Goal: Task Accomplishment & Management: Use online tool/utility

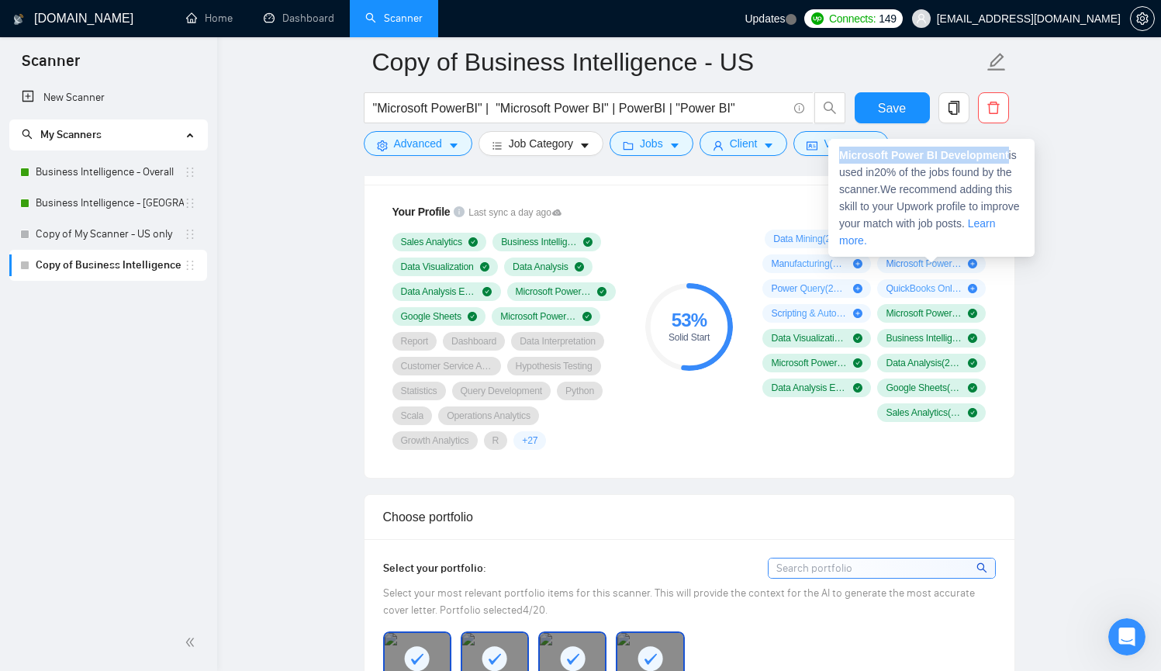
drag, startPoint x: 1014, startPoint y: 150, endPoint x: 840, endPoint y: 150, distance: 174.5
click at [840, 150] on div "Microsoft Power BI Development is used in 20 % of the jobs found by the scanner…" at bounding box center [931, 198] width 206 height 118
copy strong "Microsoft Power BI Development"
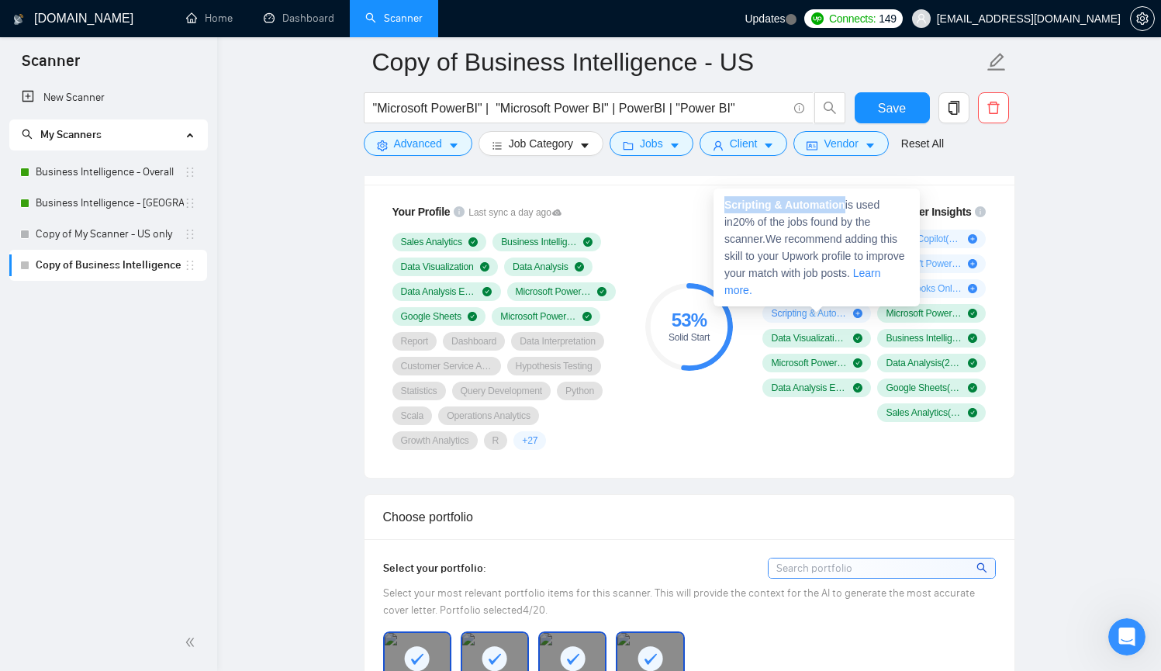
drag, startPoint x: 724, startPoint y: 206, endPoint x: 850, endPoint y: 205, distance: 125.6
click at [850, 205] on span "Scripting & Automation is used in 20 % of the jobs found by the scanner. We rec…" at bounding box center [814, 248] width 181 height 98
copy strong "Scripting & Automation"
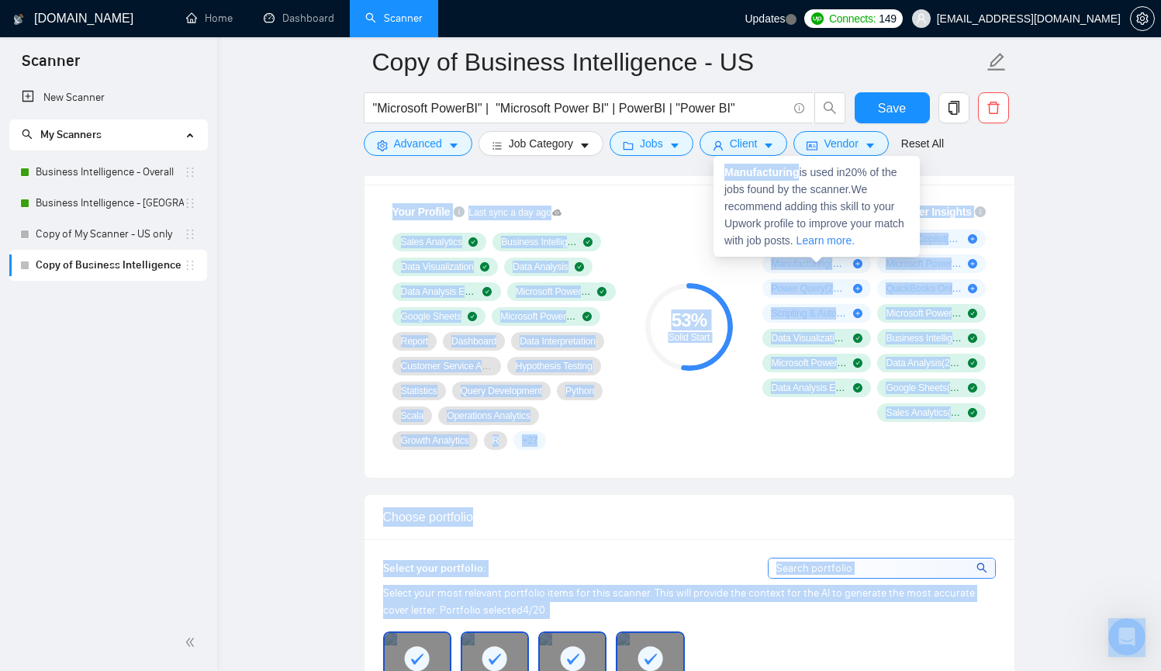
drag, startPoint x: 802, startPoint y: 171, endPoint x: 706, endPoint y: 170, distance: 95.4
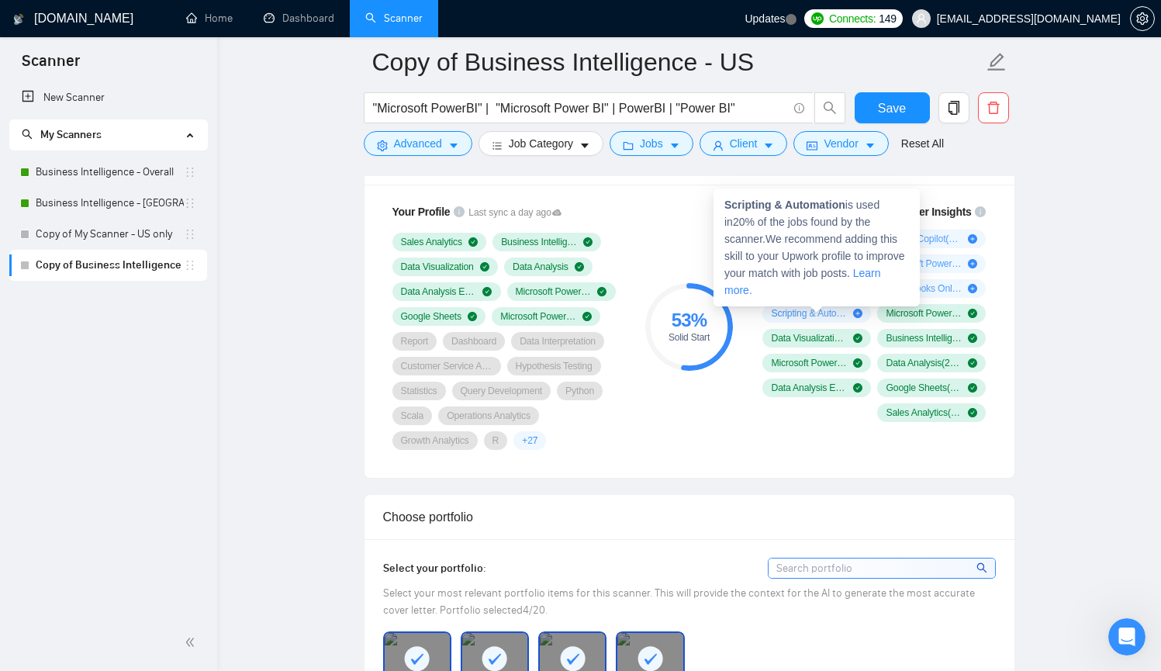
click at [744, 190] on div "Scripting & Automation is used in 20 % of the jobs found by the scanner. We rec…" at bounding box center [816, 247] width 206 height 118
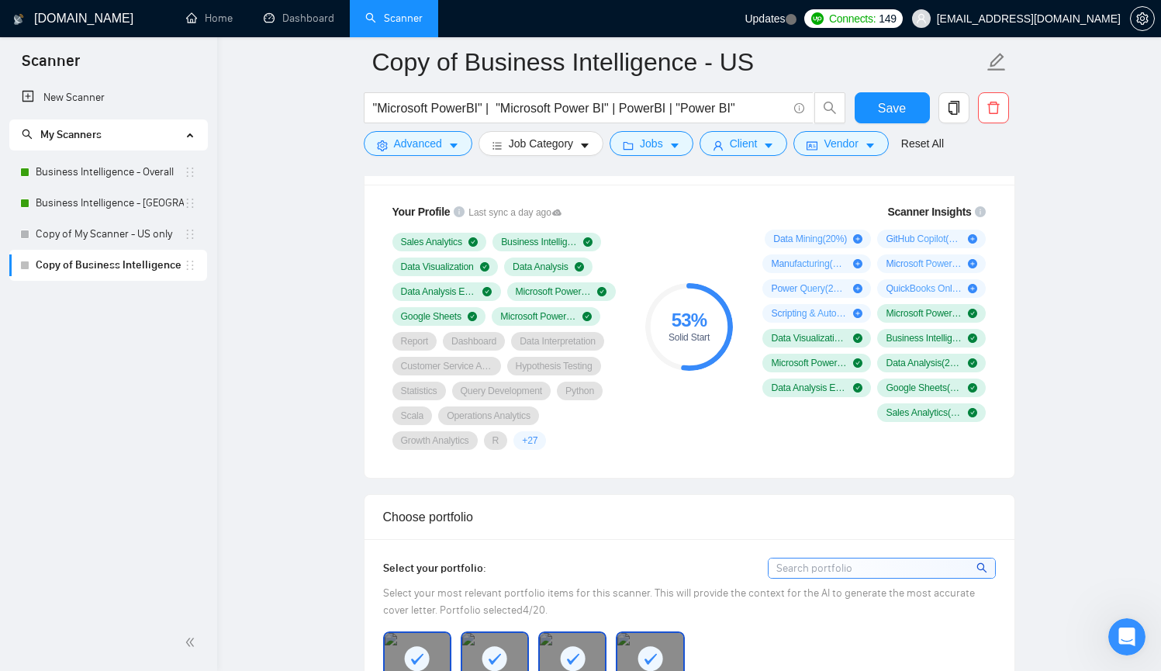
click at [737, 448] on div "53 % Solid Start" at bounding box center [689, 326] width 104 height 265
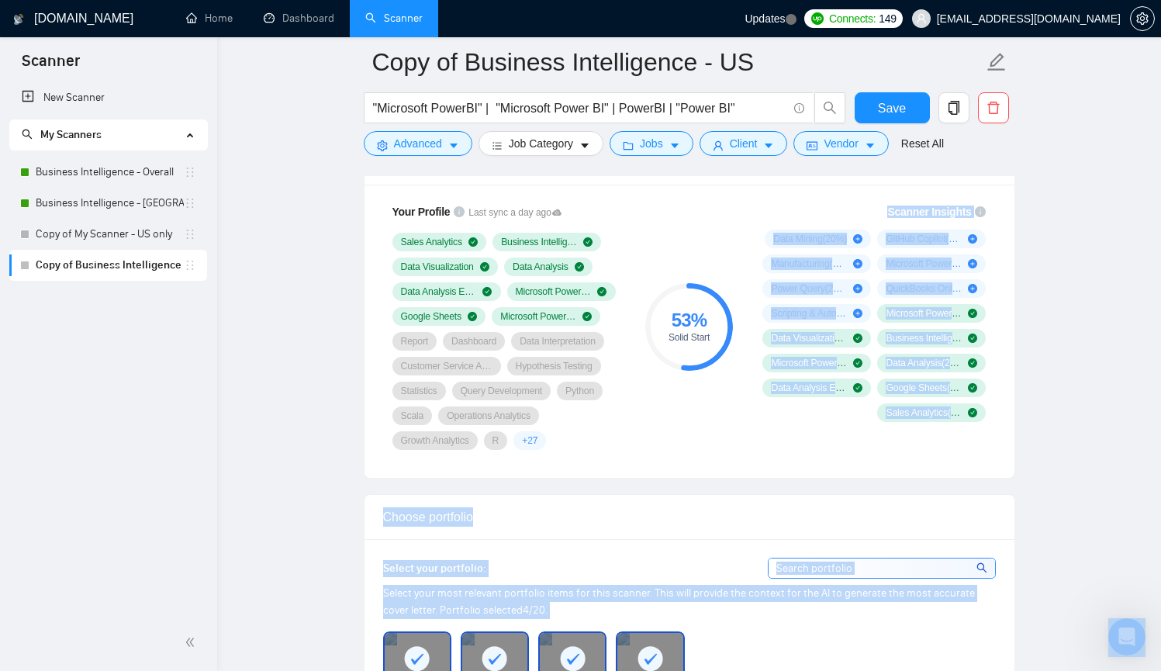
drag, startPoint x: 802, startPoint y: 175, endPoint x: 751, endPoint y: 186, distance: 51.6
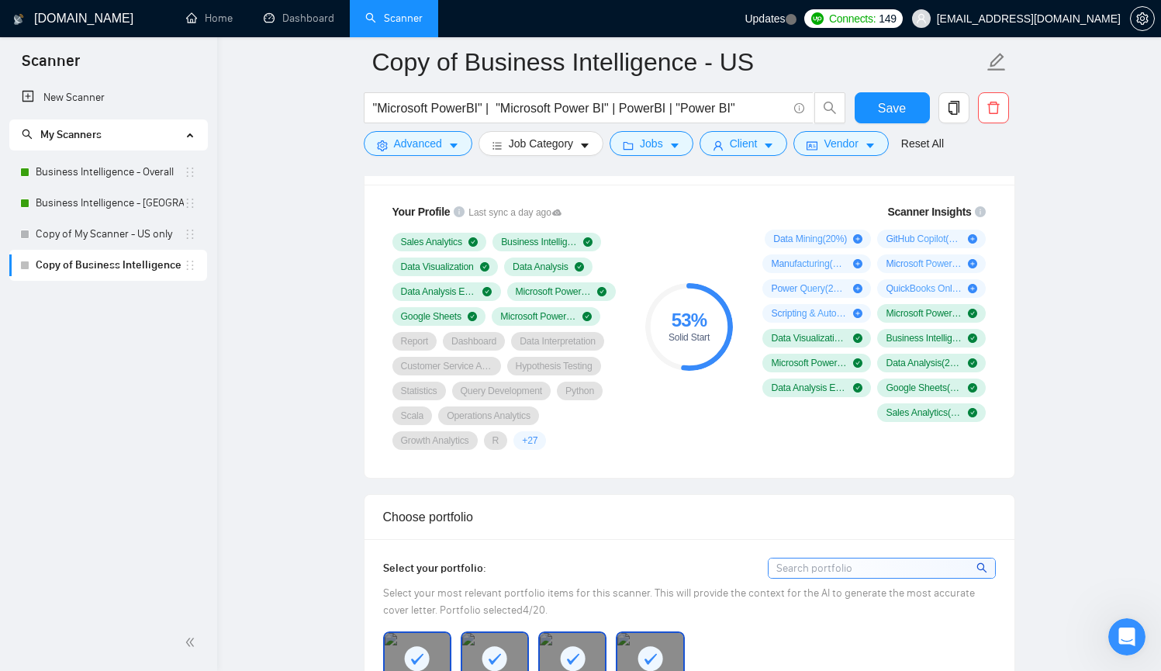
click at [700, 408] on div "53 % Solid Start" at bounding box center [689, 326] width 104 height 265
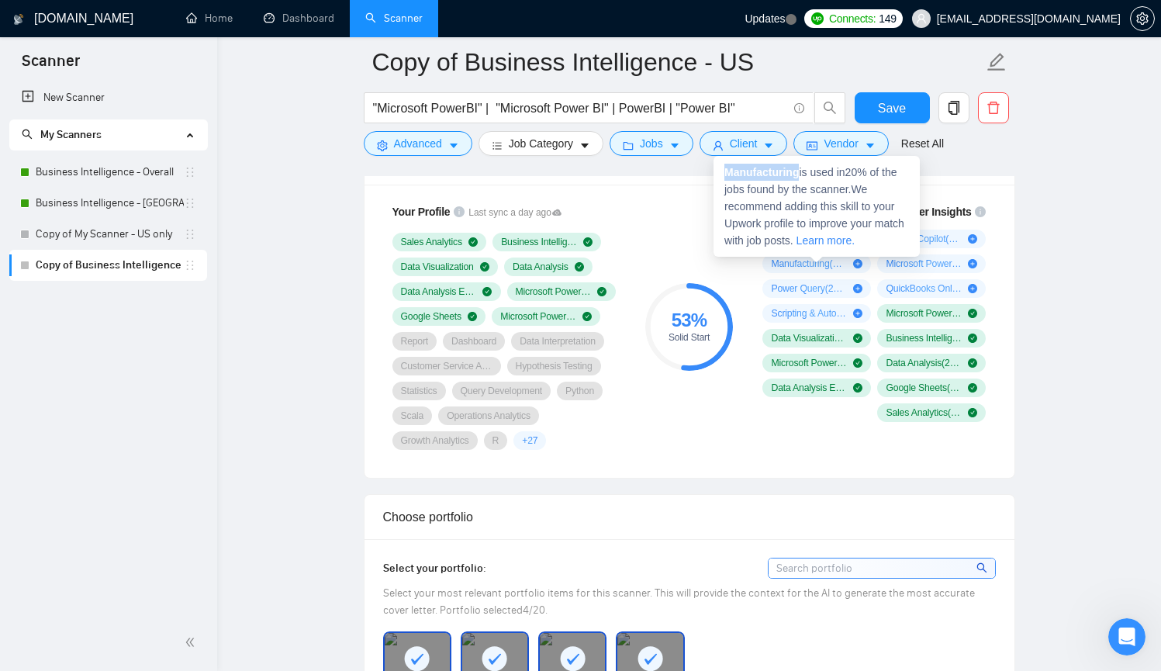
drag, startPoint x: 802, startPoint y: 169, endPoint x: 727, endPoint y: 169, distance: 74.4
click at [727, 169] on strong "Manufacturing" at bounding box center [761, 172] width 74 height 12
copy strong "Manufacturing"
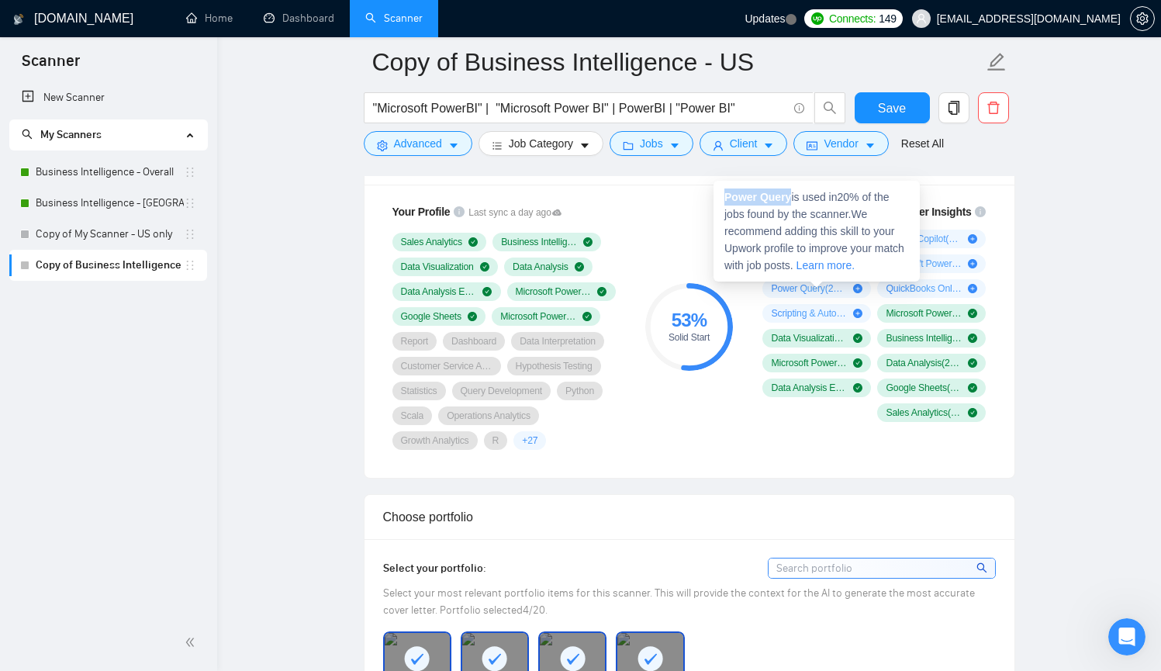
drag, startPoint x: 792, startPoint y: 194, endPoint x: 720, endPoint y: 193, distance: 72.9
click at [720, 193] on div "Power Query is used in 20 % of the jobs found by the scanner. We recommend addi…" at bounding box center [816, 231] width 206 height 101
copy strong "Power Query"
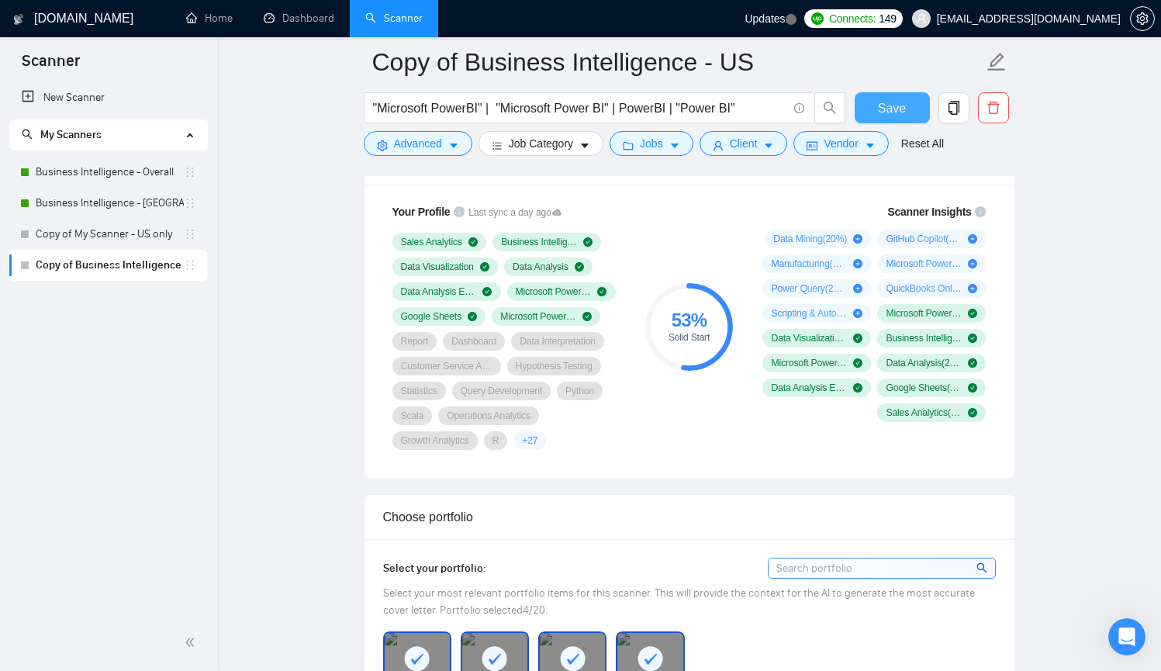
click at [902, 111] on span "Save" at bounding box center [892, 107] width 28 height 19
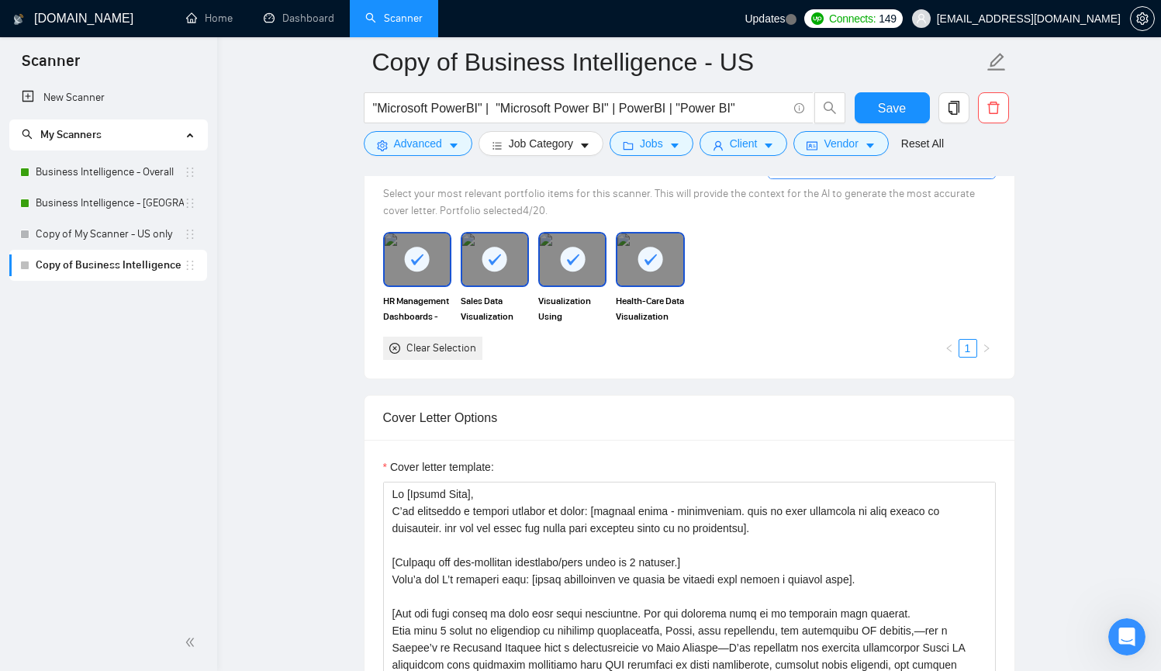
click at [498, 260] on rect at bounding box center [494, 259] width 25 height 25
click at [578, 264] on rect at bounding box center [572, 259] width 25 height 25
click at [651, 261] on icon at bounding box center [650, 259] width 12 height 11
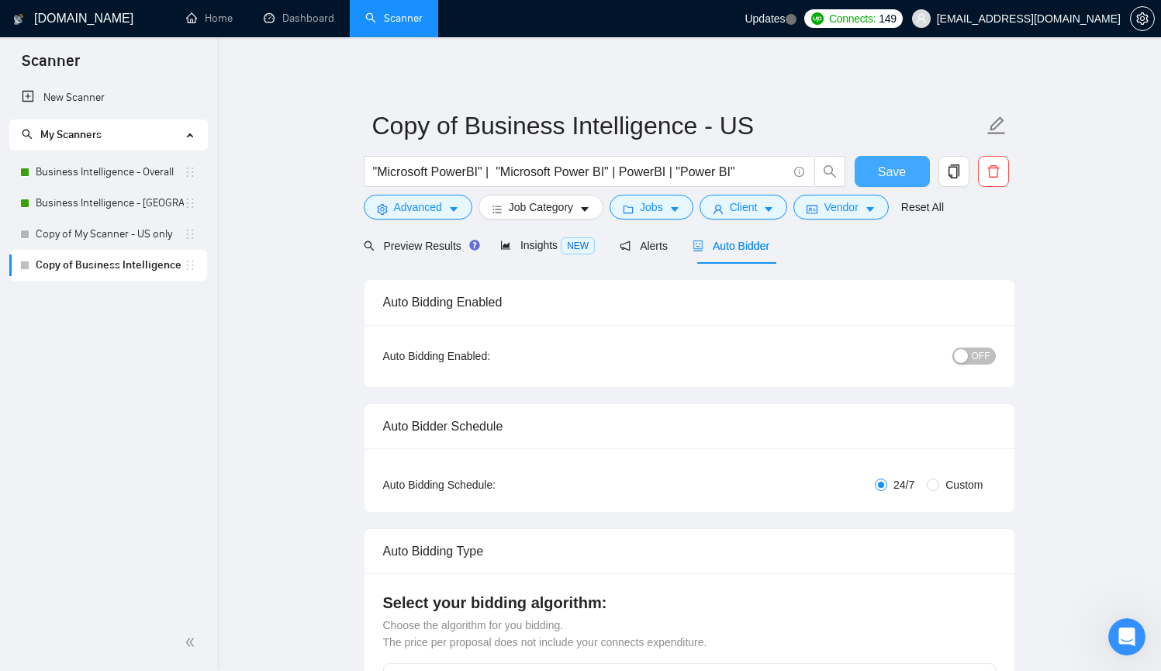
click at [864, 178] on button "Save" at bounding box center [892, 171] width 75 height 31
click at [656, 207] on span "Jobs" at bounding box center [651, 207] width 23 height 17
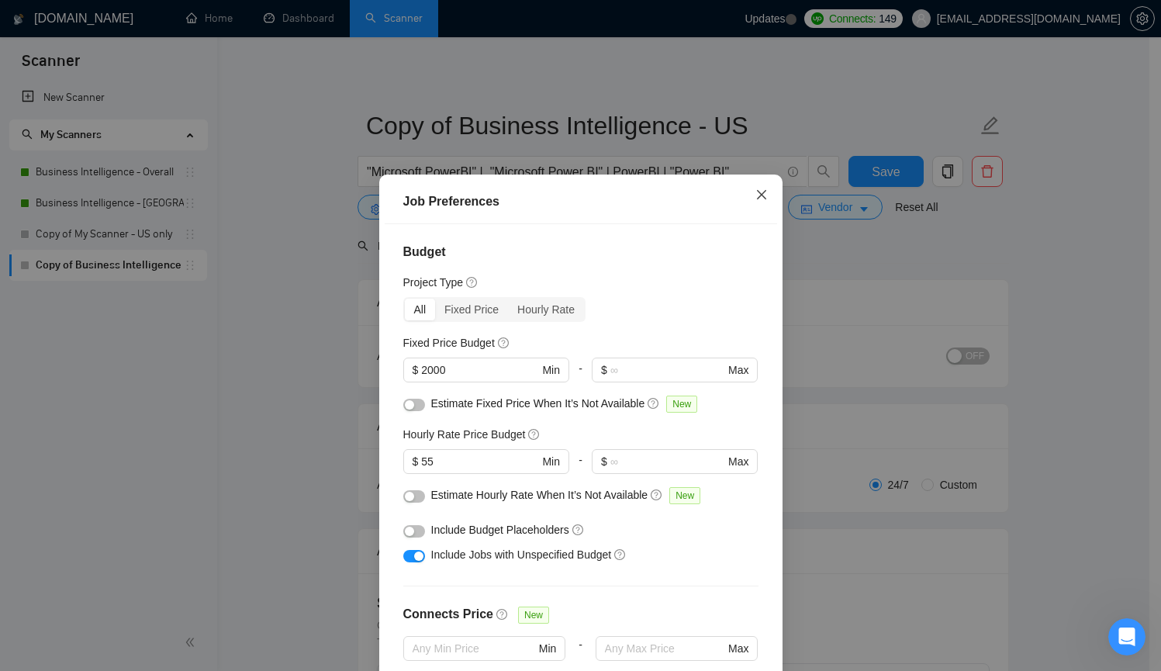
click at [748, 192] on span "Close" at bounding box center [762, 195] width 42 height 42
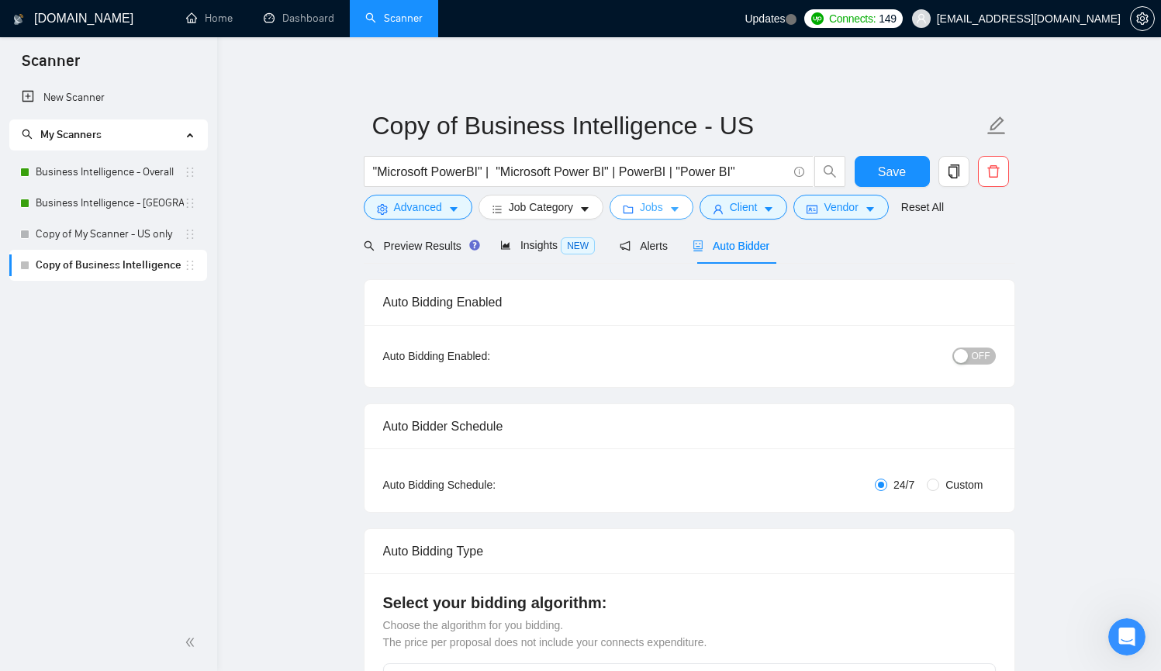
click at [663, 209] on span "Jobs" at bounding box center [651, 207] width 23 height 17
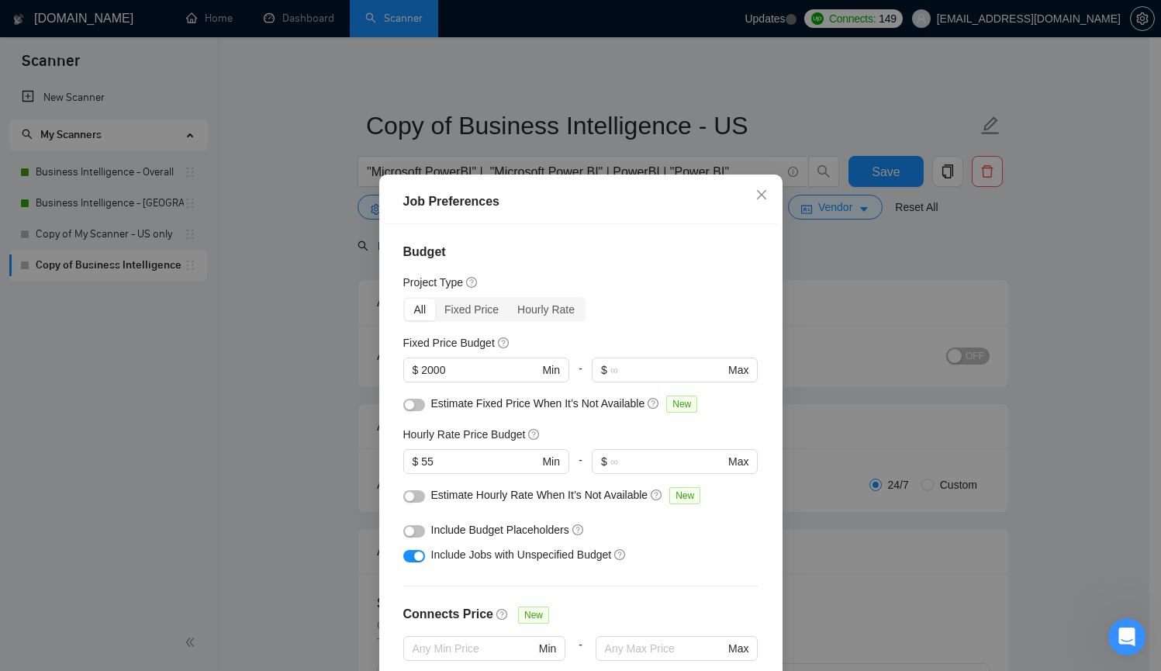
click at [834, 243] on div "Job Preferences Budget Project Type All Fixed Price Hourly Rate Fixed Price Bud…" at bounding box center [580, 335] width 1161 height 671
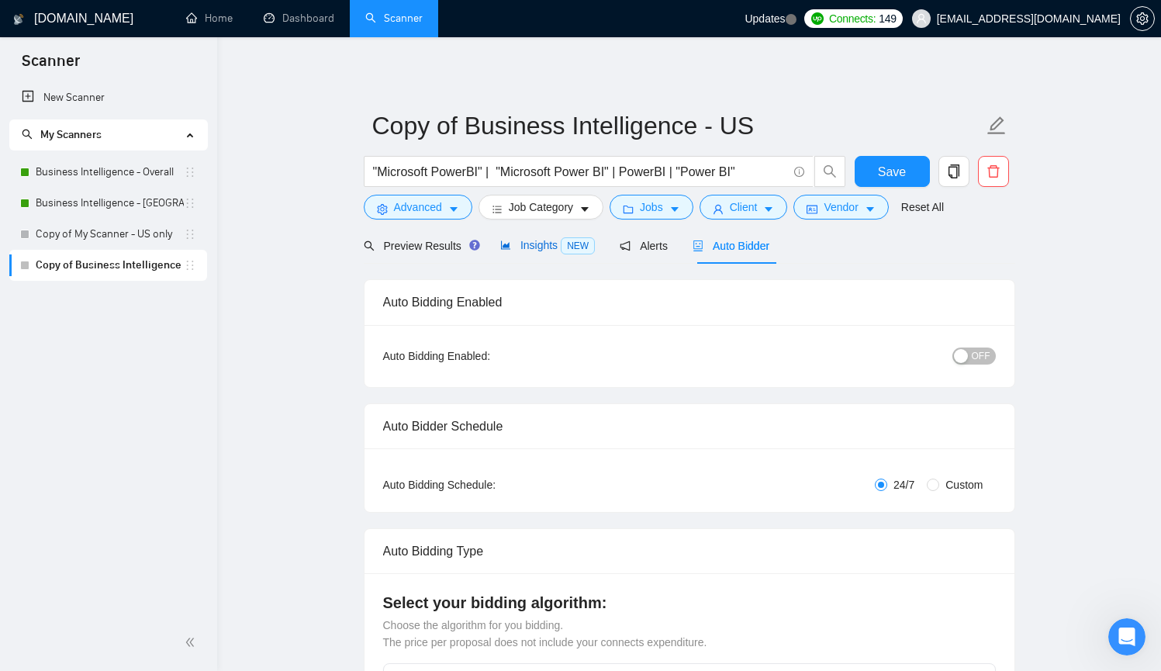
click at [531, 252] on div "Insights NEW" at bounding box center [547, 246] width 95 height 18
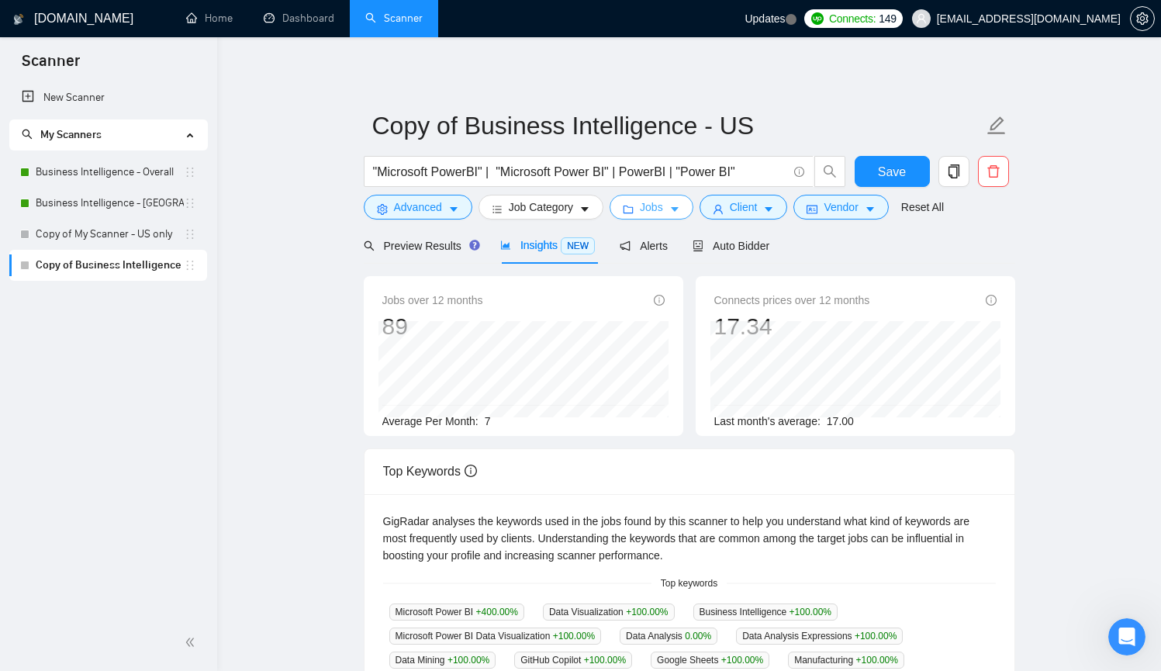
click at [671, 216] on button "Jobs" at bounding box center [651, 207] width 84 height 25
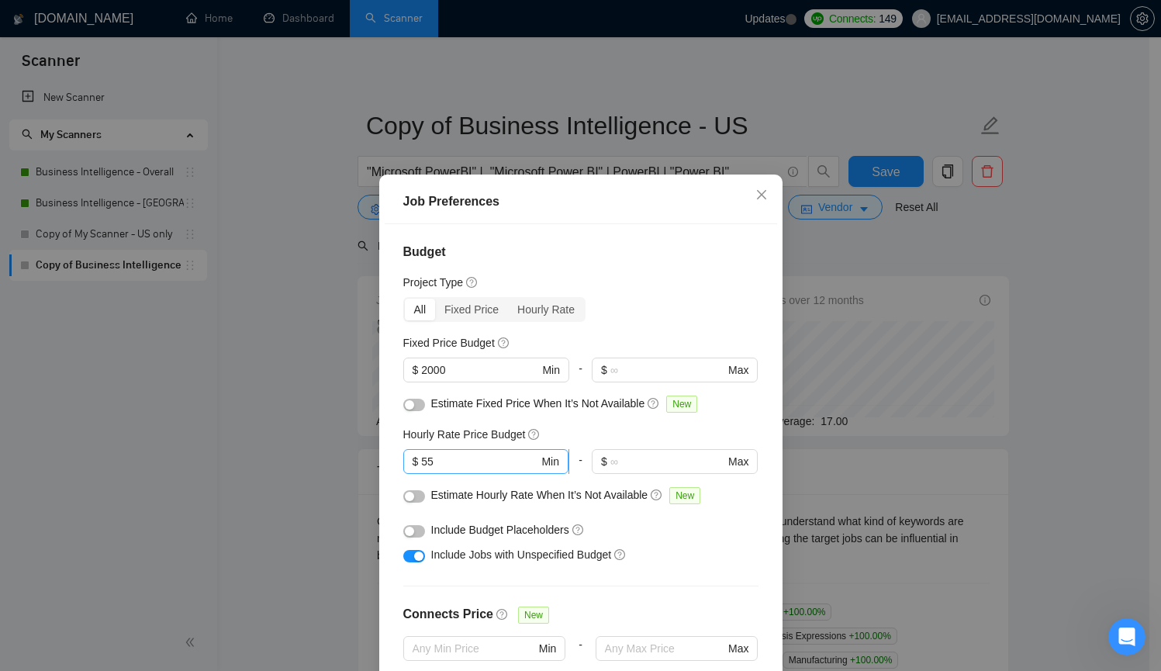
click at [456, 465] on input "55" at bounding box center [479, 461] width 117 height 17
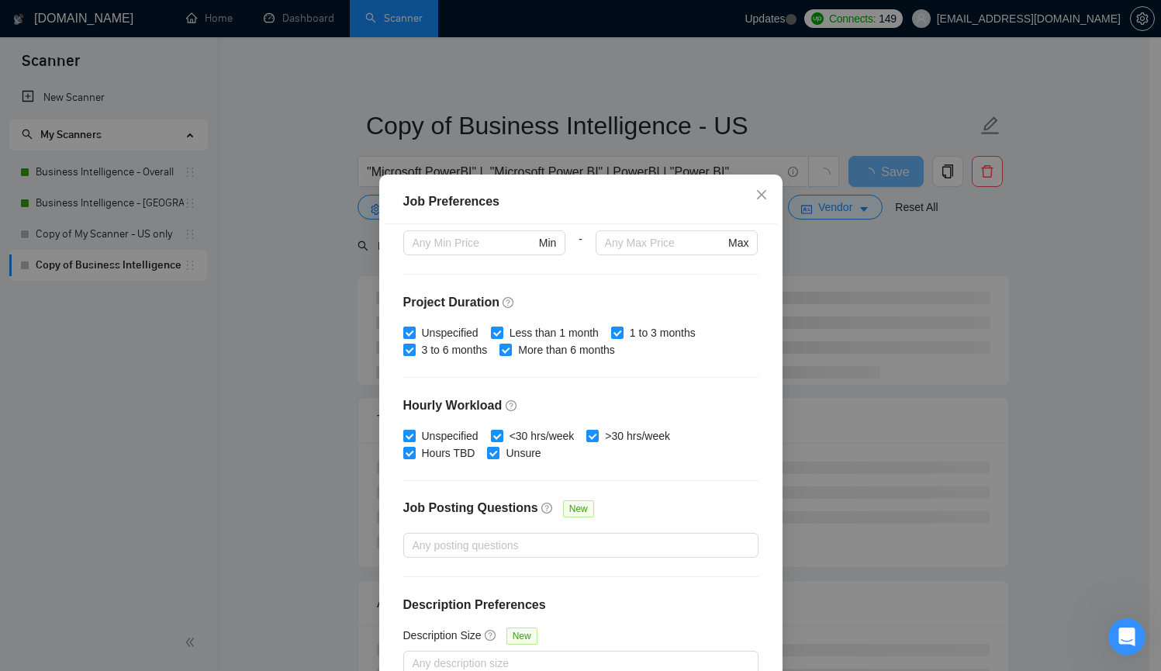
scroll to position [405, 0]
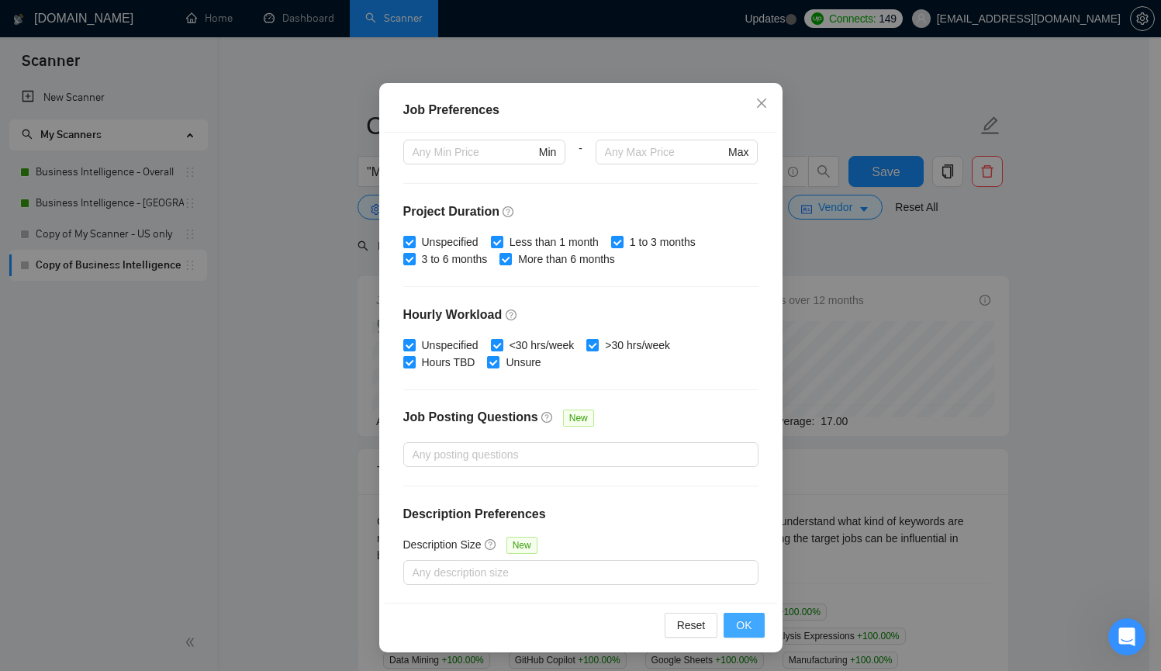
click at [737, 629] on span "OK" at bounding box center [744, 624] width 16 height 17
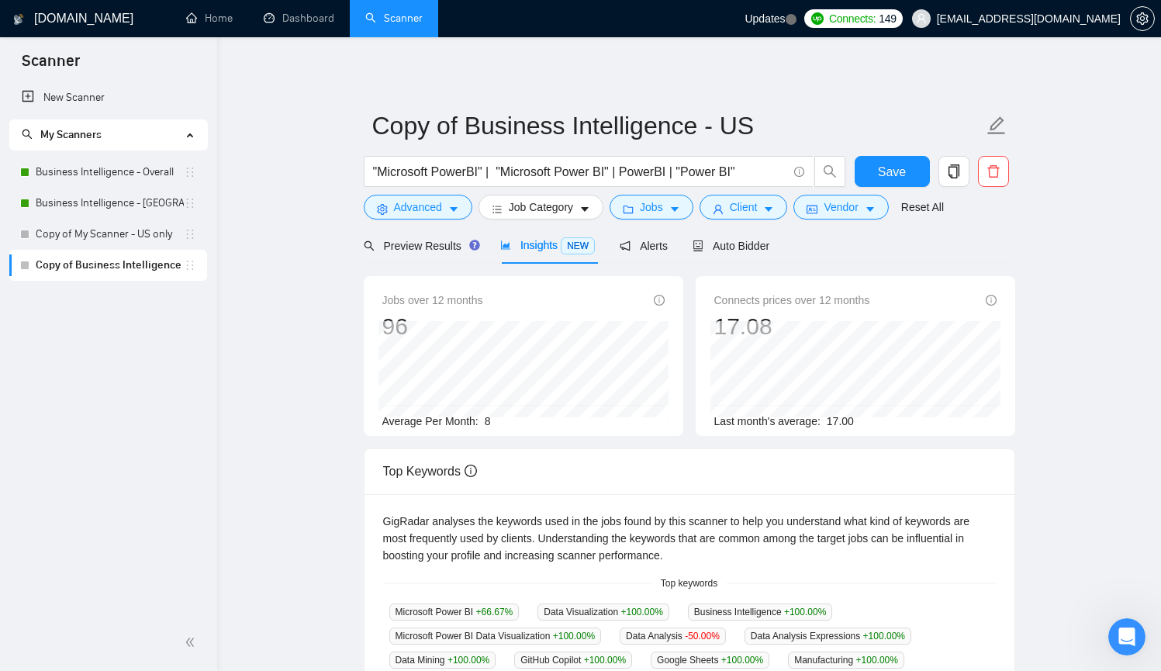
scroll to position [0, 0]
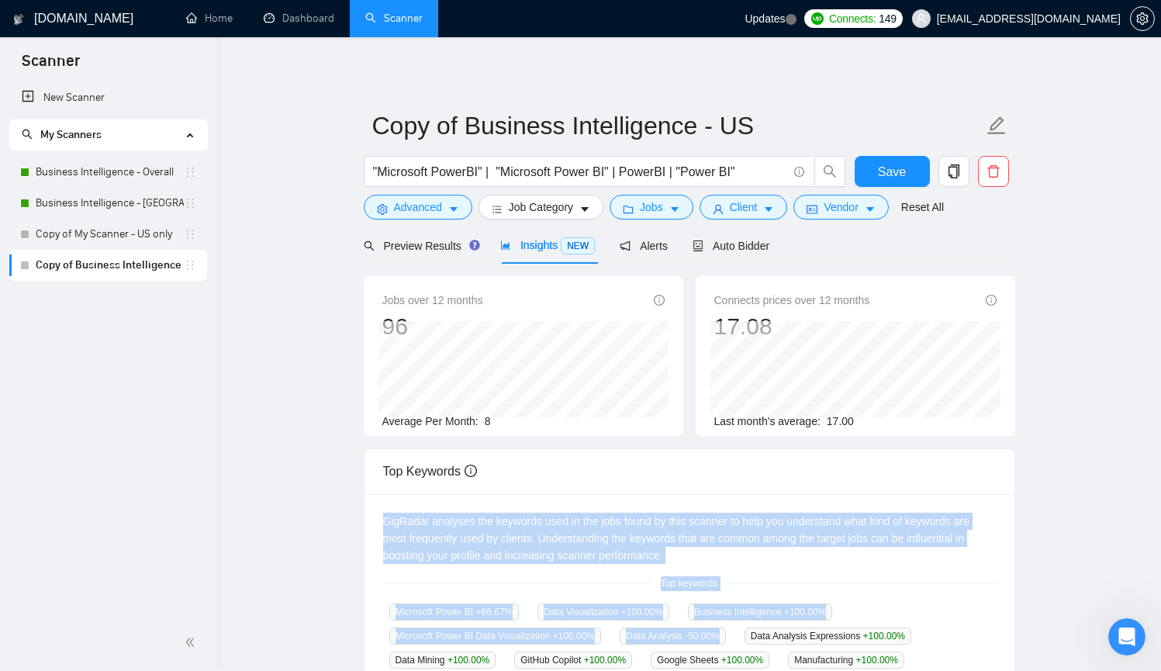
drag, startPoint x: 737, startPoint y: 629, endPoint x: 734, endPoint y: 468, distance: 161.3
click at [734, 468] on div "Top Keywords GigRadar analyses the keywords used in the jobs found by this scan…" at bounding box center [689, 611] width 651 height 327
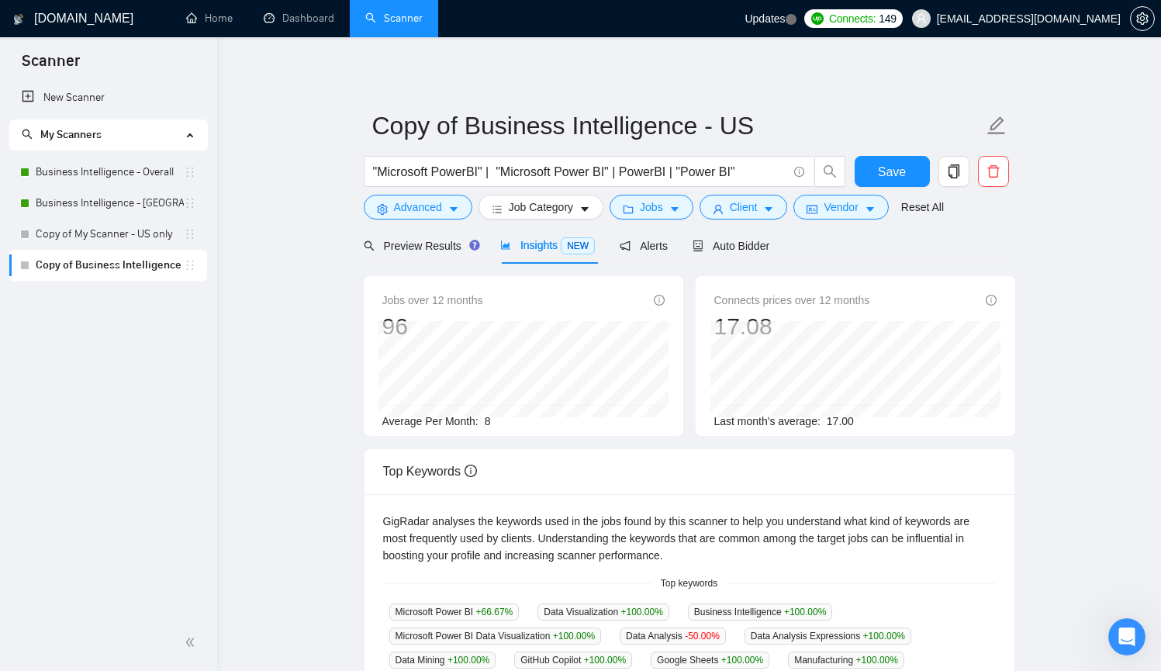
click at [1110, 224] on main "Copy of Business Intelligence - US "Microsoft PowerBI" | "Microsoft Power BI" |…" at bounding box center [689, 573] width 894 height 1022
click at [581, 215] on button "Job Category" at bounding box center [540, 207] width 125 height 25
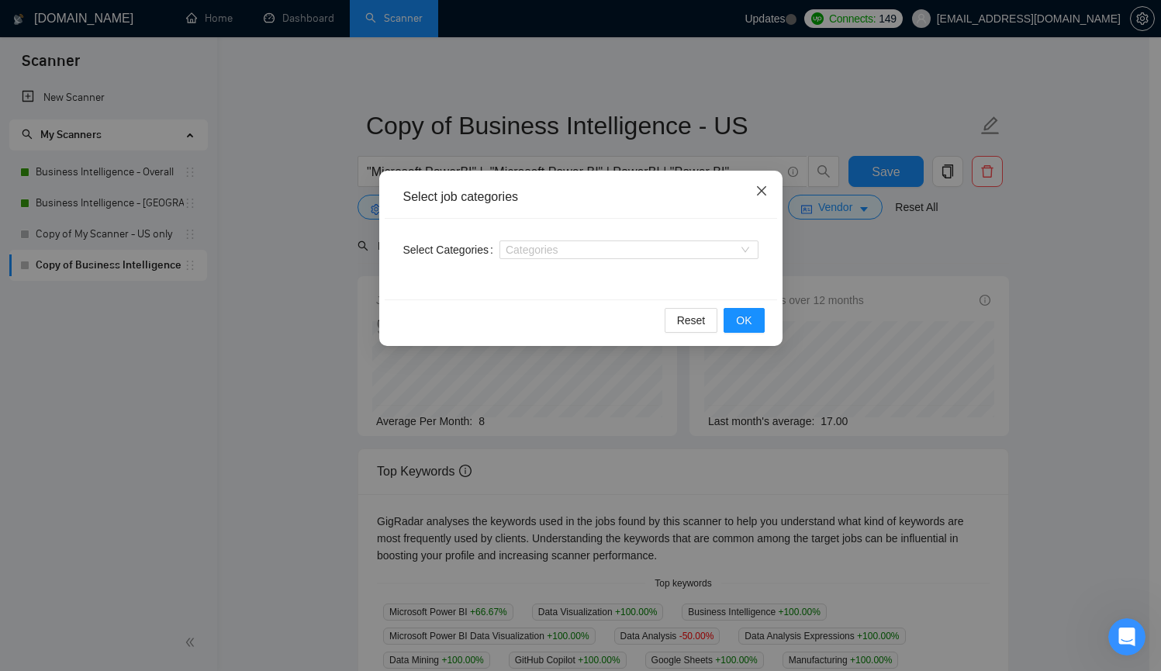
click at [756, 200] on span "Close" at bounding box center [762, 192] width 42 height 42
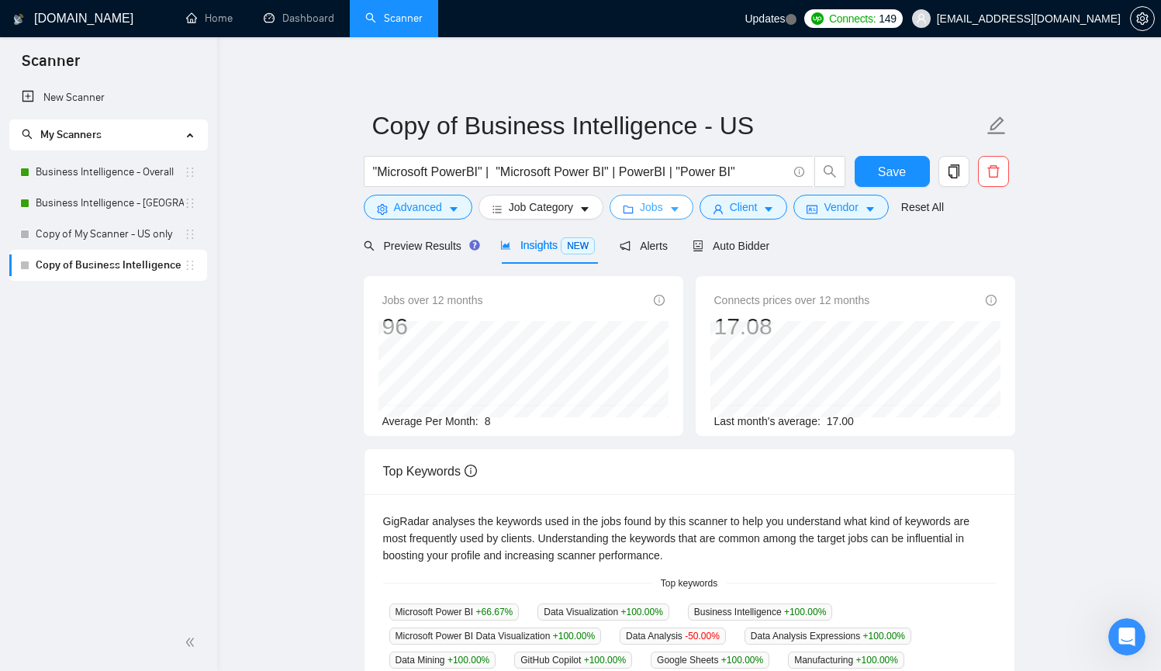
click at [674, 195] on button "Jobs" at bounding box center [651, 207] width 84 height 25
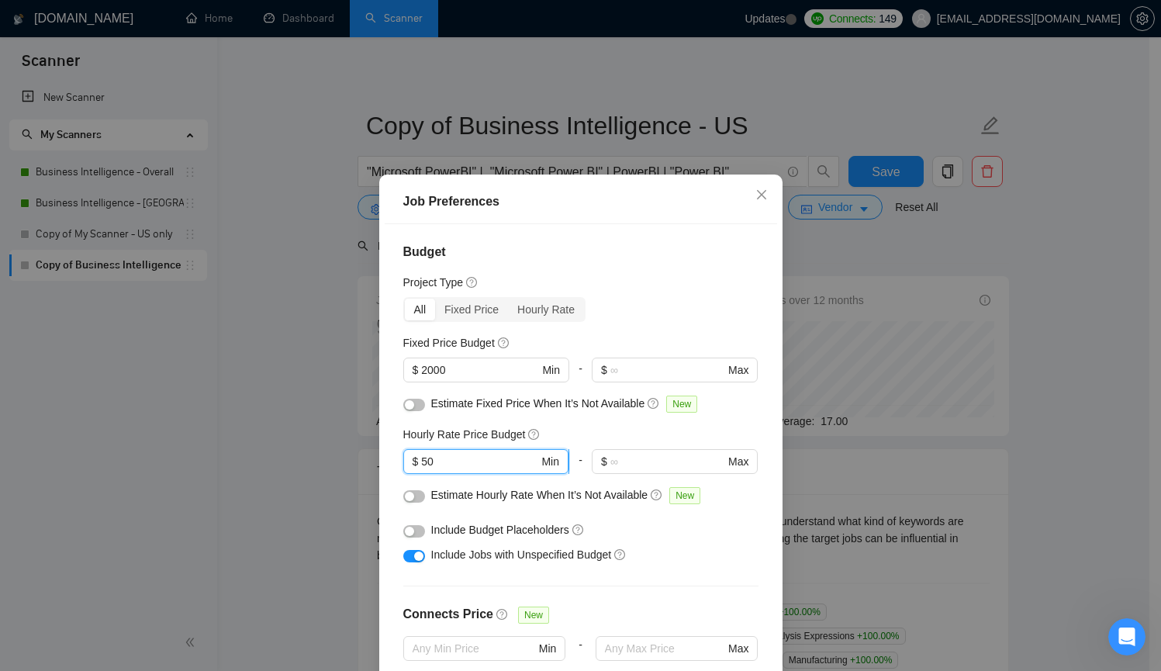
drag, startPoint x: 433, startPoint y: 464, endPoint x: 408, endPoint y: 457, distance: 26.7
click at [408, 457] on span "$ 50 Min" at bounding box center [485, 461] width 165 height 25
type input "60"
click at [681, 562] on div "Include Jobs with Unspecified Budget" at bounding box center [586, 554] width 311 height 17
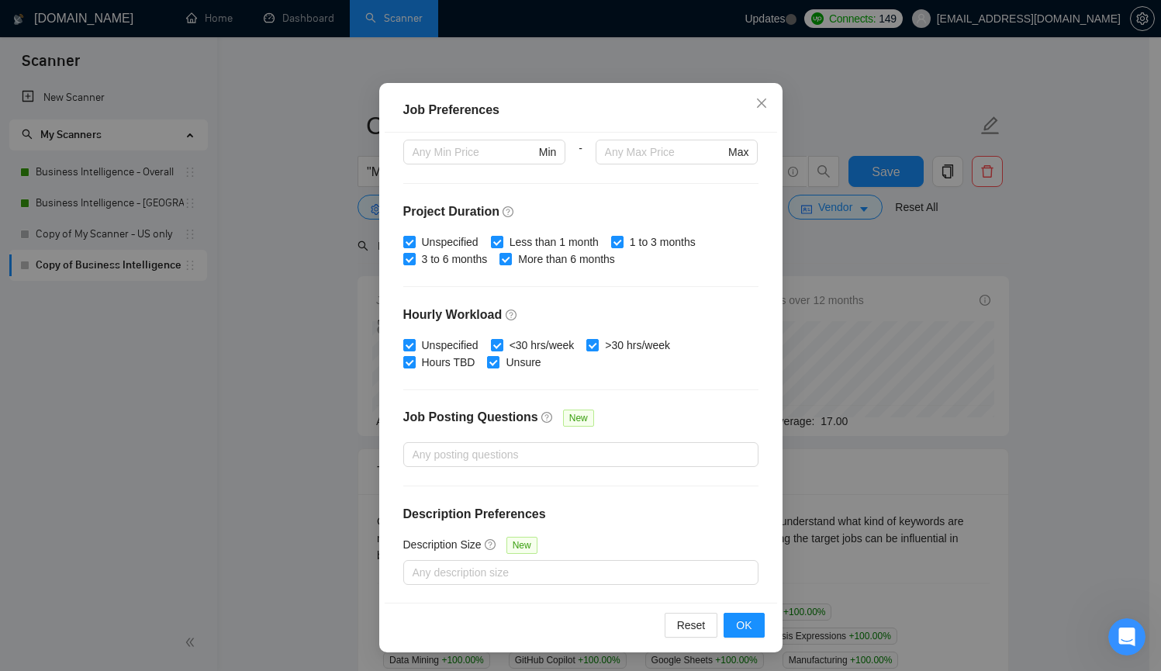
scroll to position [91, 0]
click at [740, 611] on div "Reset OK" at bounding box center [581, 625] width 392 height 44
click at [740, 628] on span "OK" at bounding box center [744, 624] width 16 height 17
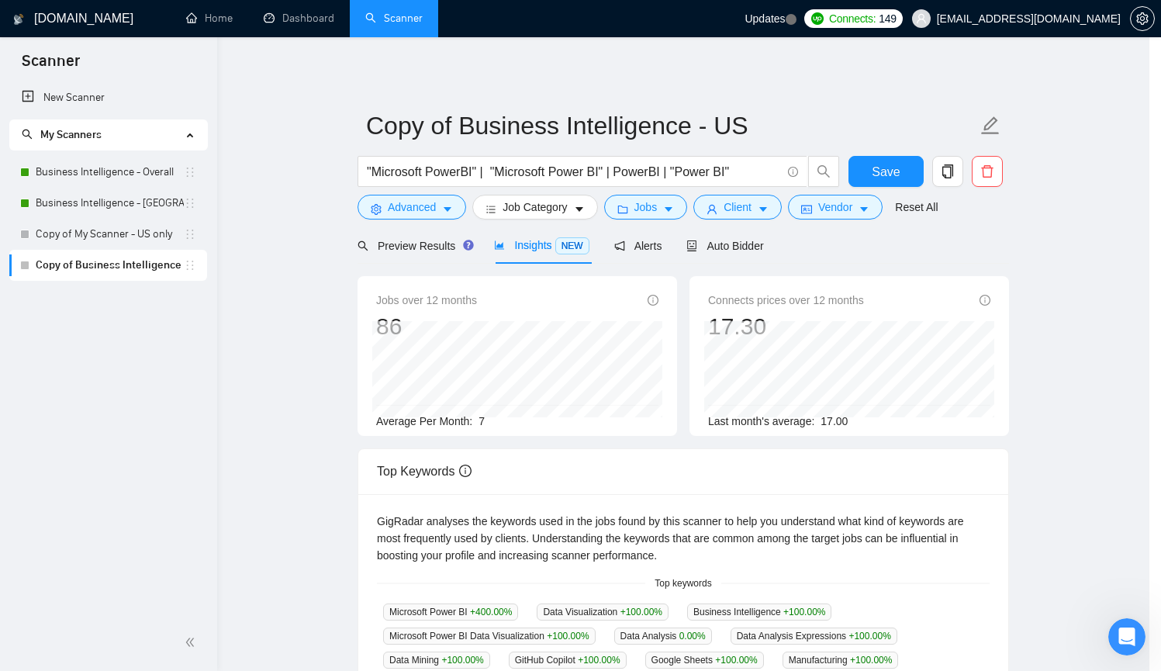
scroll to position [0, 0]
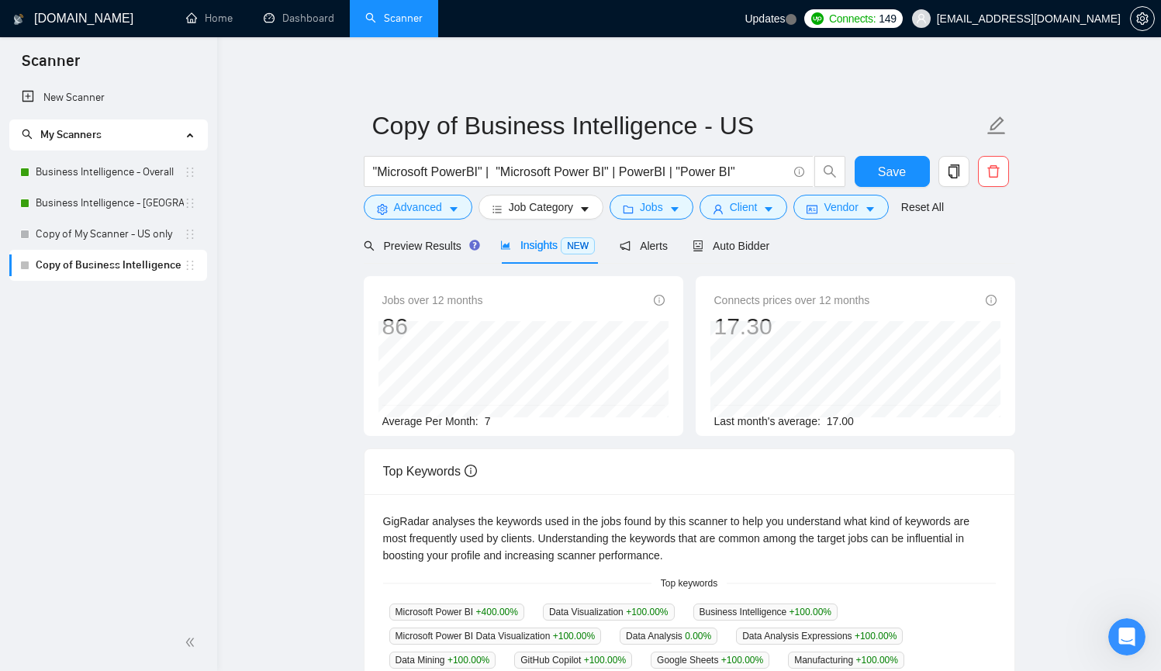
click at [1025, 245] on main "Copy of Business Intelligence - US "Microsoft PowerBI" | "Microsoft Power BI" |…" at bounding box center [689, 573] width 894 height 1022
click at [578, 213] on button "Job Category" at bounding box center [540, 207] width 125 height 25
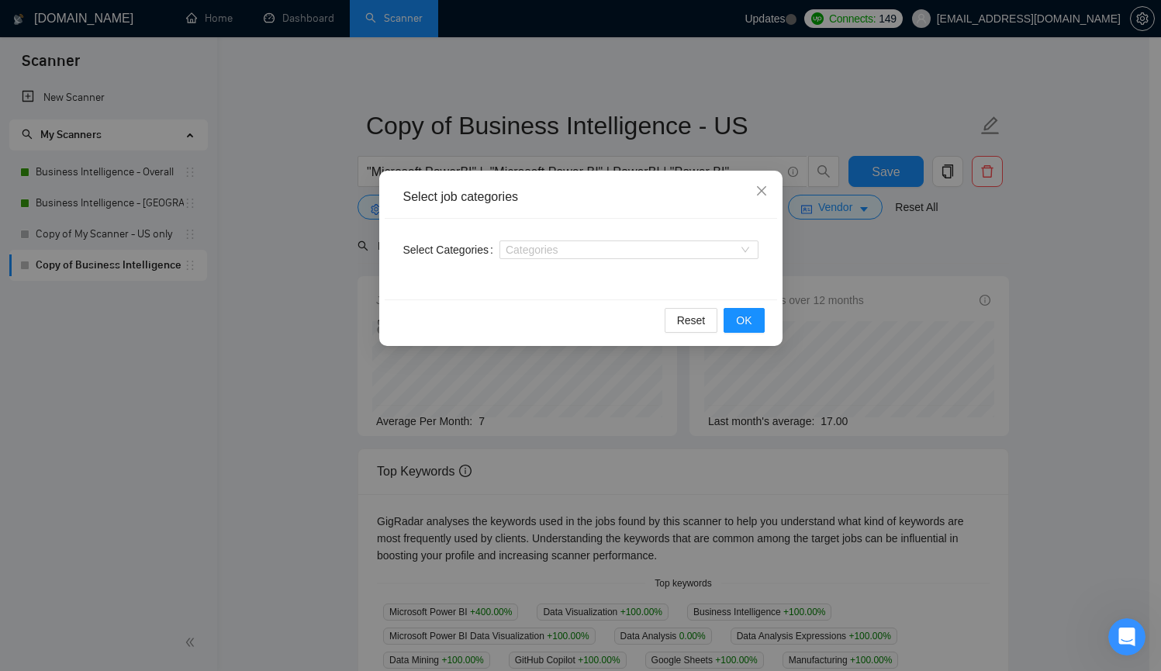
click at [1019, 283] on div "Select job categories Select Categories Categories Reset OK" at bounding box center [580, 335] width 1161 height 671
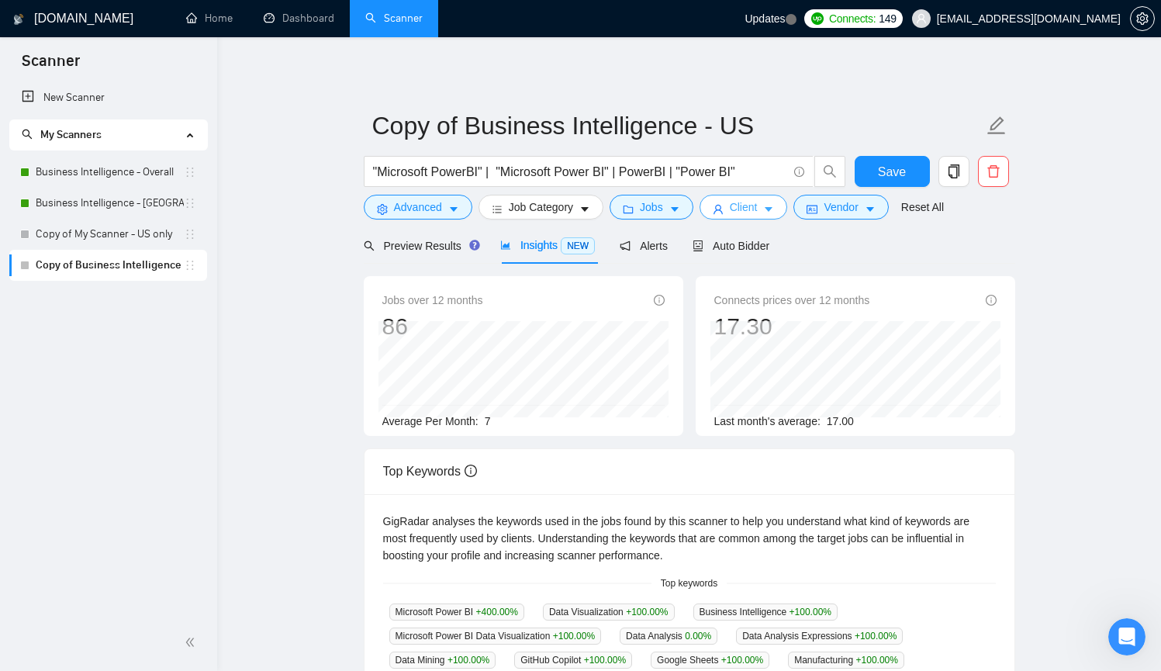
click at [770, 205] on icon "caret-down" at bounding box center [768, 209] width 11 height 11
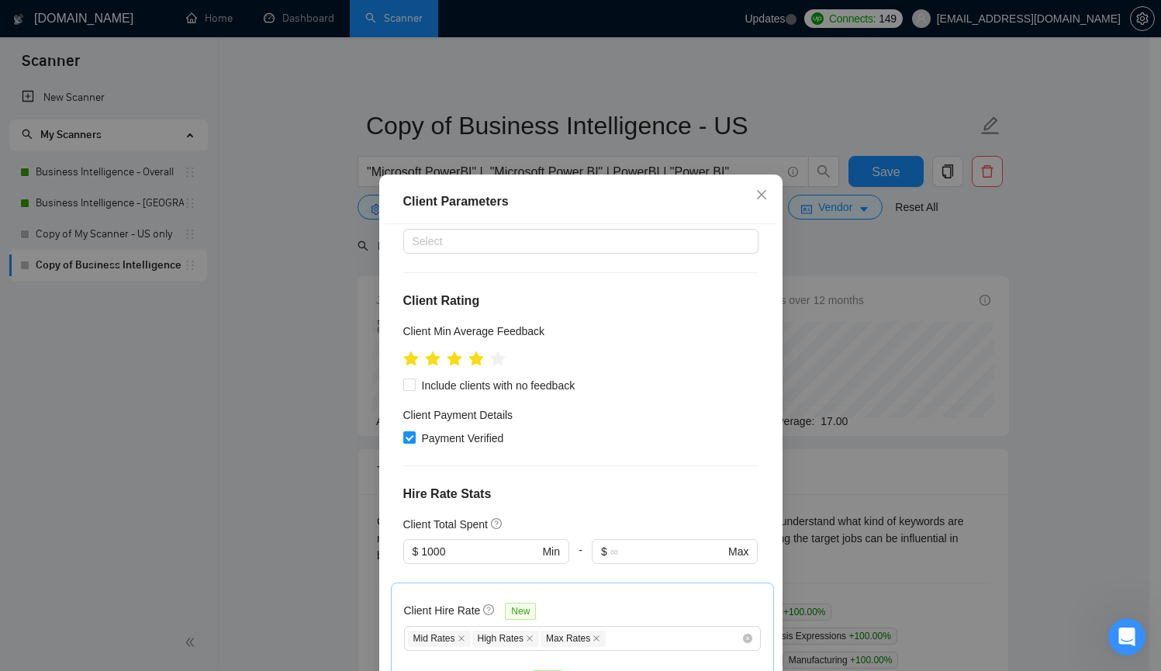
scroll to position [181, 0]
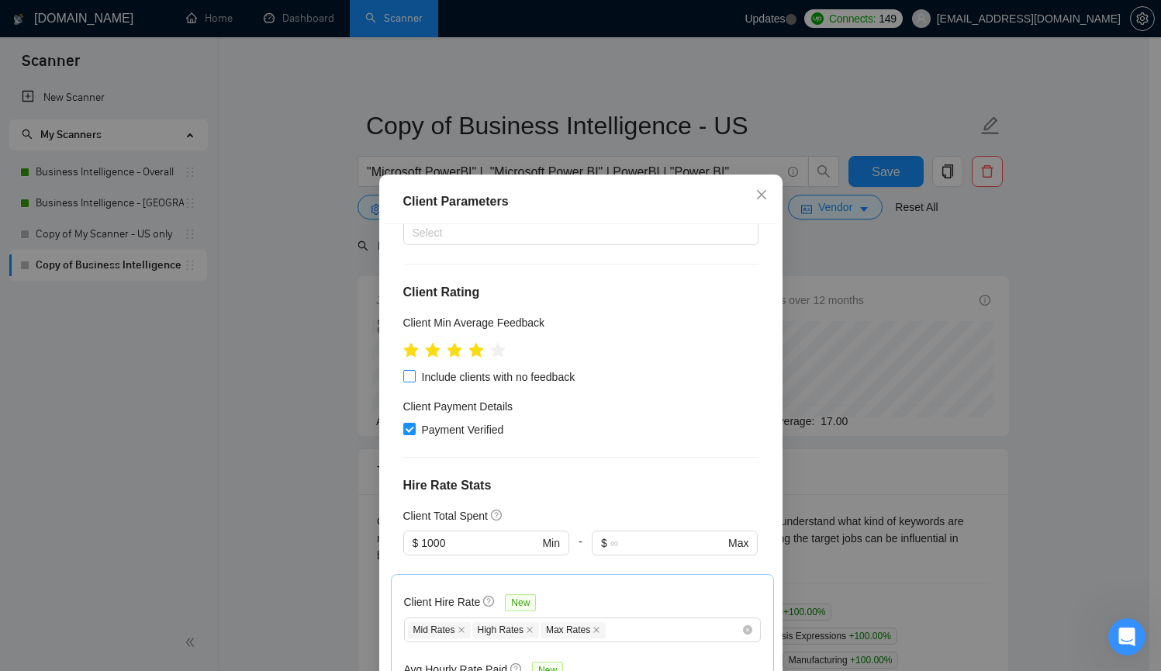
click at [416, 368] on span "Include clients with no feedback" at bounding box center [499, 376] width 166 height 17
click at [412, 370] on input "Include clients with no feedback" at bounding box center [408, 375] width 11 height 11
checkbox input "true"
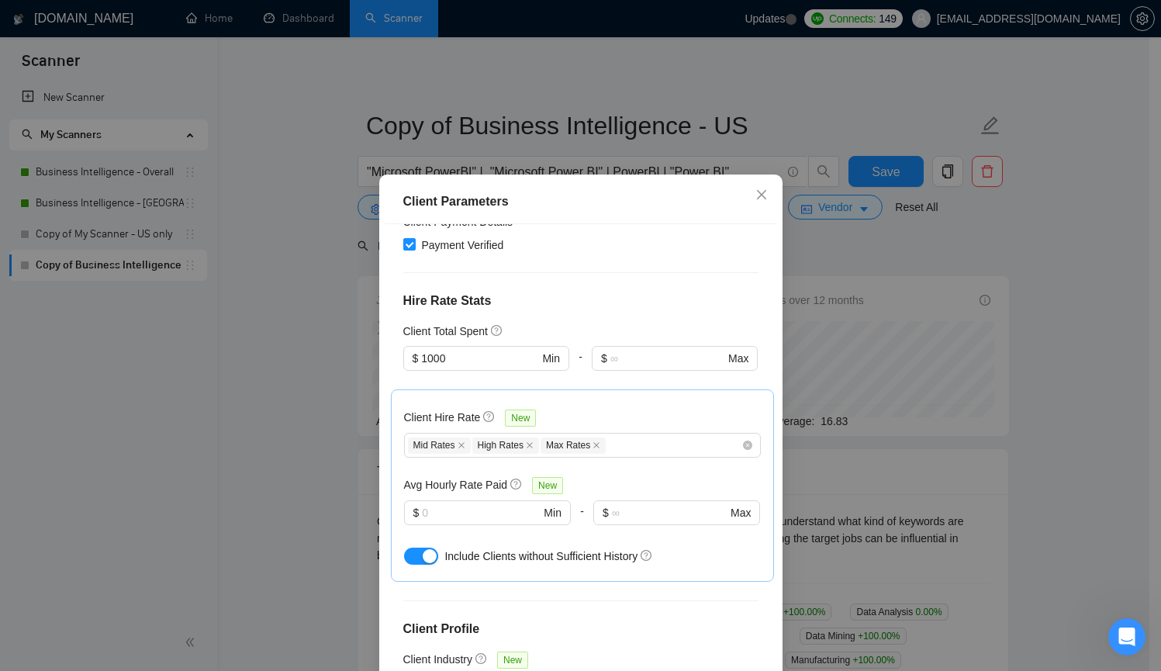
scroll to position [368, 0]
click at [643, 433] on div "Mid Rates High Rates Max Rates" at bounding box center [574, 442] width 333 height 19
click at [632, 406] on div "Client Hire Rate New" at bounding box center [582, 418] width 357 height 24
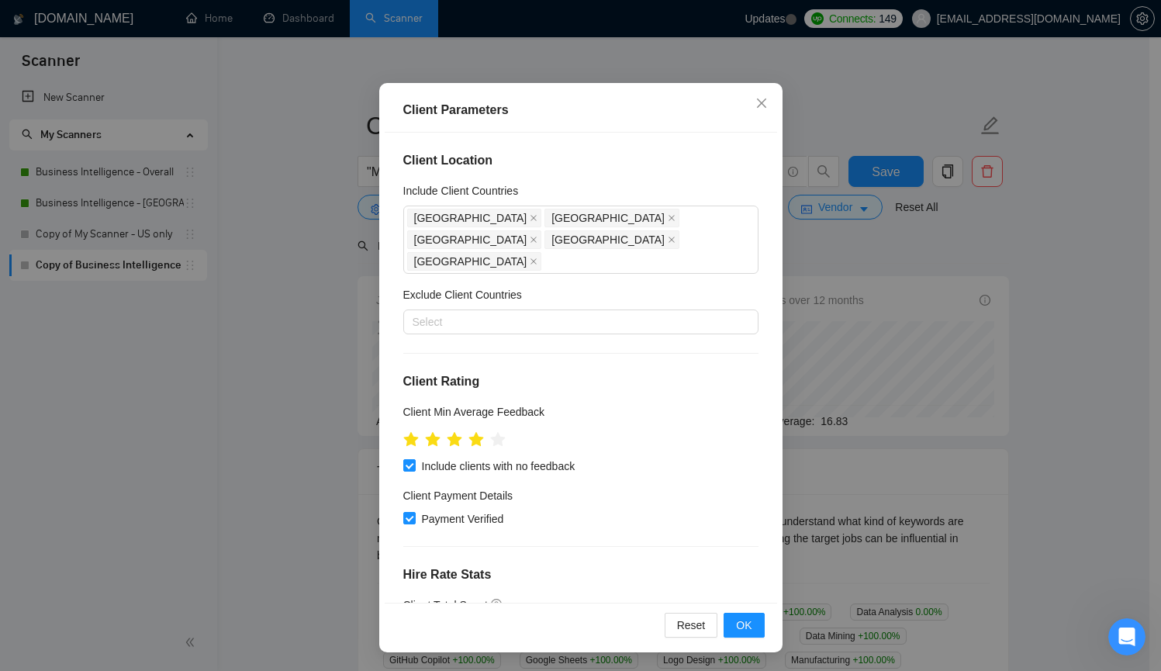
scroll to position [0, 0]
click at [448, 431] on icon "star" at bounding box center [454, 439] width 16 height 16
click at [737, 623] on span "OK" at bounding box center [744, 624] width 16 height 17
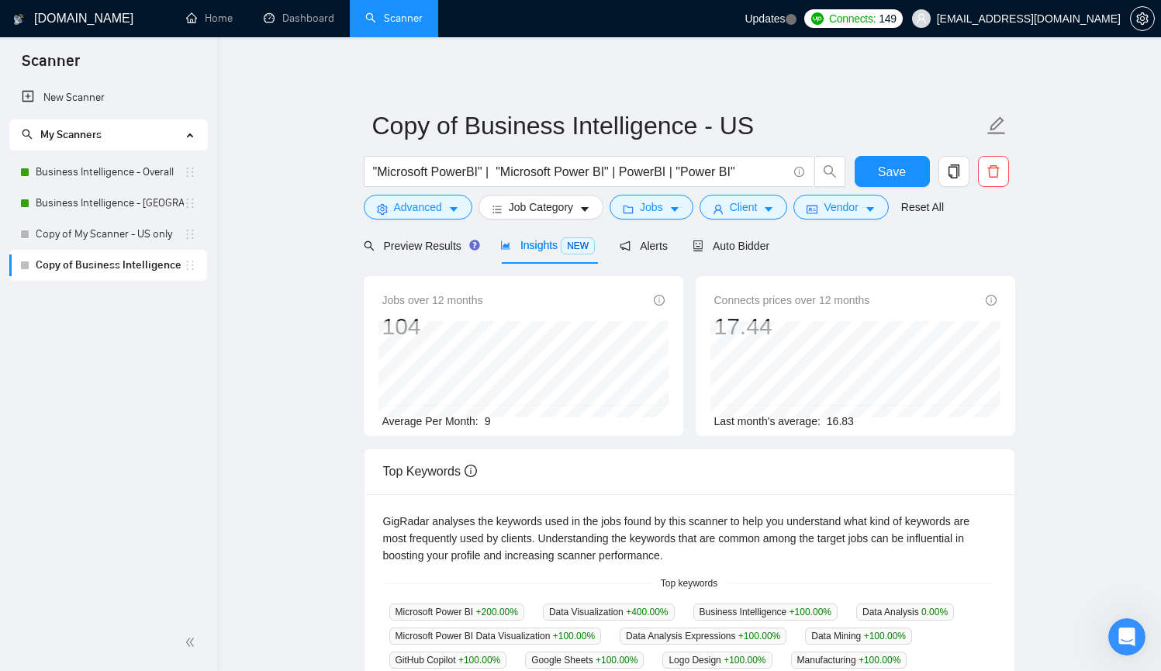
click at [544, 246] on span "Insights NEW" at bounding box center [547, 245] width 95 height 12
click at [647, 216] on button "Jobs" at bounding box center [651, 207] width 84 height 25
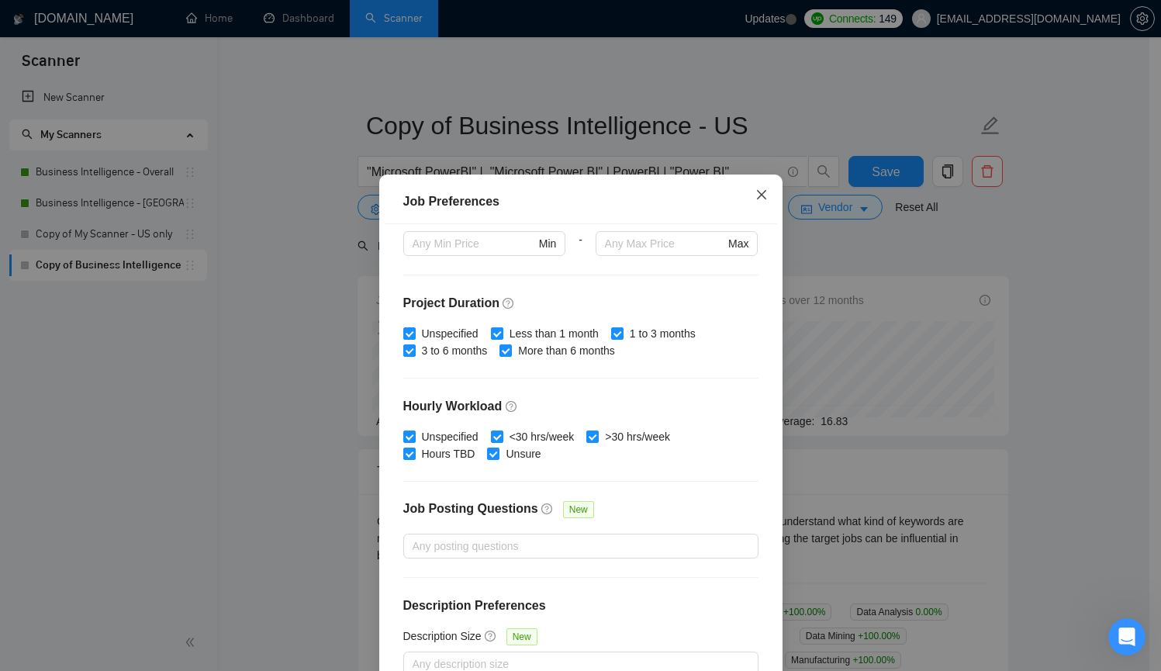
click at [755, 191] on icon "close" at bounding box center [761, 194] width 12 height 12
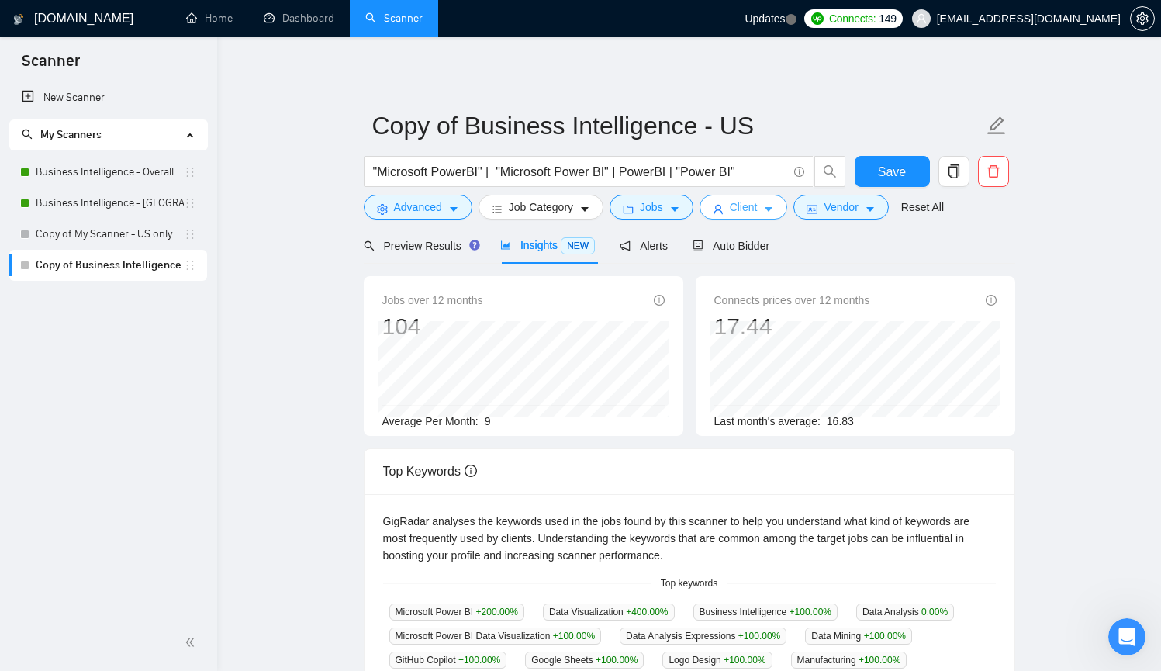
click at [752, 205] on span "Client" at bounding box center [744, 207] width 28 height 17
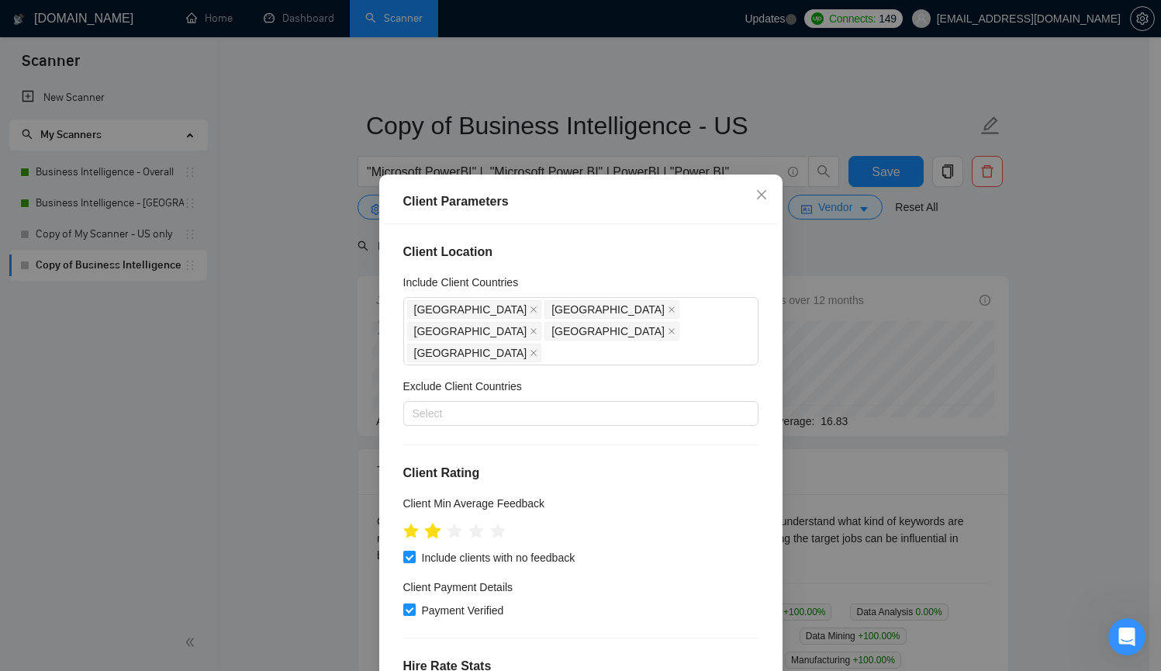
click at [430, 523] on icon "star" at bounding box center [432, 531] width 17 height 17
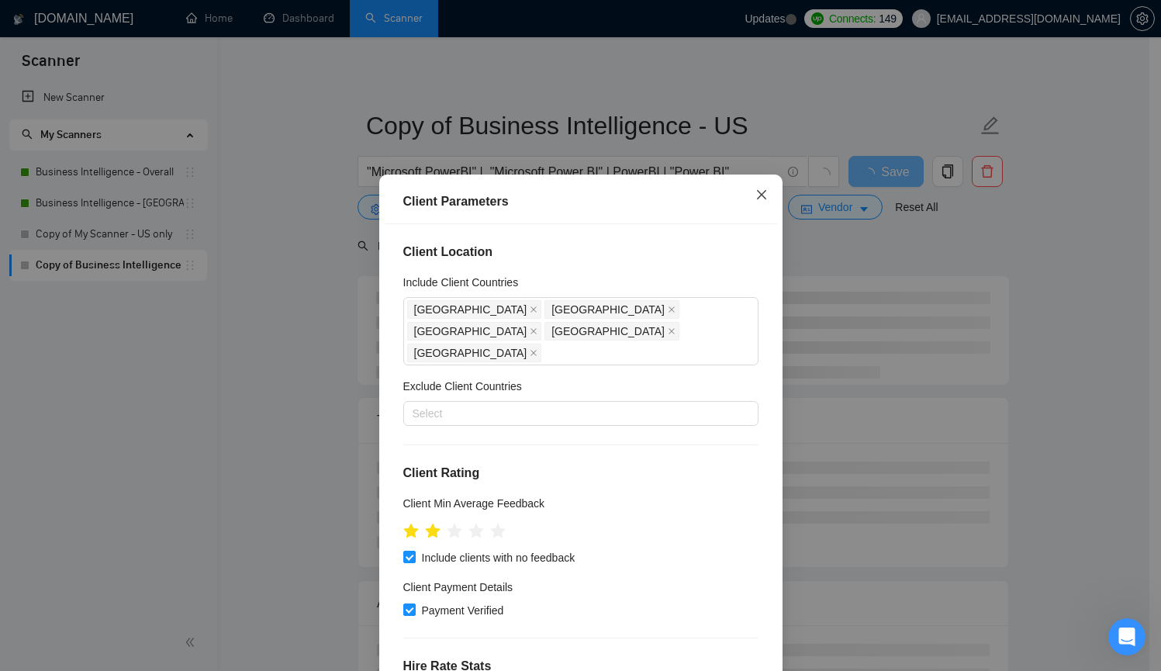
click at [755, 197] on icon "close" at bounding box center [761, 194] width 12 height 12
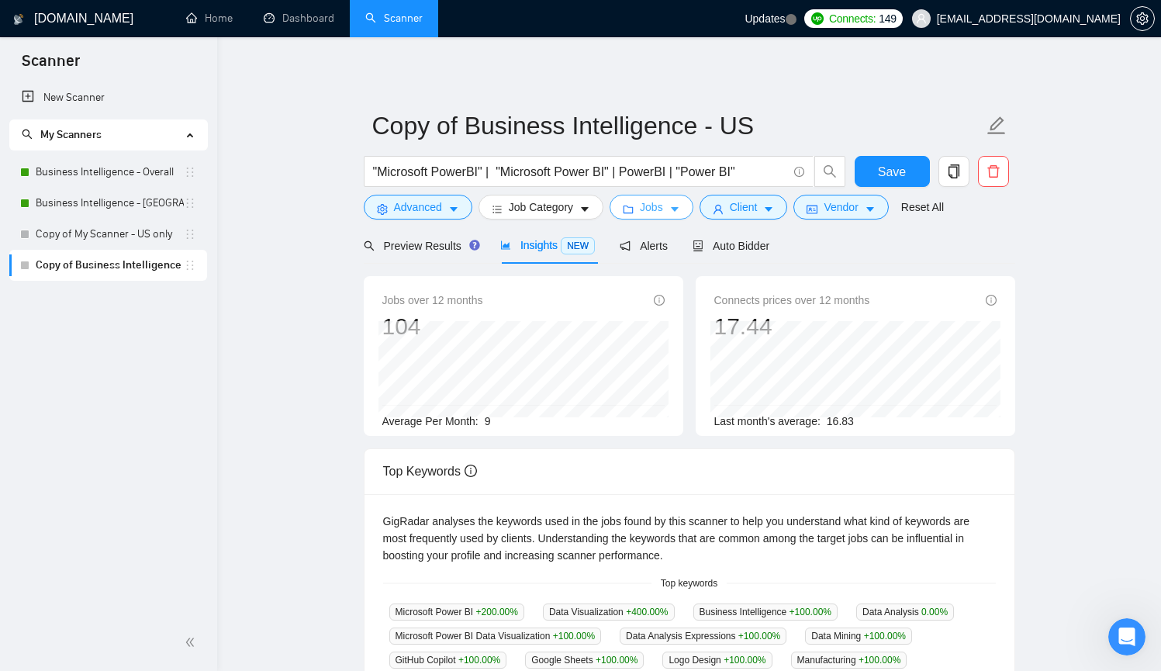
click at [668, 205] on button "Jobs" at bounding box center [651, 207] width 84 height 25
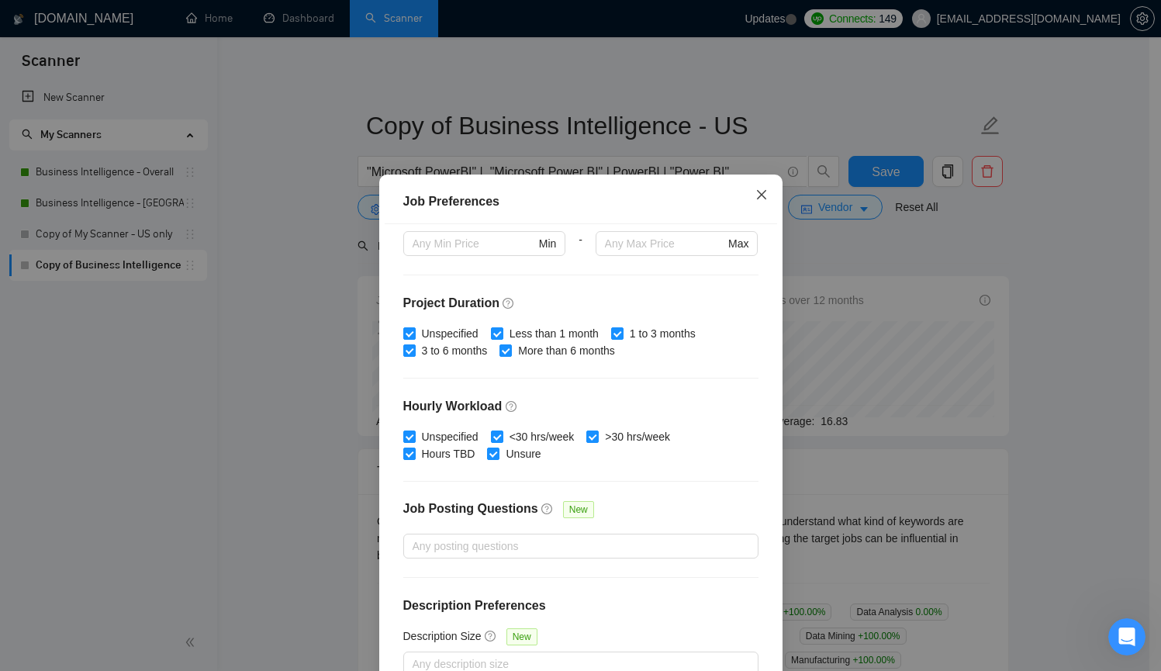
click at [756, 195] on icon "close" at bounding box center [760, 194] width 9 height 9
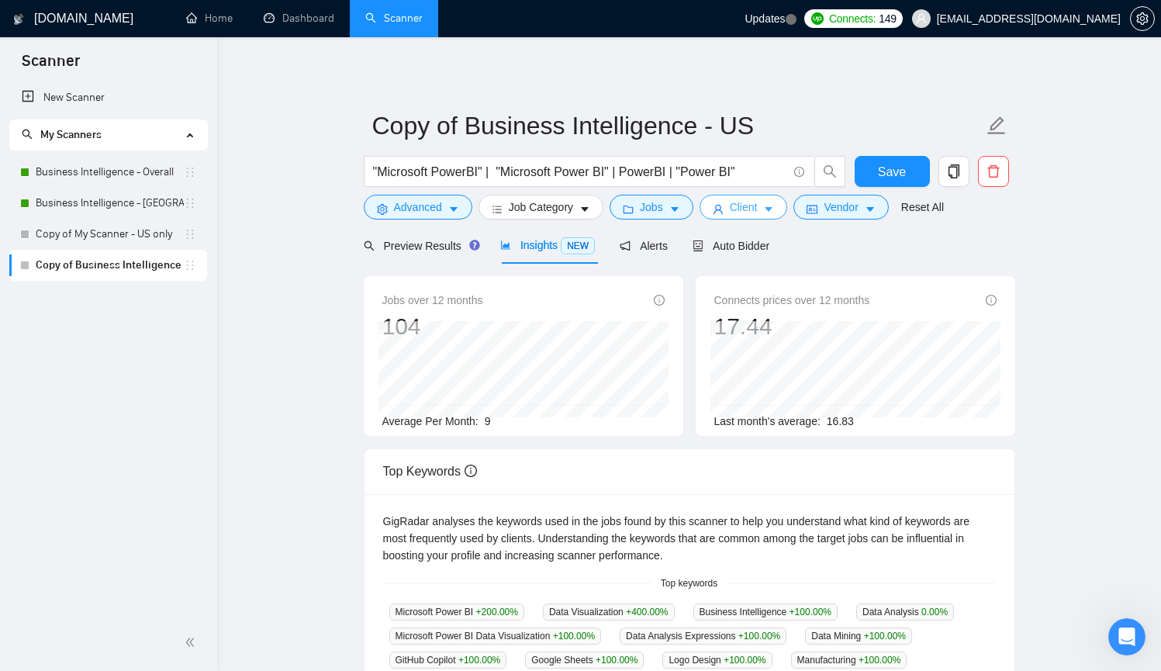
click at [744, 214] on span "Client" at bounding box center [744, 207] width 28 height 17
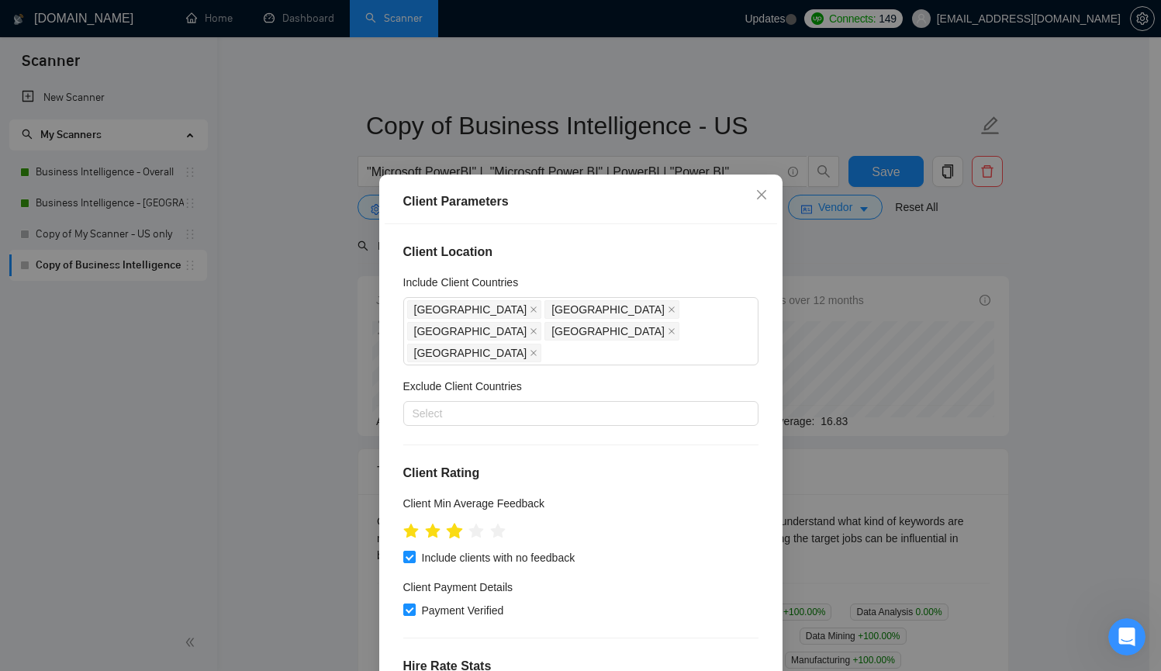
click at [449, 523] on icon "star" at bounding box center [454, 531] width 16 height 16
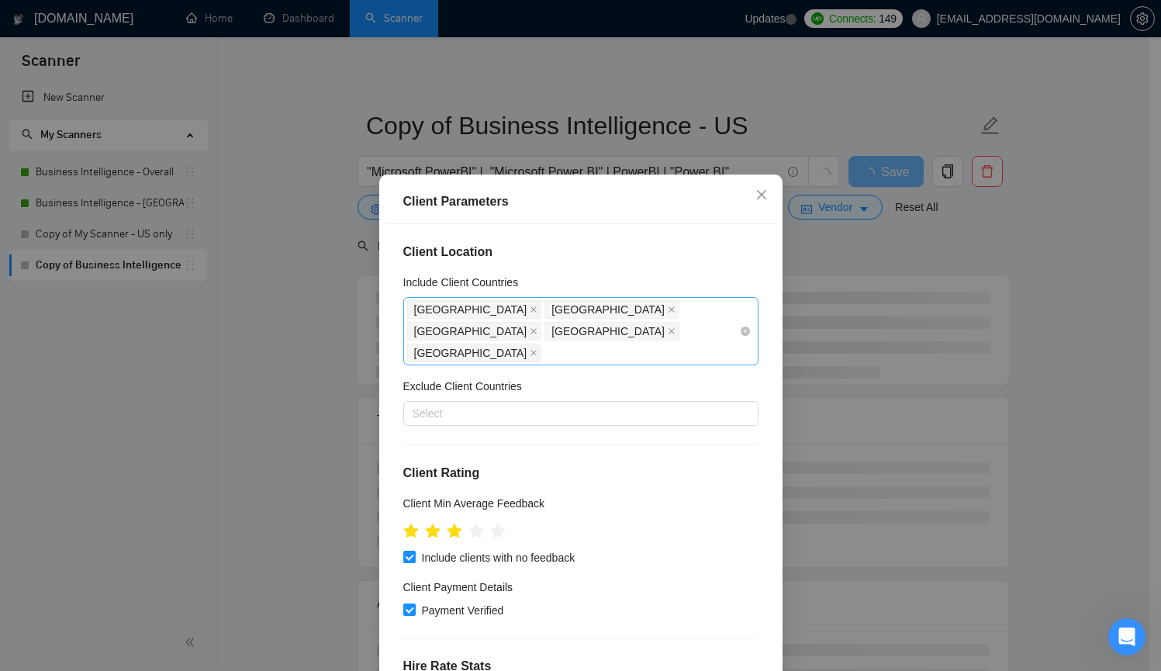
click at [643, 309] on div "[GEOGRAPHIC_DATA] [GEOGRAPHIC_DATA] [GEOGRAPHIC_DATA] [GEOGRAPHIC_DATA] [GEOGRA…" at bounding box center [573, 331] width 332 height 65
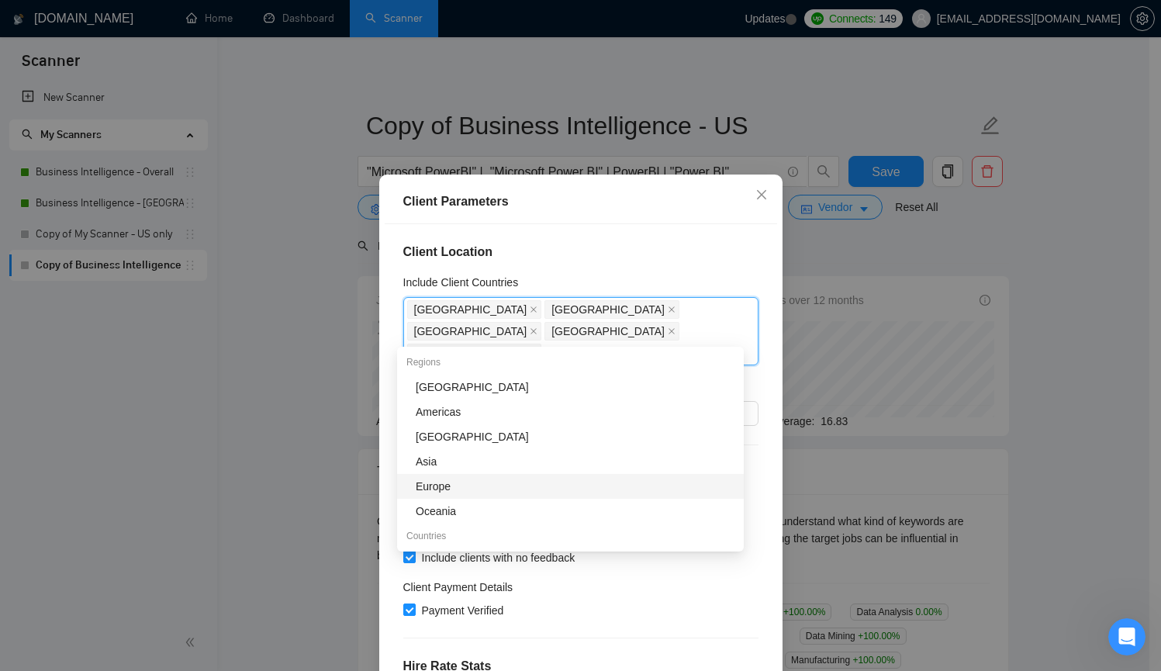
click at [582, 483] on div "Europe" at bounding box center [575, 486] width 319 height 17
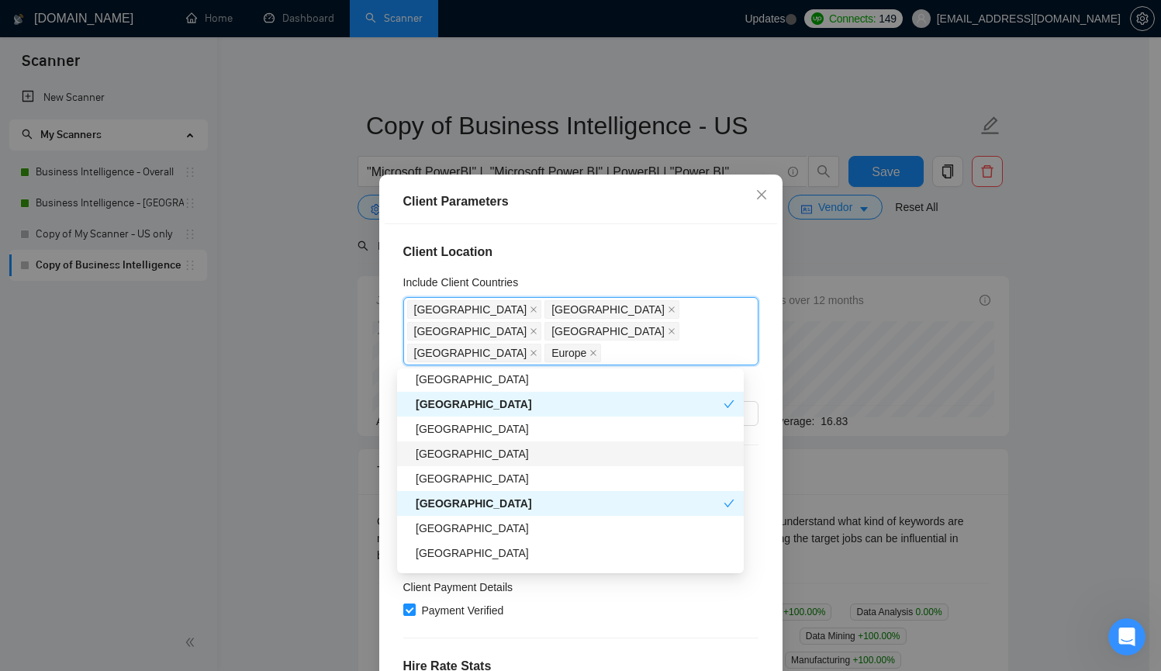
scroll to position [274, 0]
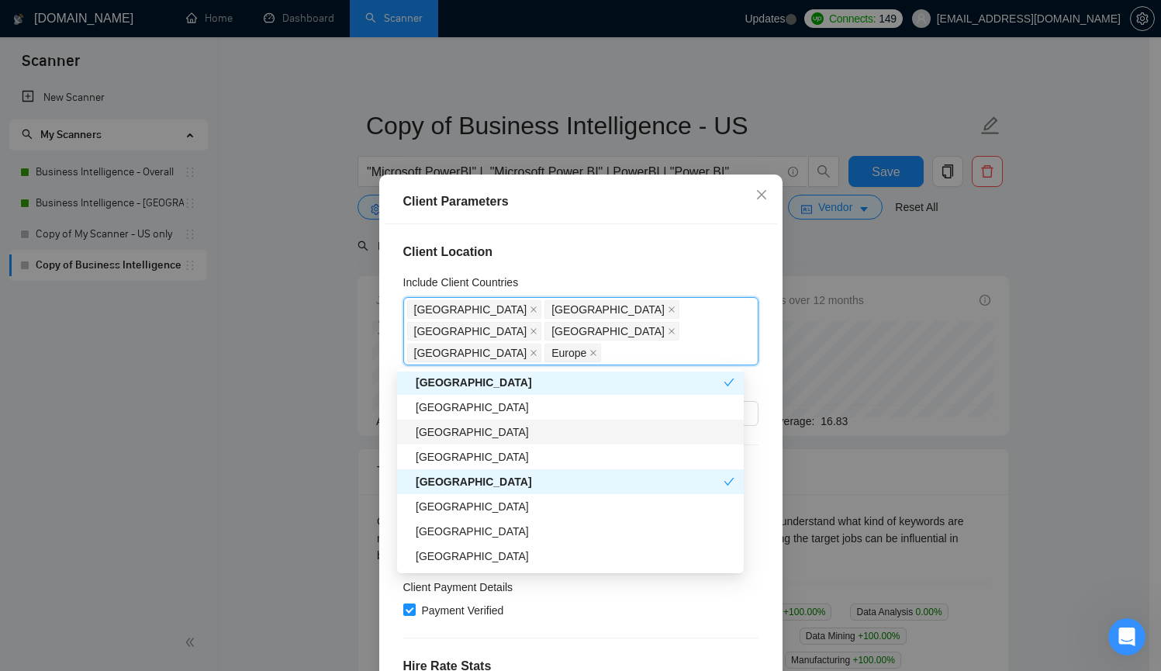
click at [589, 440] on div "[GEOGRAPHIC_DATA]" at bounding box center [570, 432] width 347 height 25
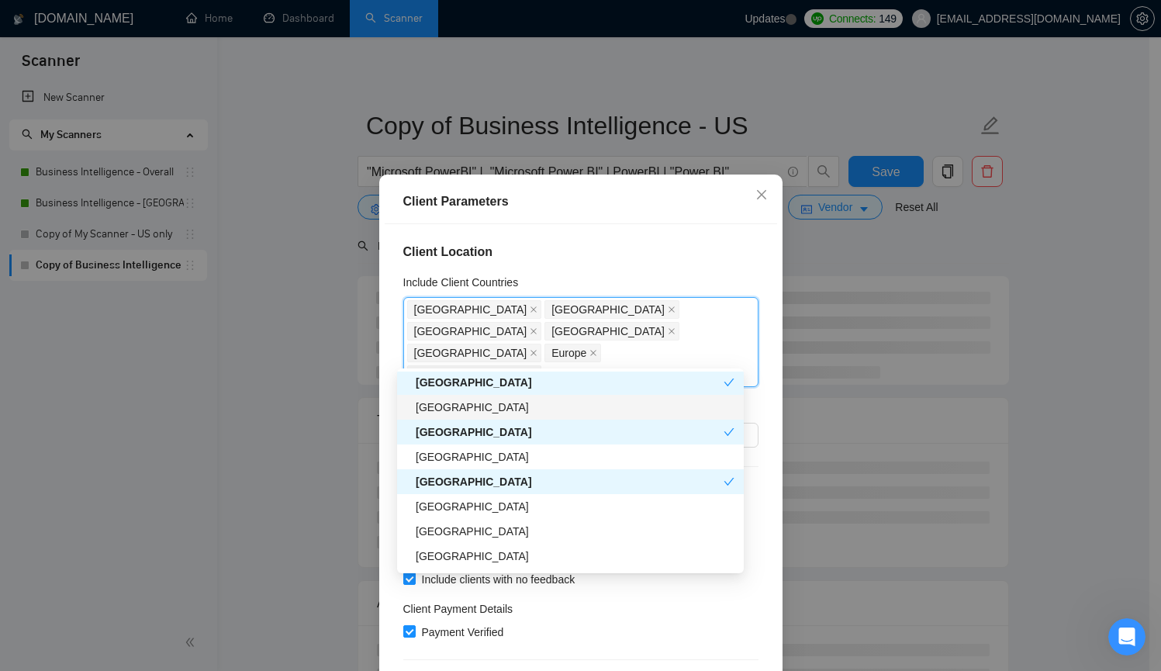
click at [591, 412] on div "[GEOGRAPHIC_DATA]" at bounding box center [575, 407] width 319 height 17
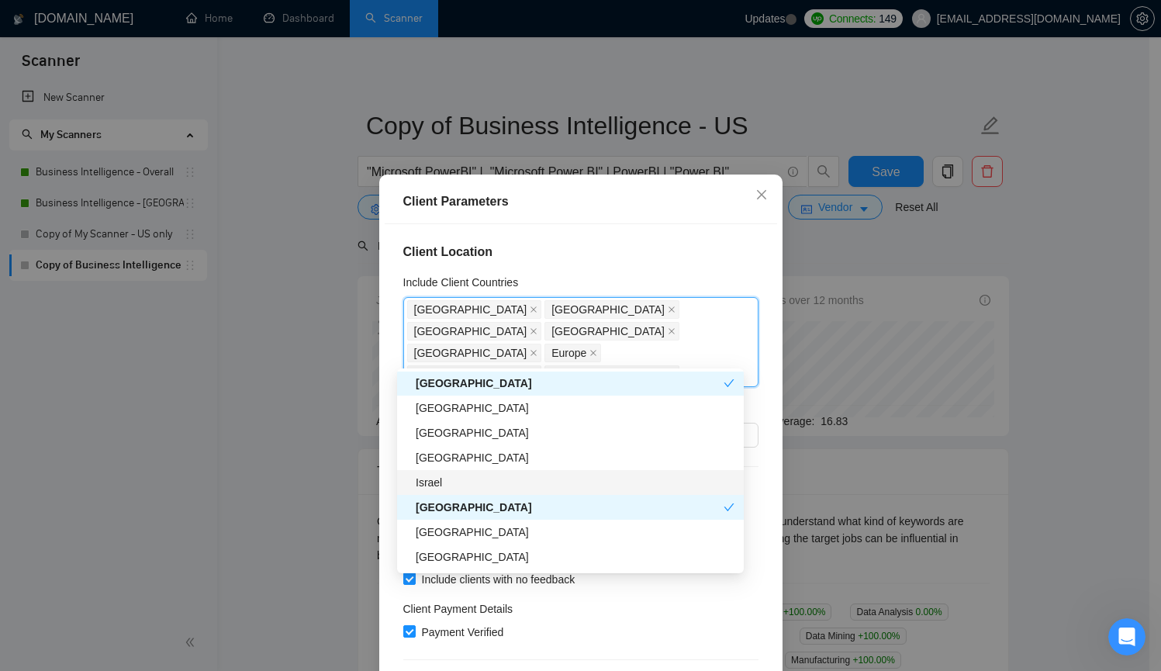
scroll to position [363, 0]
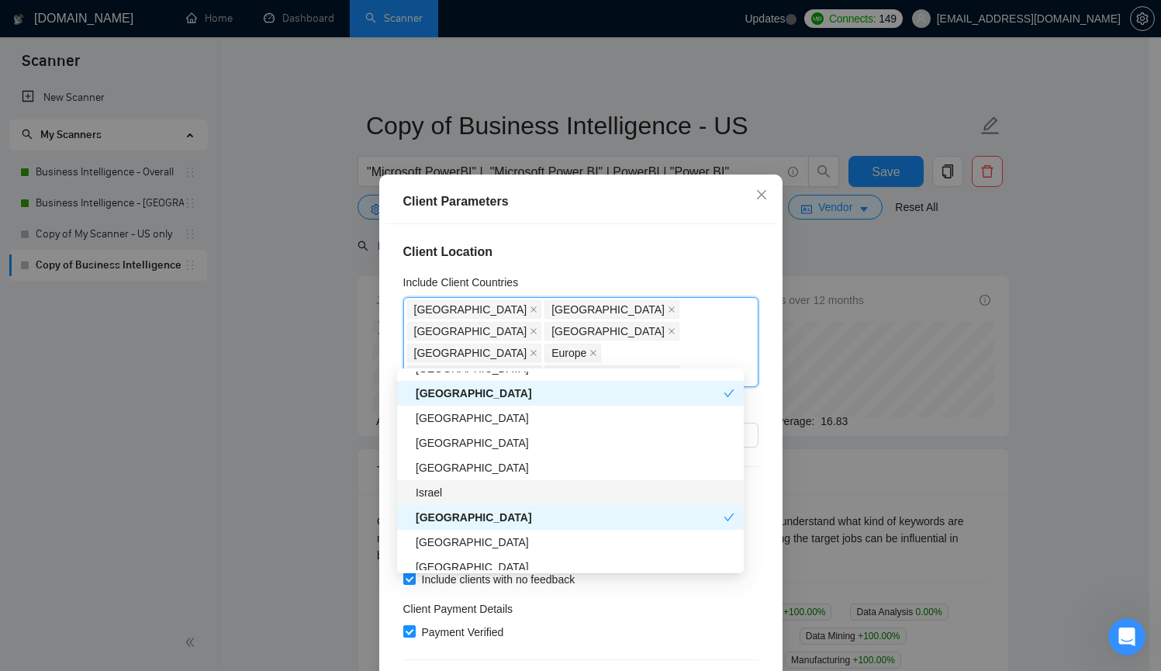
click at [566, 494] on div "Israel" at bounding box center [575, 492] width 319 height 17
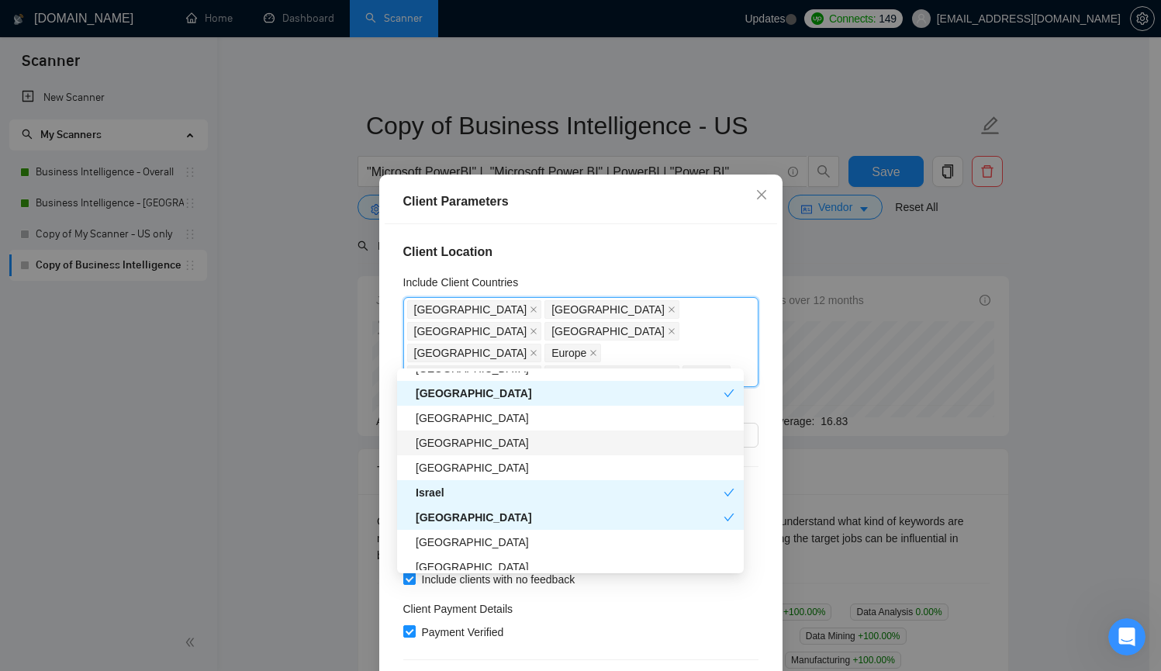
click at [566, 453] on div "[GEOGRAPHIC_DATA]" at bounding box center [570, 442] width 347 height 25
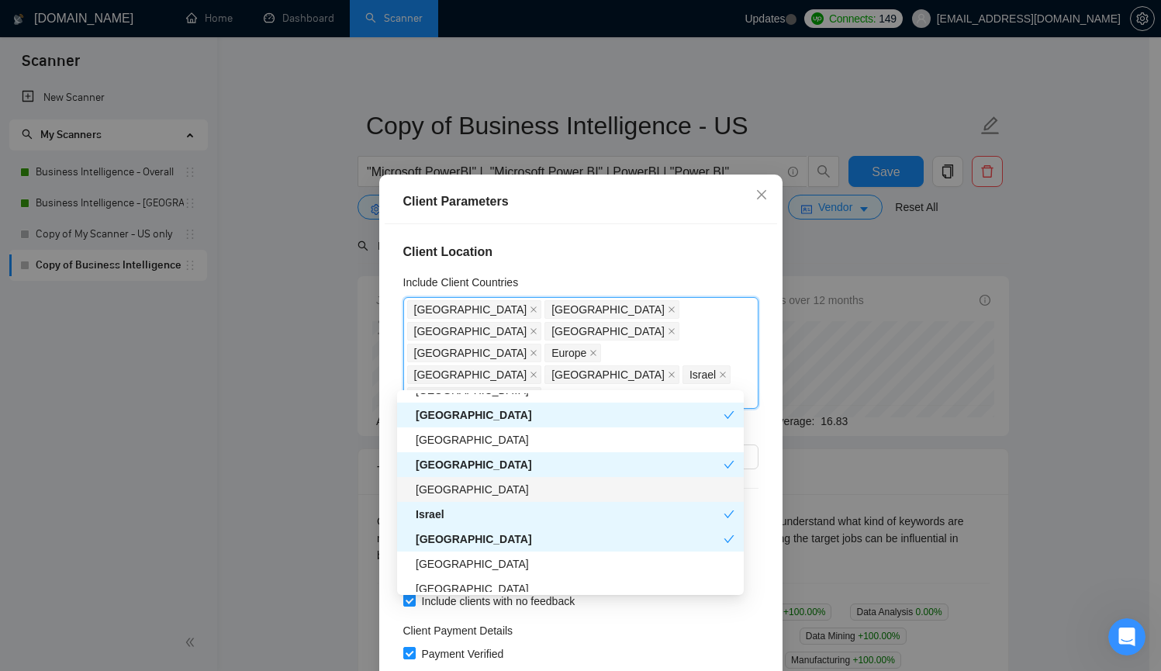
click at [558, 492] on div "[GEOGRAPHIC_DATA]" at bounding box center [575, 489] width 319 height 17
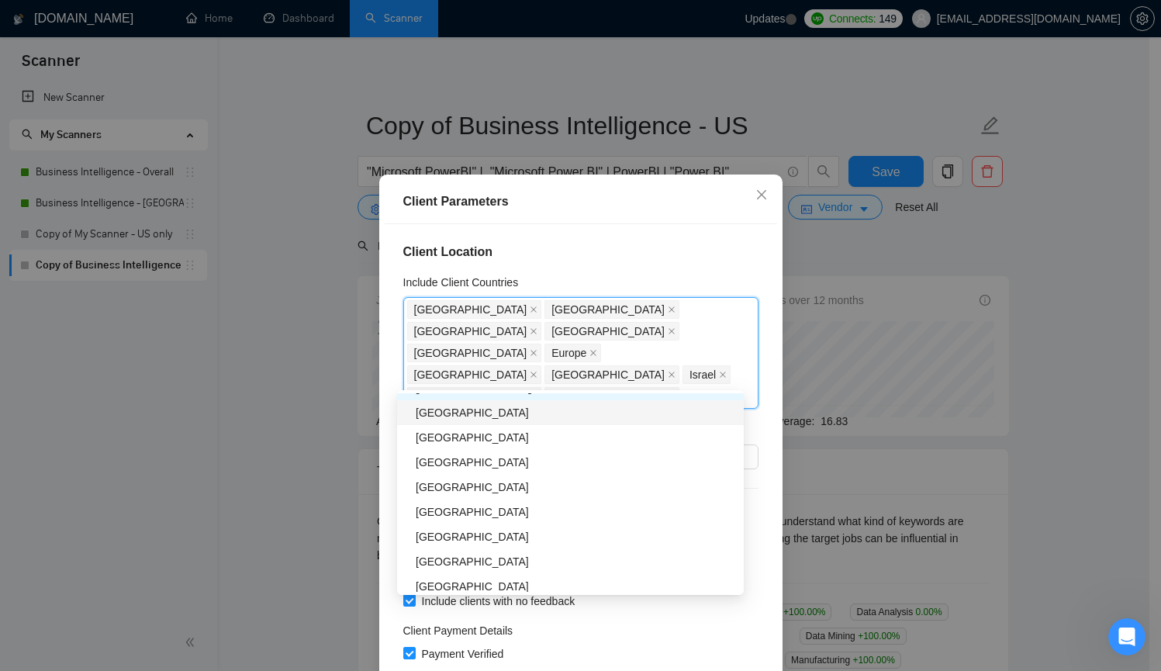
scroll to position [520, 0]
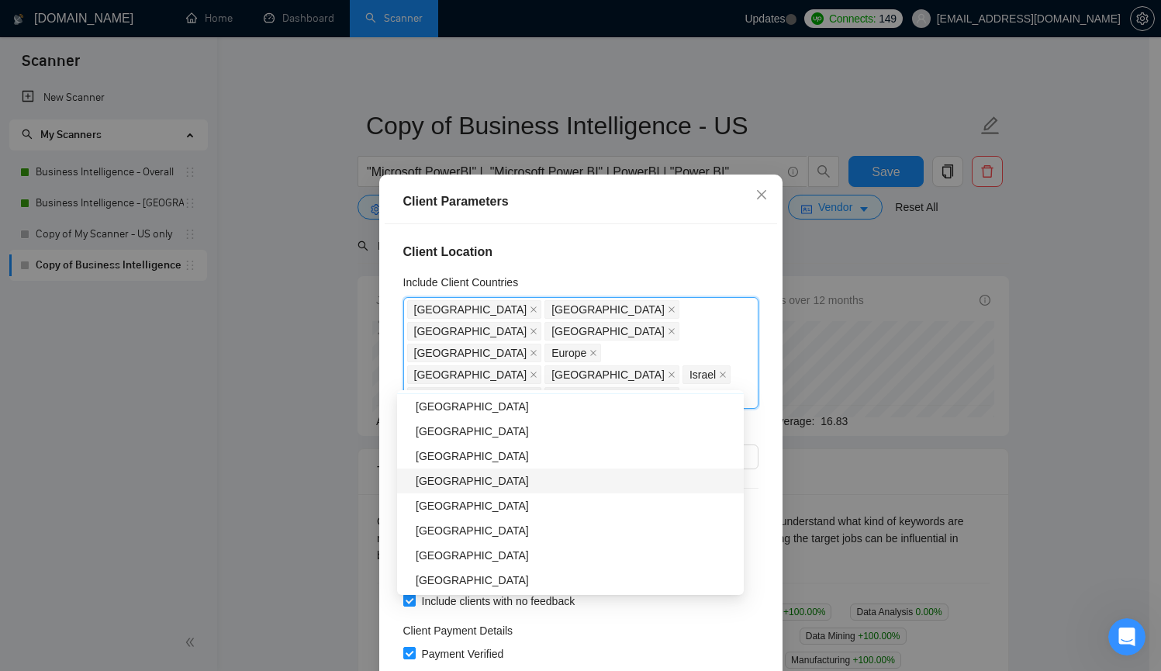
click at [558, 486] on div "[GEOGRAPHIC_DATA]" at bounding box center [575, 480] width 319 height 17
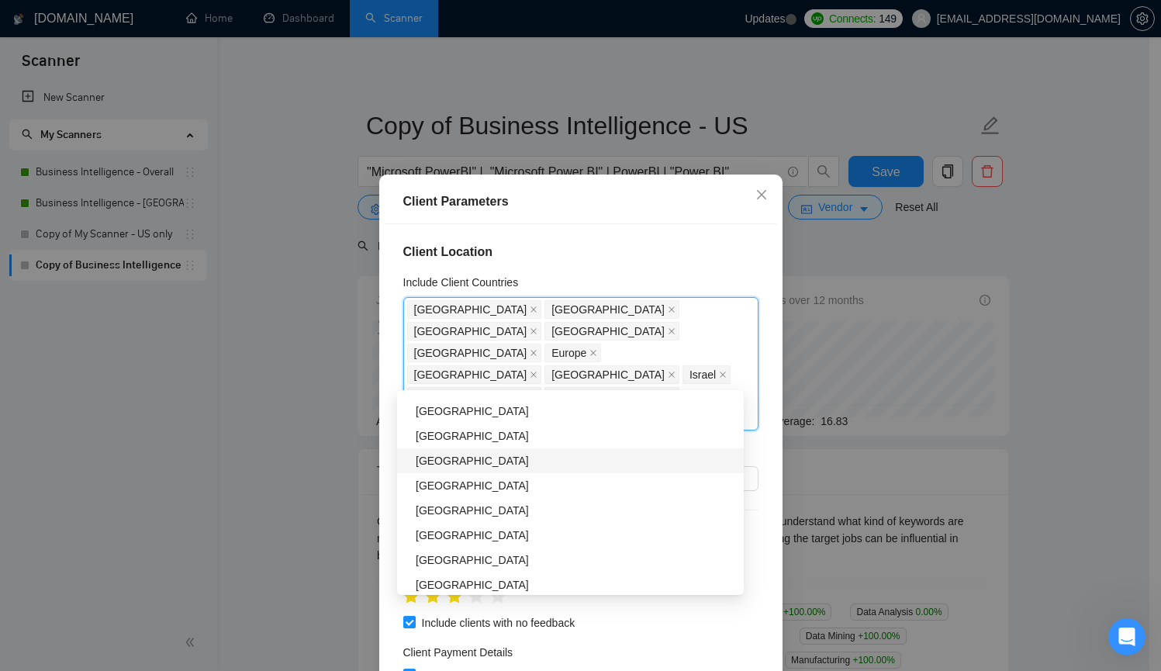
scroll to position [717, 0]
click at [547, 485] on div "[GEOGRAPHIC_DATA]" at bounding box center [575, 482] width 319 height 17
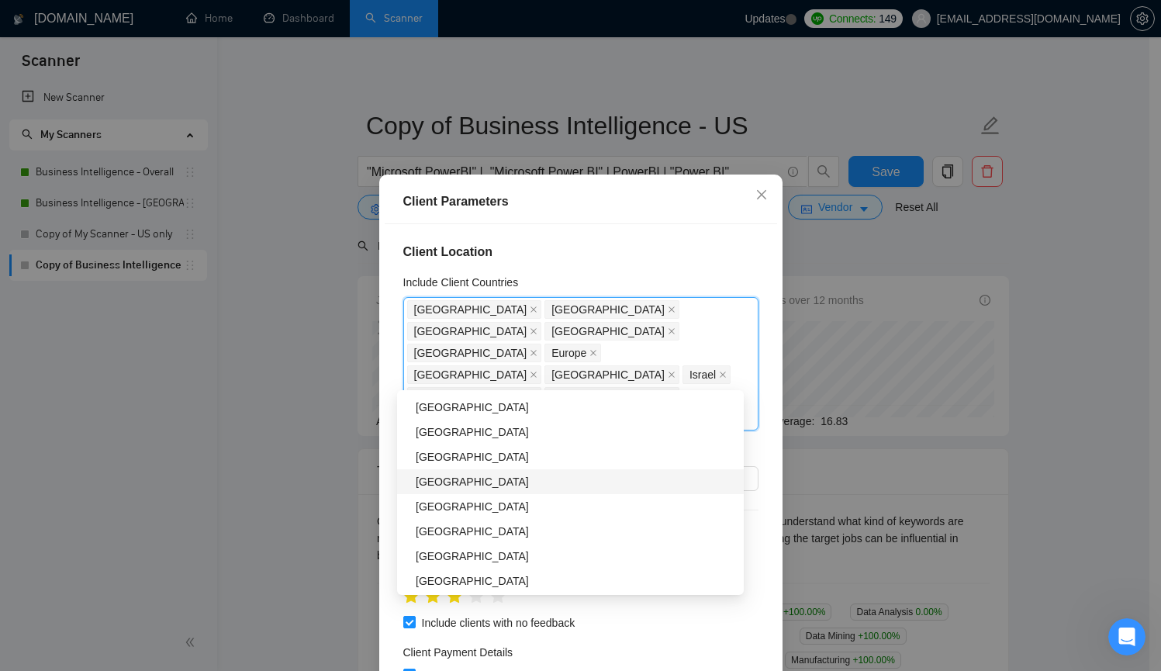
click at [533, 484] on div "[GEOGRAPHIC_DATA]" at bounding box center [575, 481] width 319 height 17
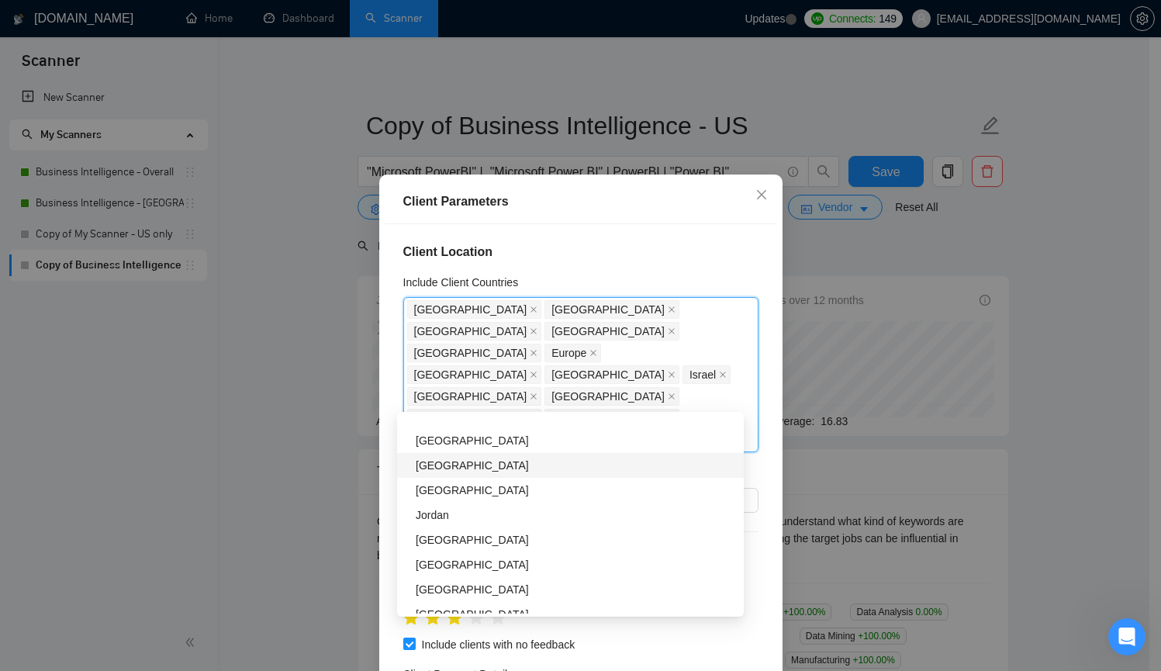
scroll to position [1429, 0]
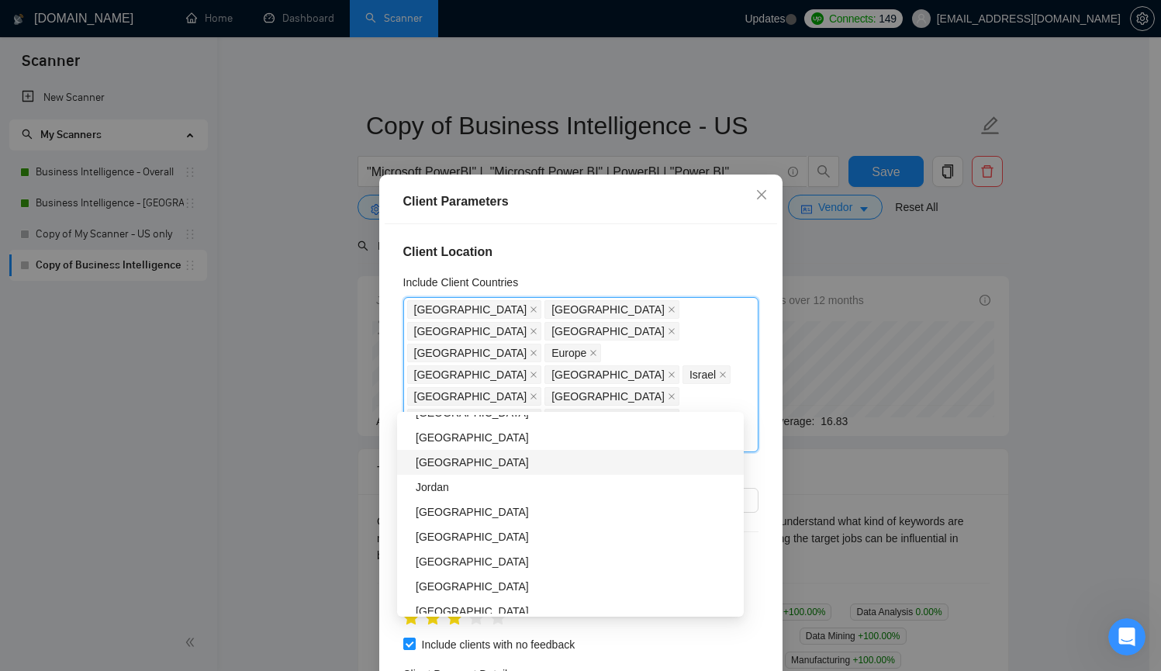
click at [536, 459] on div "[GEOGRAPHIC_DATA]" at bounding box center [575, 462] width 319 height 17
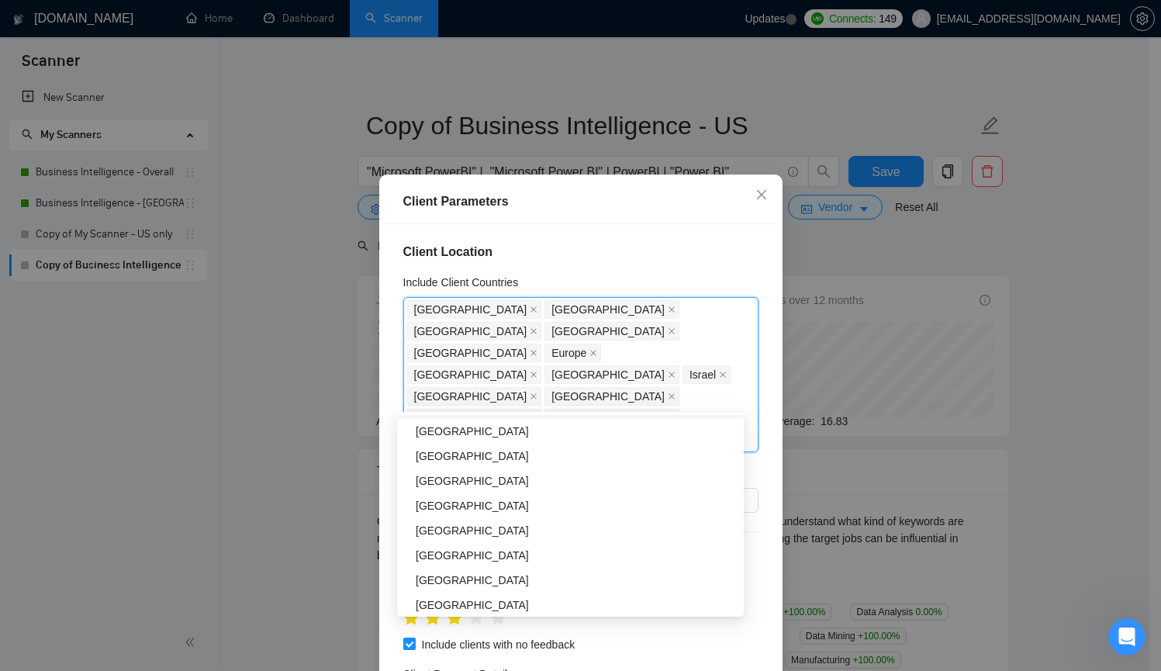
scroll to position [1598, 0]
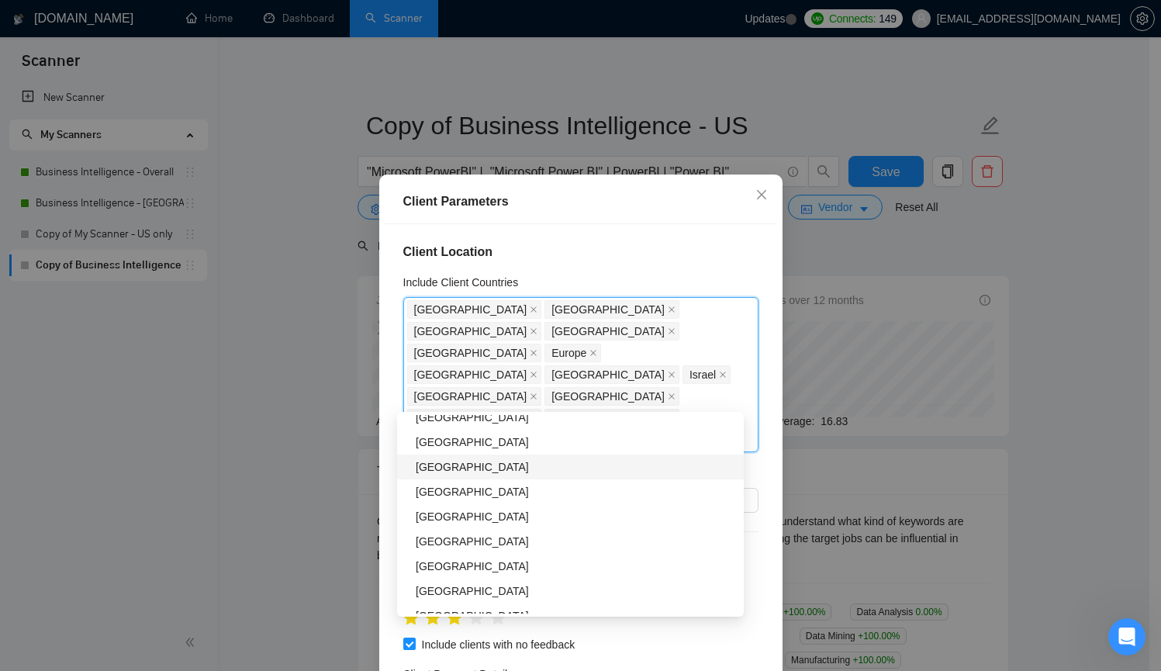
click at [533, 464] on div "[GEOGRAPHIC_DATA]" at bounding box center [575, 466] width 319 height 17
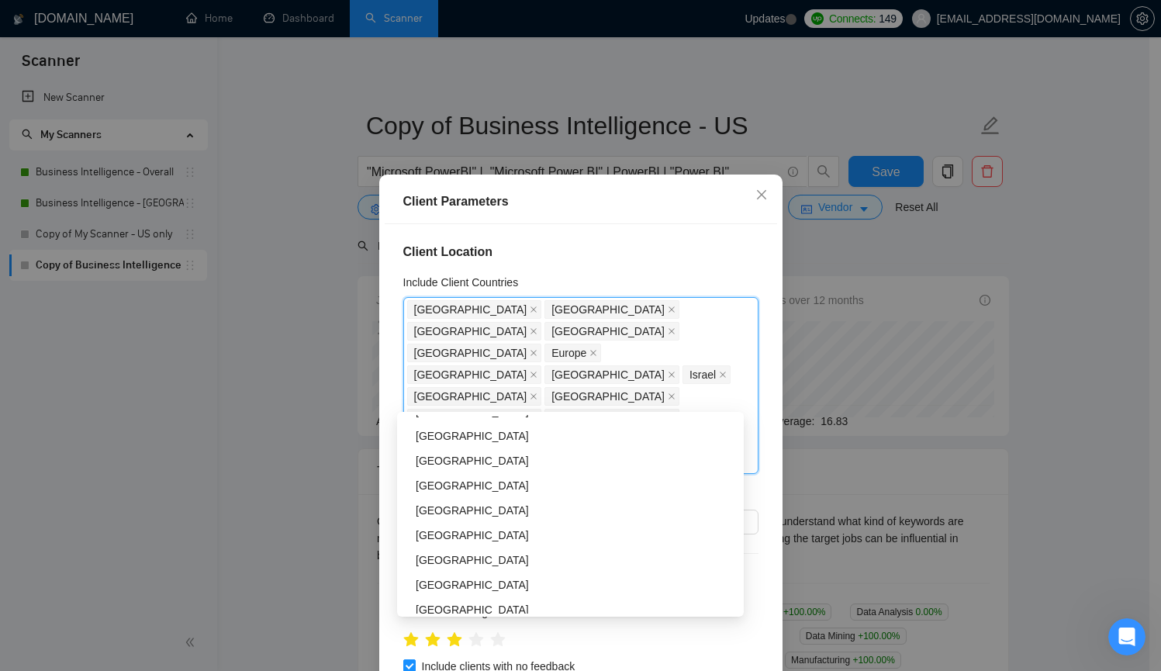
scroll to position [1760, 0]
click at [533, 455] on div "[GEOGRAPHIC_DATA]" at bounding box center [575, 453] width 319 height 17
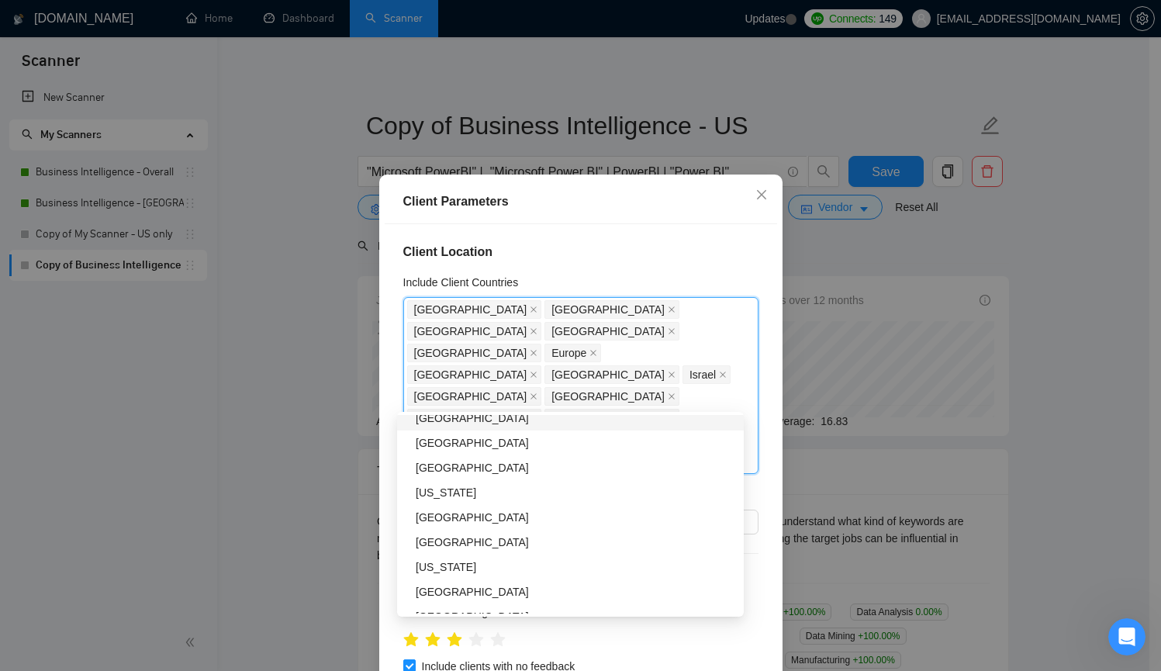
scroll to position [1912, 0]
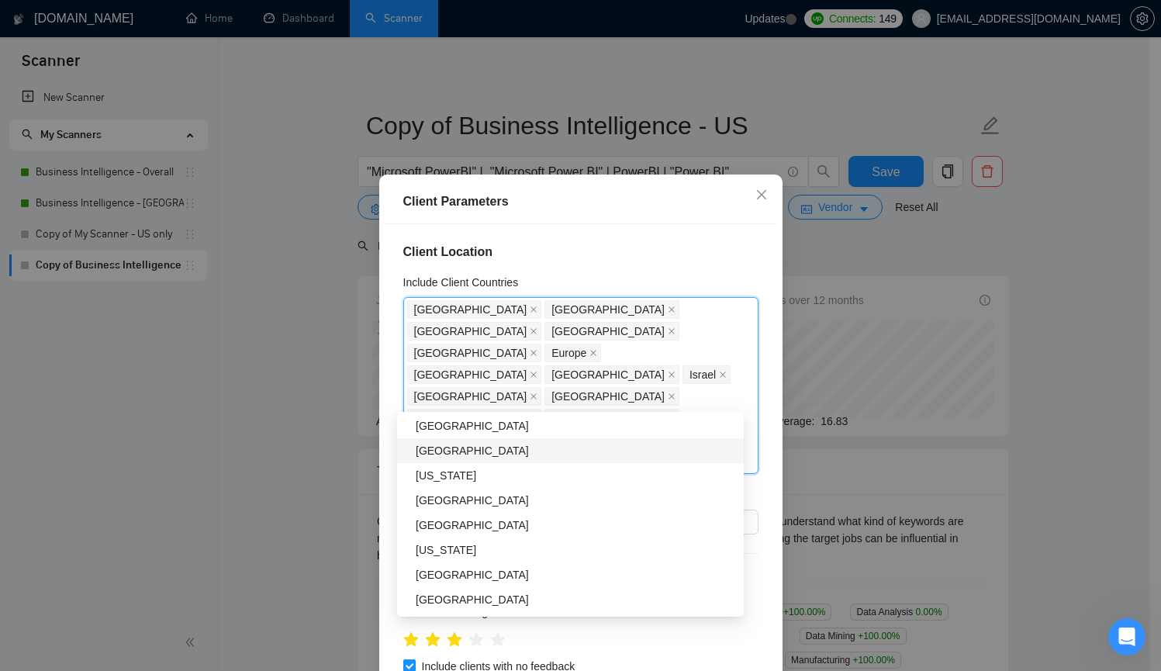
click at [533, 452] on div "[GEOGRAPHIC_DATA]" at bounding box center [575, 450] width 319 height 17
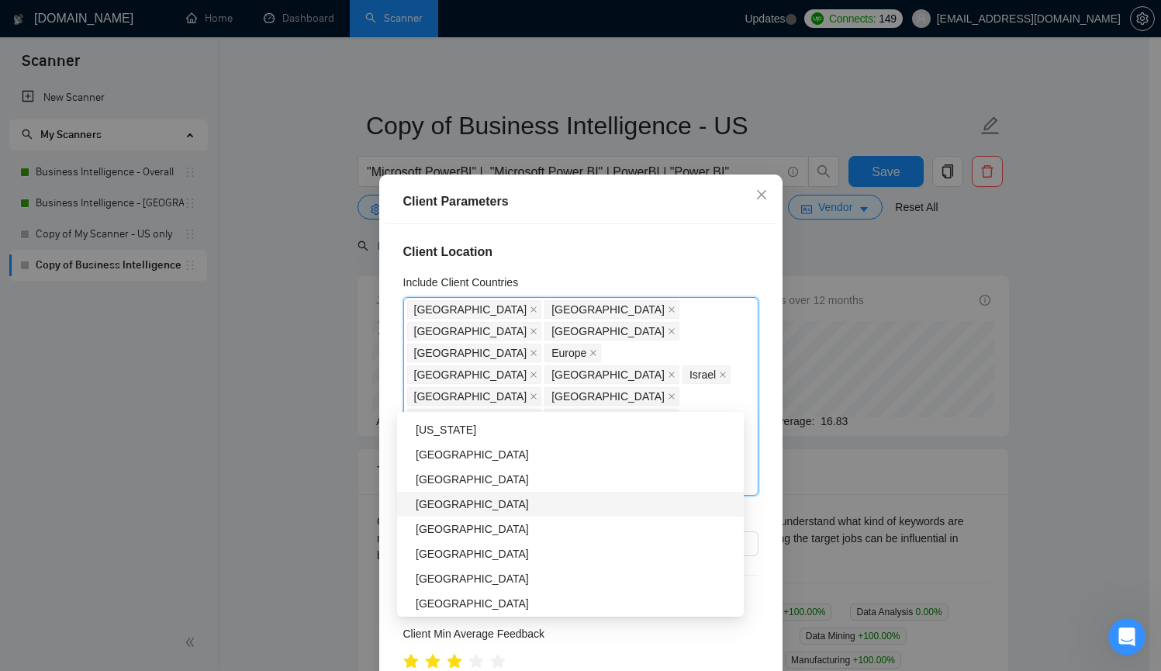
scroll to position [2029, 0]
click at [532, 438] on div "[US_STATE]" at bounding box center [575, 432] width 319 height 17
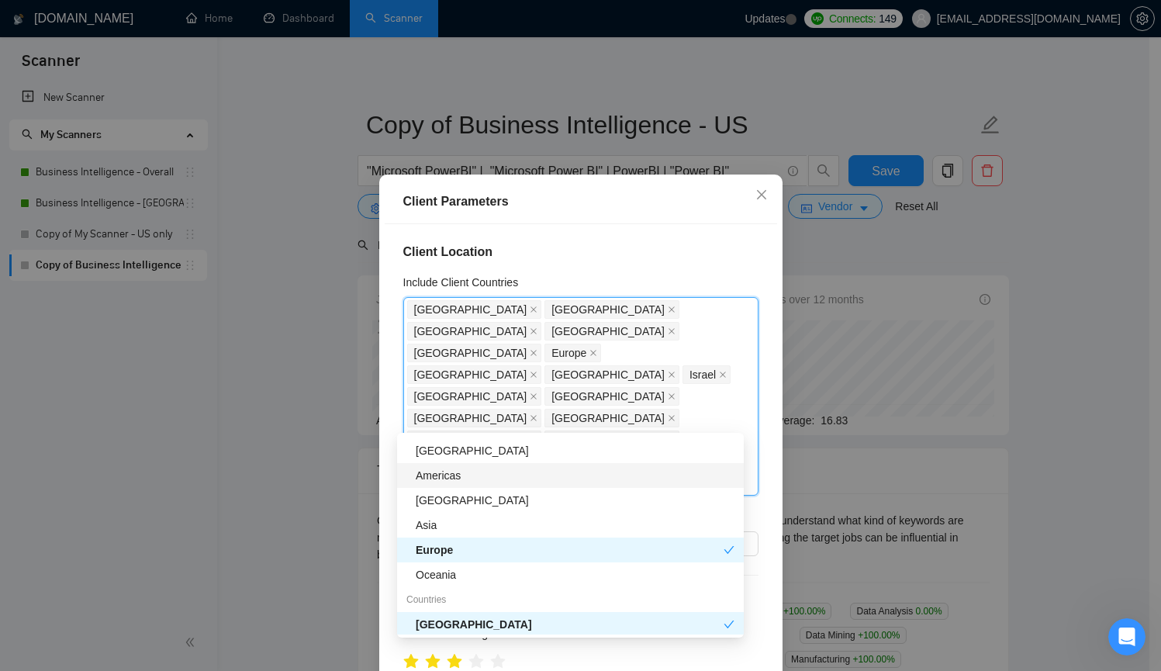
scroll to position [18, 0]
click at [561, 482] on div "Americas" at bounding box center [575, 479] width 319 height 17
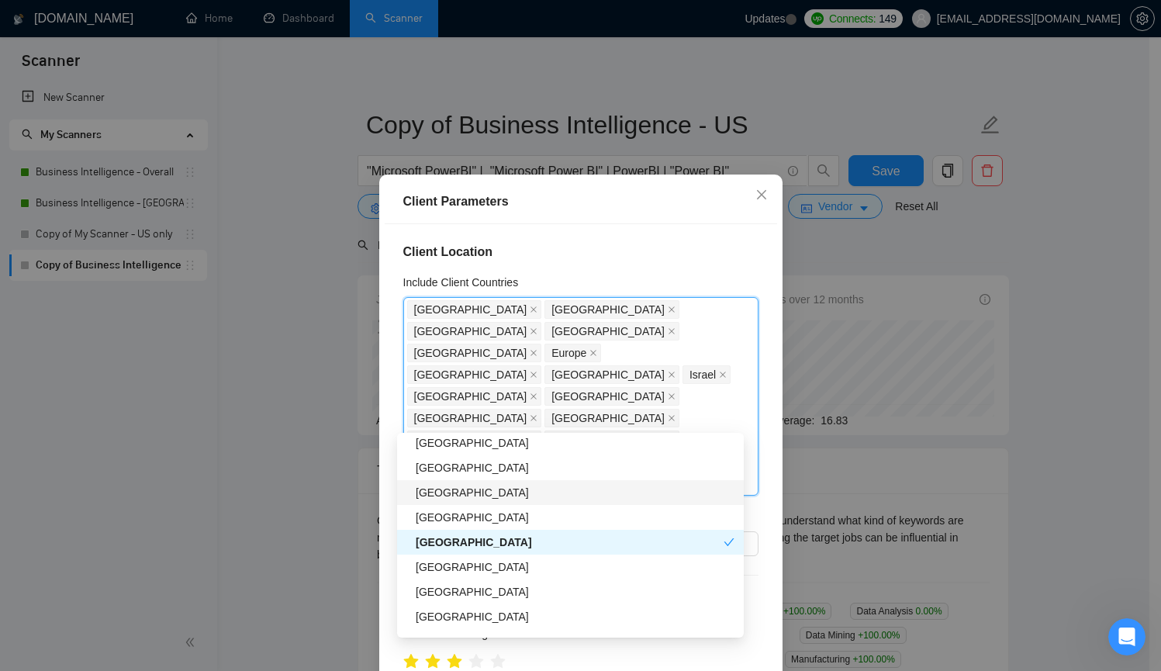
scroll to position [708, 0]
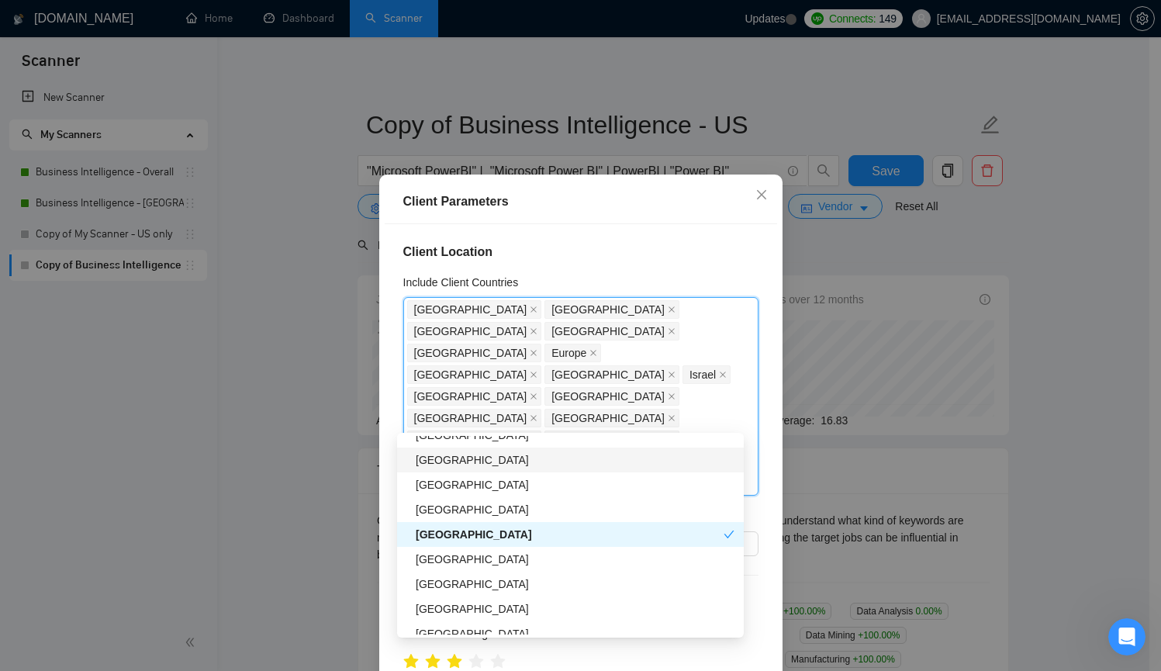
click at [561, 459] on div "[GEOGRAPHIC_DATA]" at bounding box center [575, 459] width 319 height 17
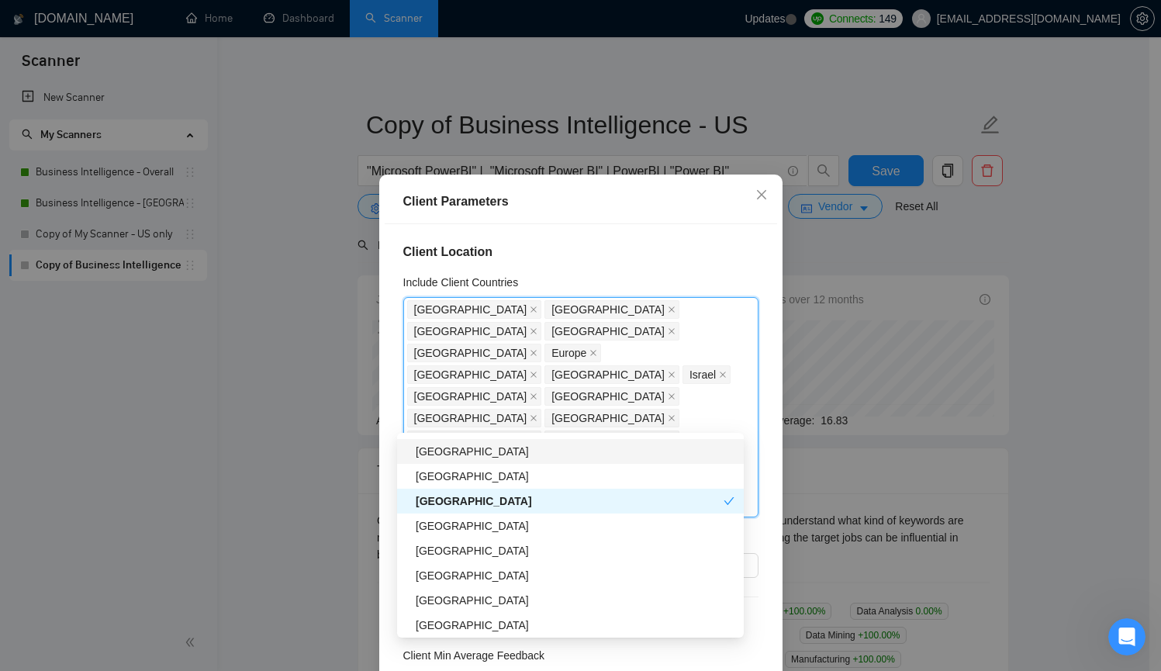
scroll to position [893, 0]
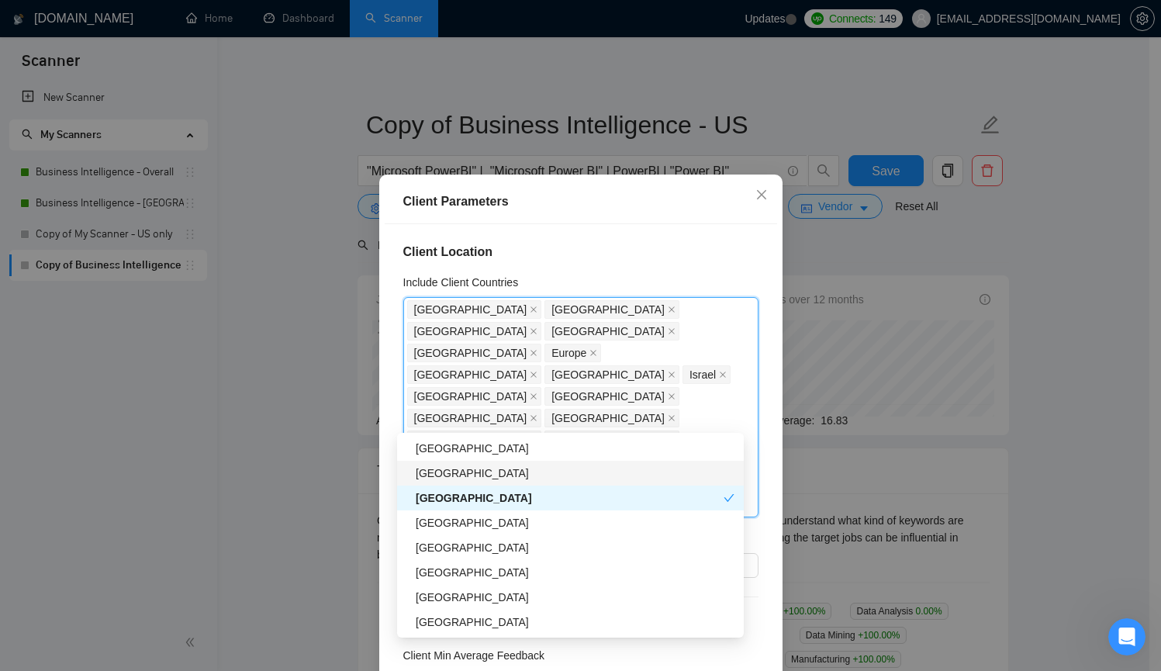
click at [559, 476] on div "[GEOGRAPHIC_DATA]" at bounding box center [575, 472] width 319 height 17
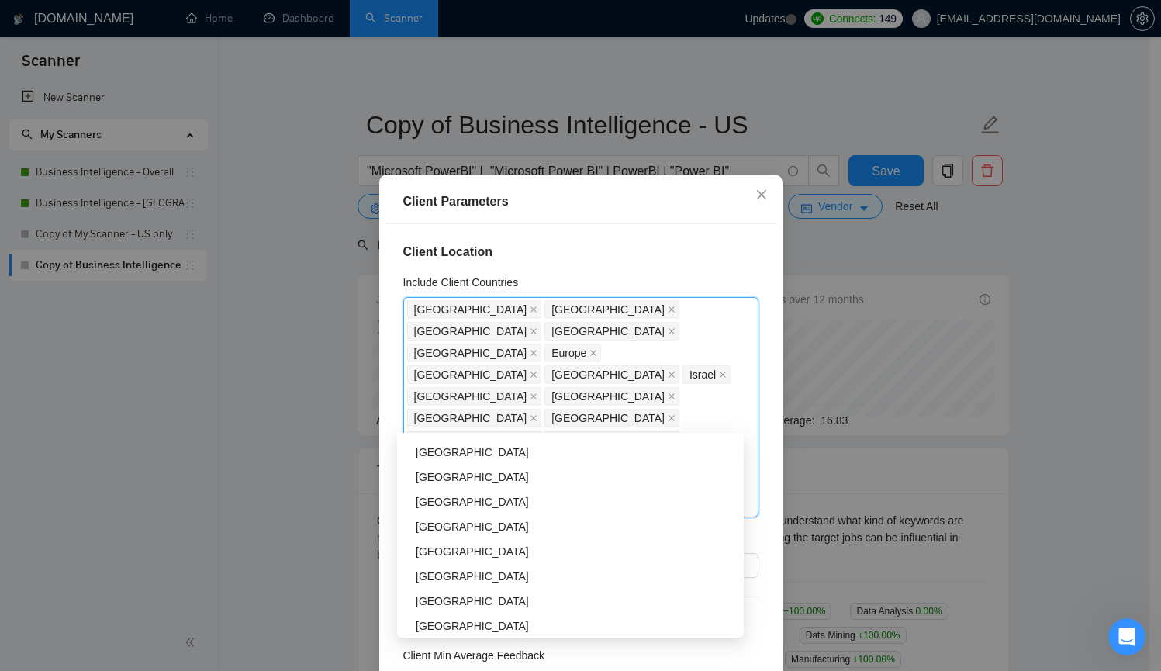
scroll to position [976, 0]
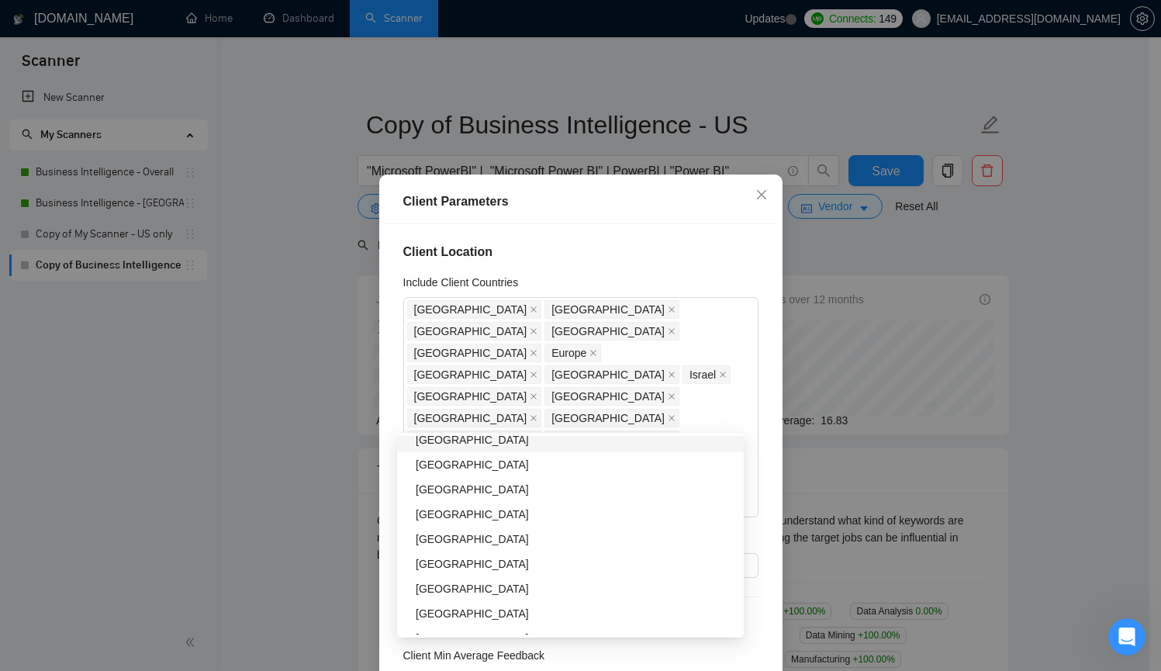
click at [692, 250] on h4 "Client Location" at bounding box center [580, 252] width 355 height 19
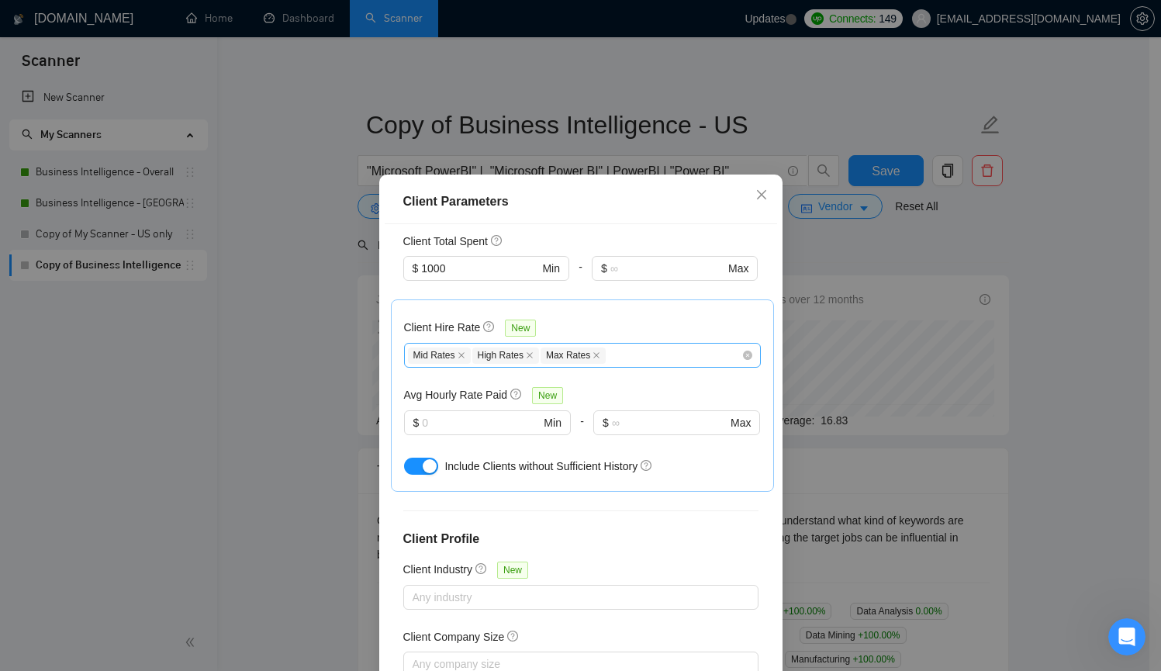
scroll to position [606, 0]
click at [755, 193] on icon "close" at bounding box center [761, 194] width 12 height 12
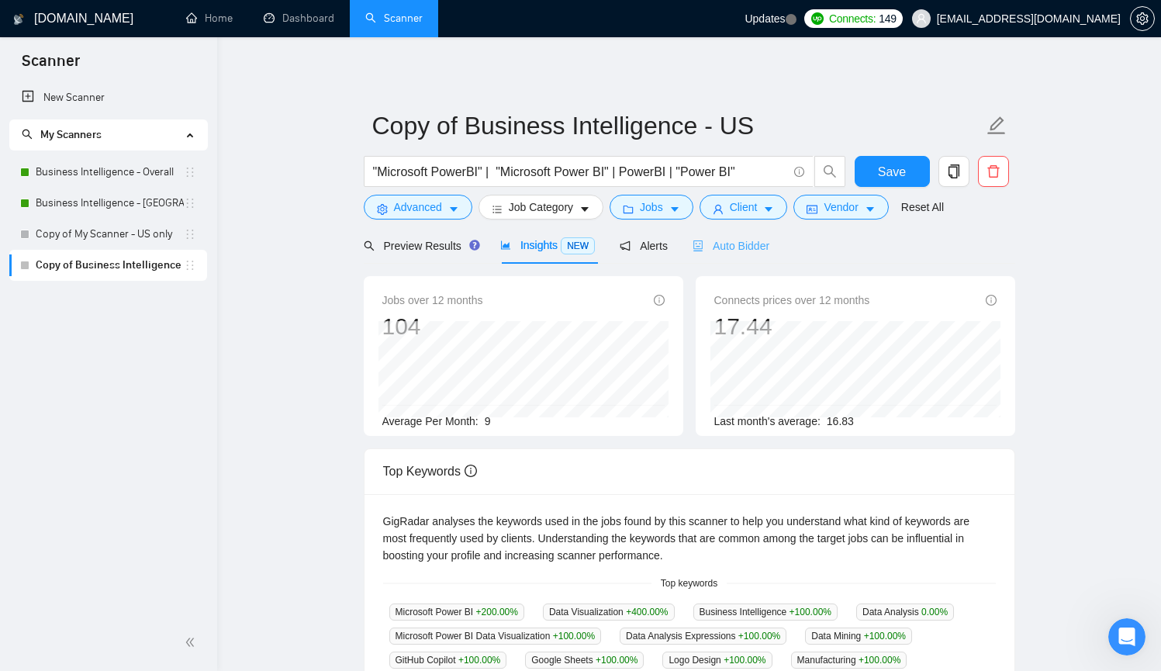
scroll to position [0, 0]
click at [663, 213] on span "Jobs" at bounding box center [651, 207] width 23 height 17
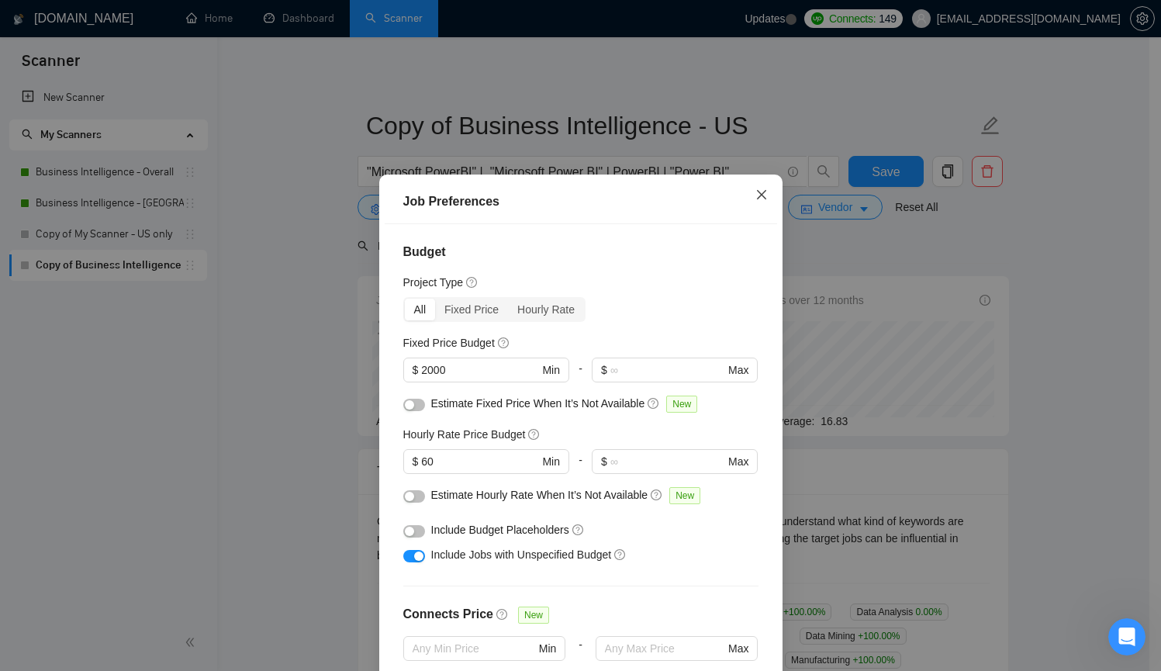
click at [755, 195] on icon "close" at bounding box center [761, 194] width 12 height 12
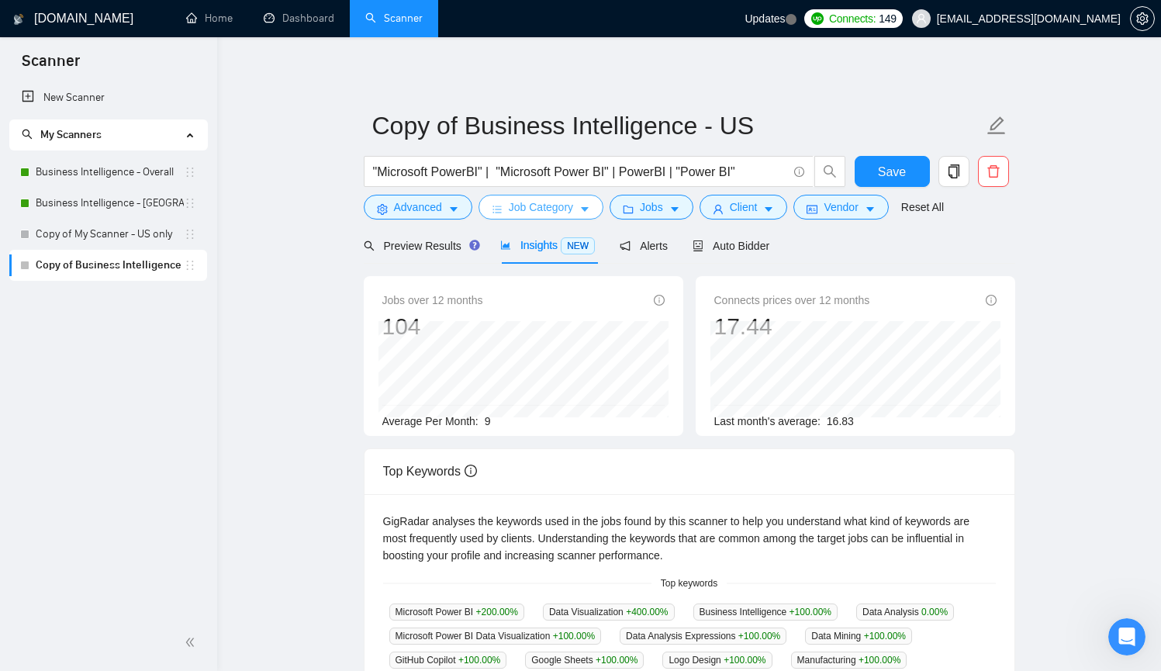
click at [568, 204] on span "Job Category" at bounding box center [541, 207] width 64 height 17
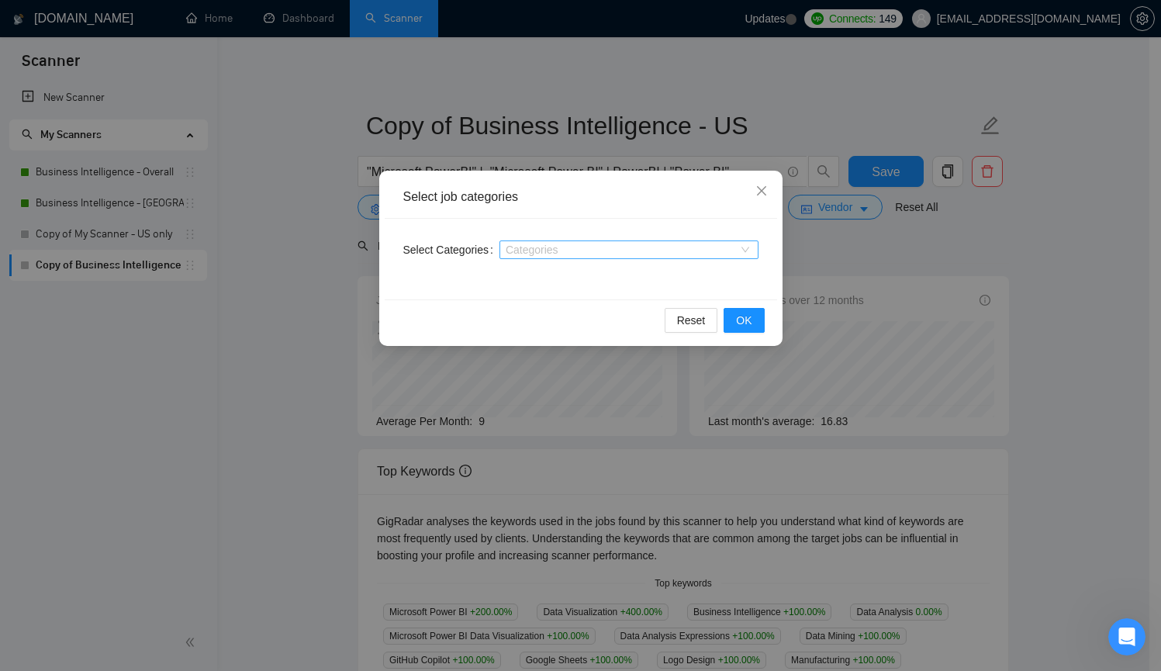
click at [719, 247] on div at bounding box center [621, 249] width 236 height 12
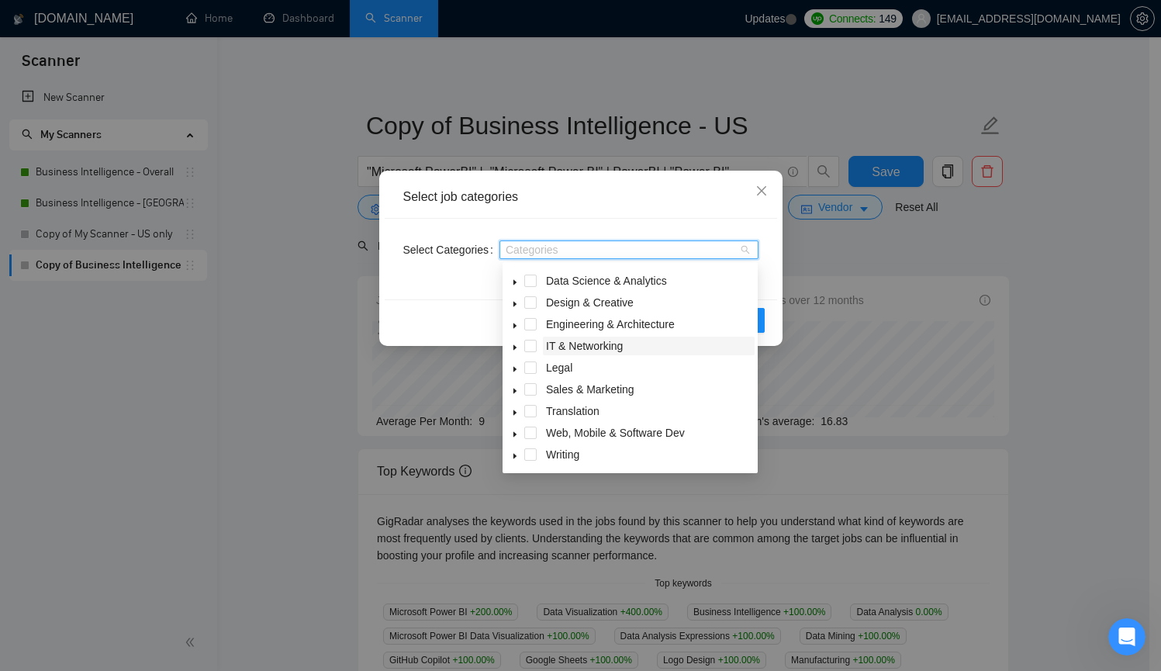
scroll to position [1, 0]
click at [730, 226] on div "Select Categories Categories" at bounding box center [581, 259] width 392 height 81
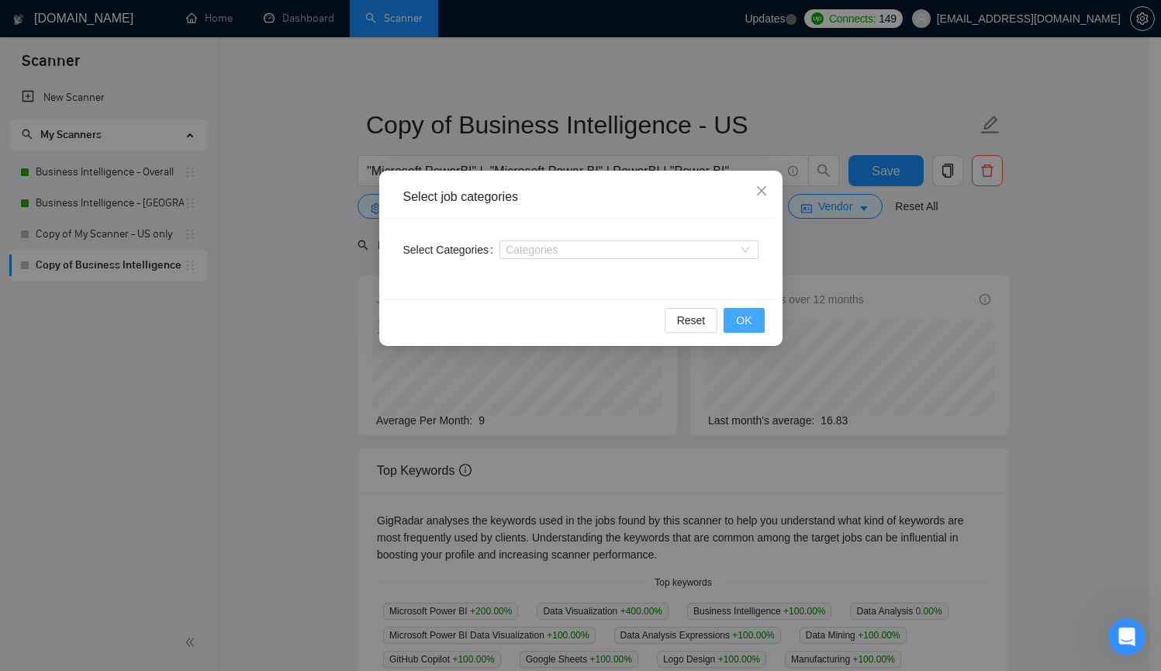
click at [730, 319] on button "OK" at bounding box center [743, 320] width 40 height 25
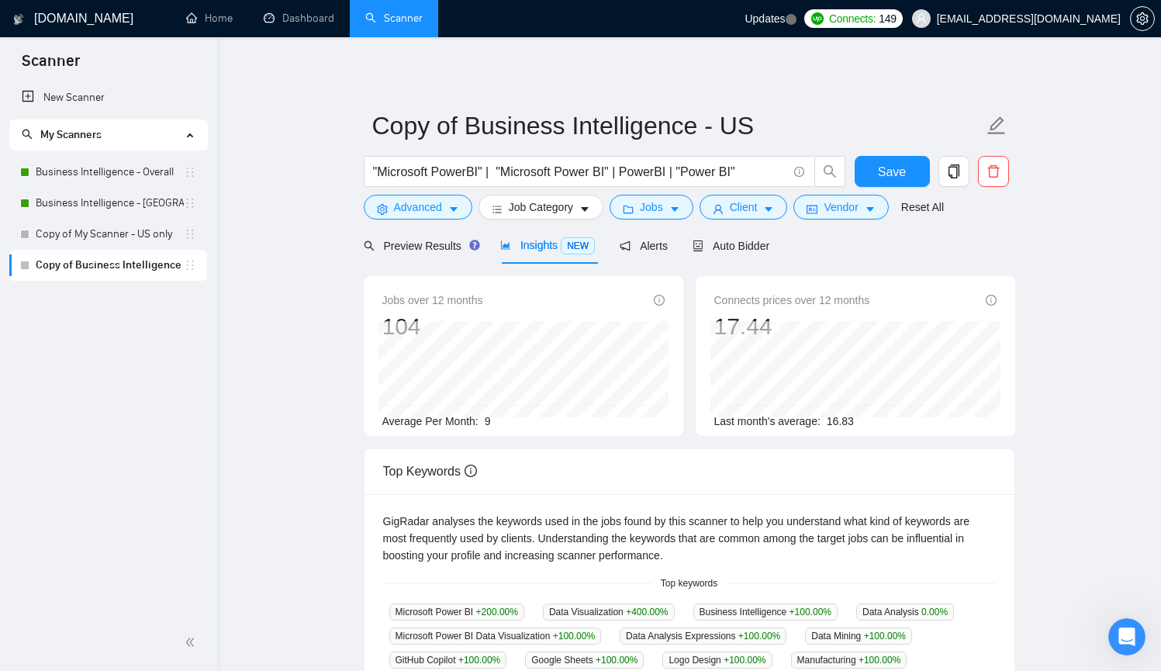
scroll to position [0, 0]
click at [855, 208] on span "Vendor" at bounding box center [840, 207] width 34 height 17
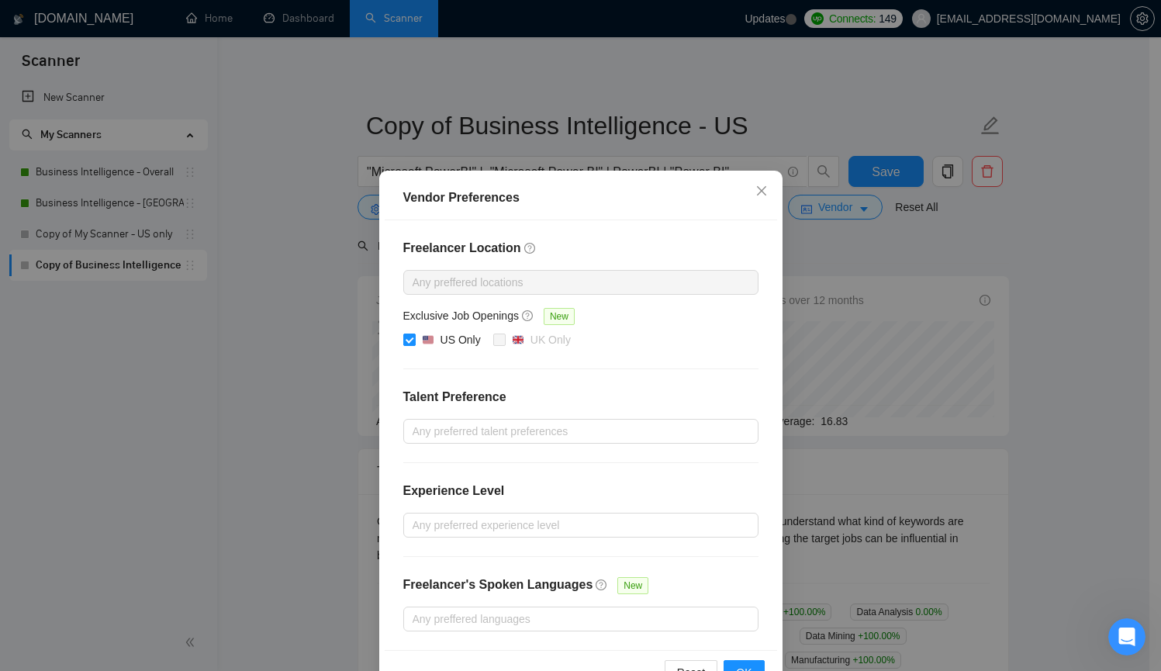
click at [405, 342] on input "US Only" at bounding box center [408, 338] width 11 height 11
checkbox input "false"
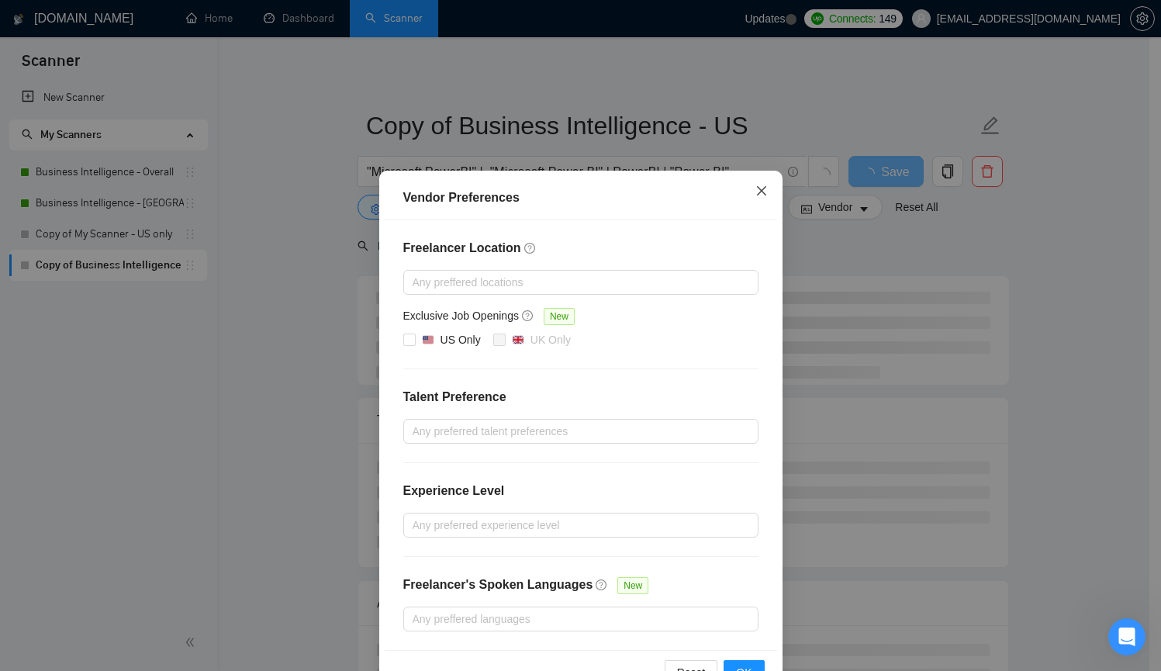
click at [756, 192] on icon "close" at bounding box center [760, 190] width 9 height 9
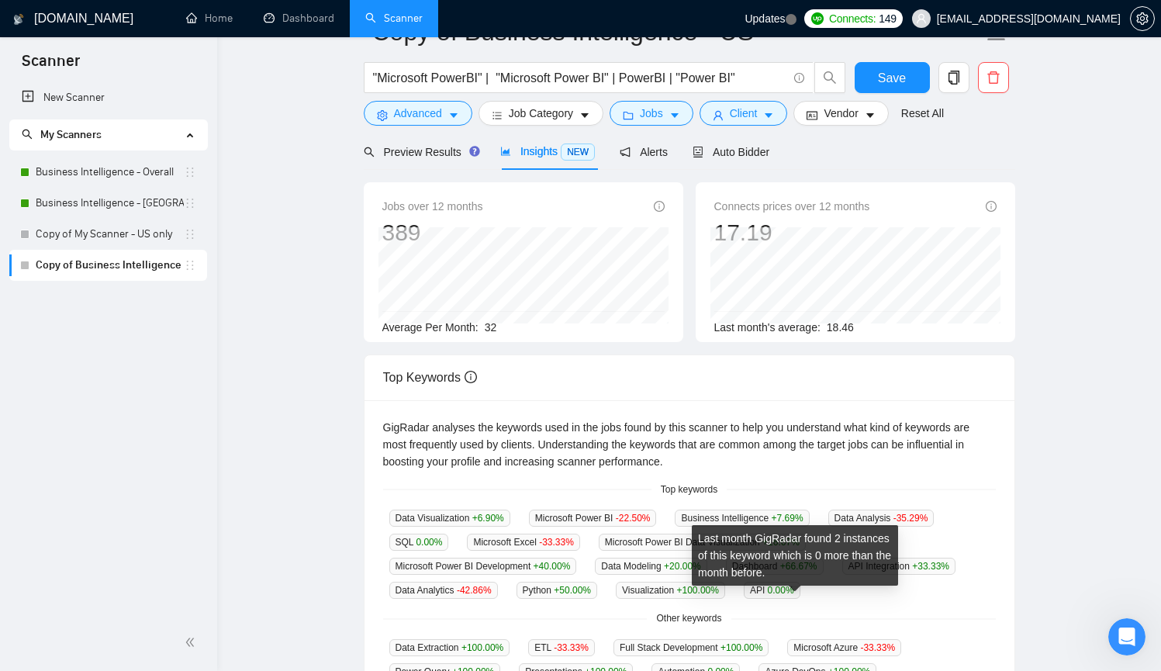
scroll to position [61, 0]
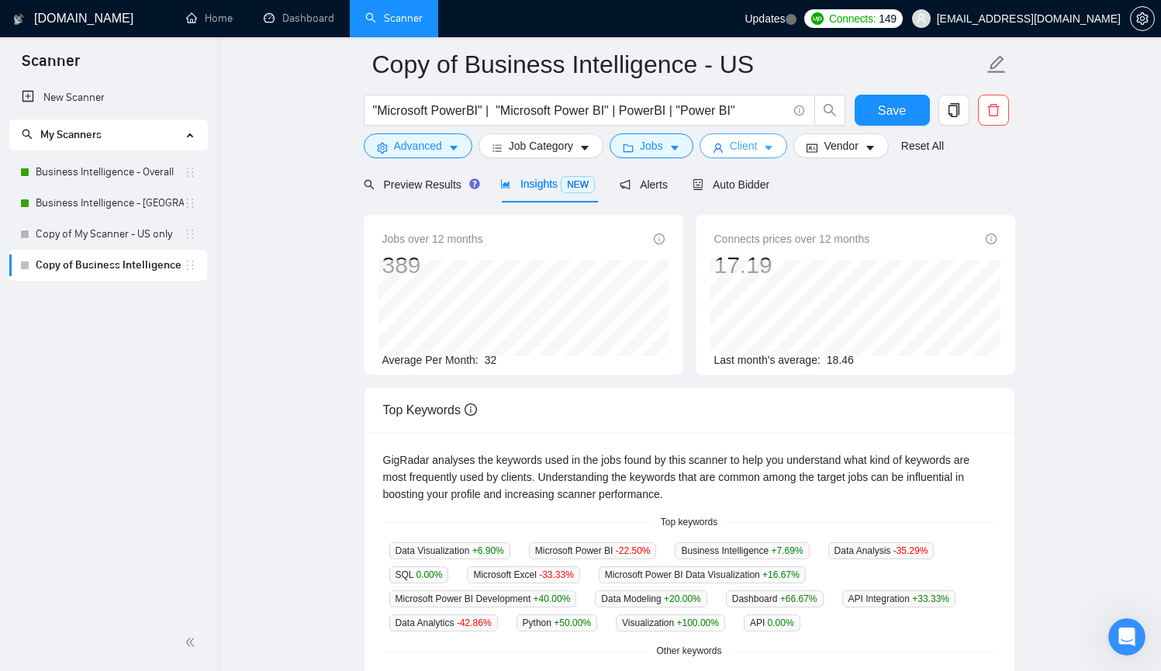
click at [769, 146] on button "Client" at bounding box center [743, 145] width 88 height 25
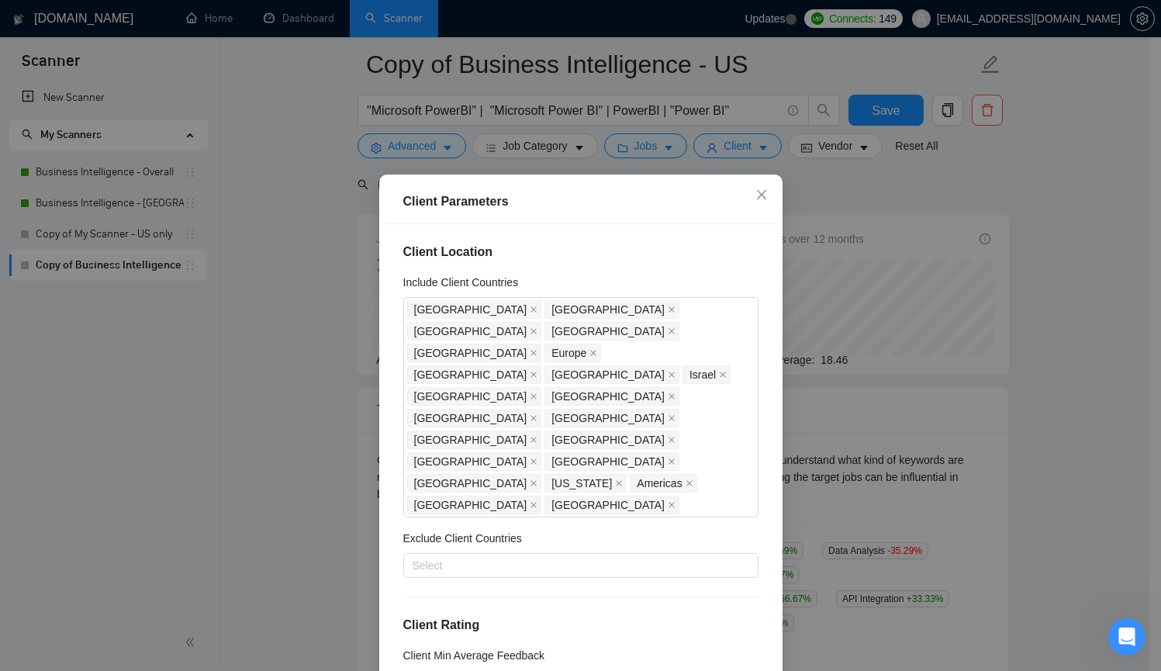
scroll to position [0, 0]
click at [758, 194] on icon "close" at bounding box center [760, 194] width 9 height 9
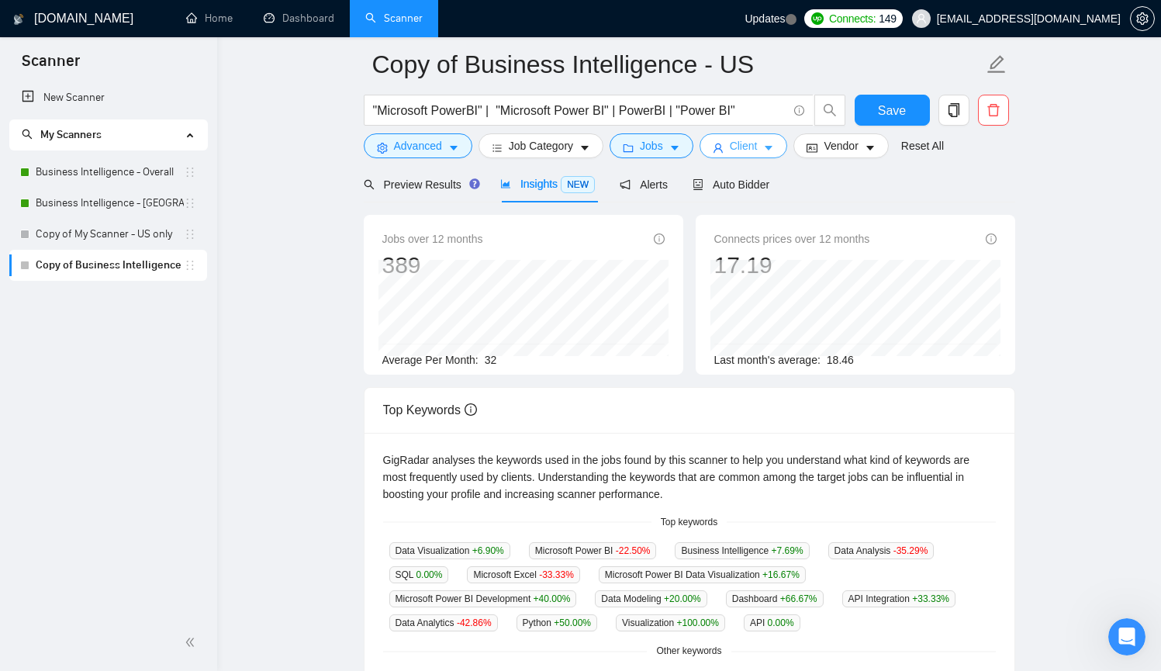
click at [772, 150] on icon "caret-down" at bounding box center [768, 148] width 11 height 11
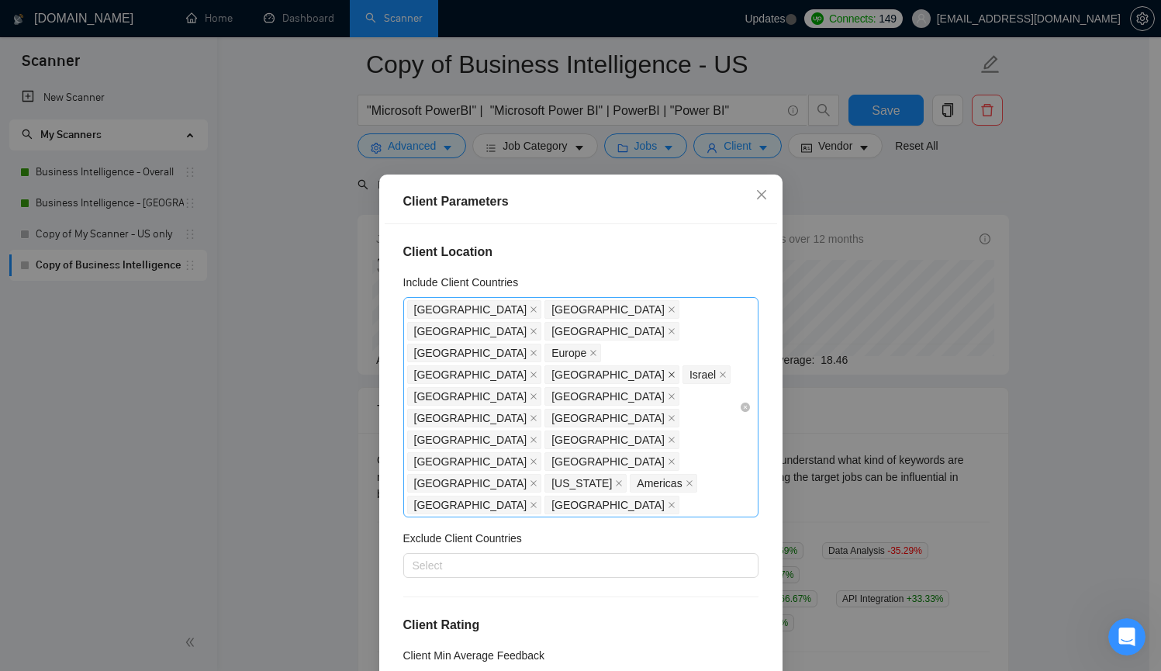
click at [668, 371] on icon "close" at bounding box center [671, 374] width 6 height 6
click at [758, 191] on icon "close" at bounding box center [761, 194] width 12 height 12
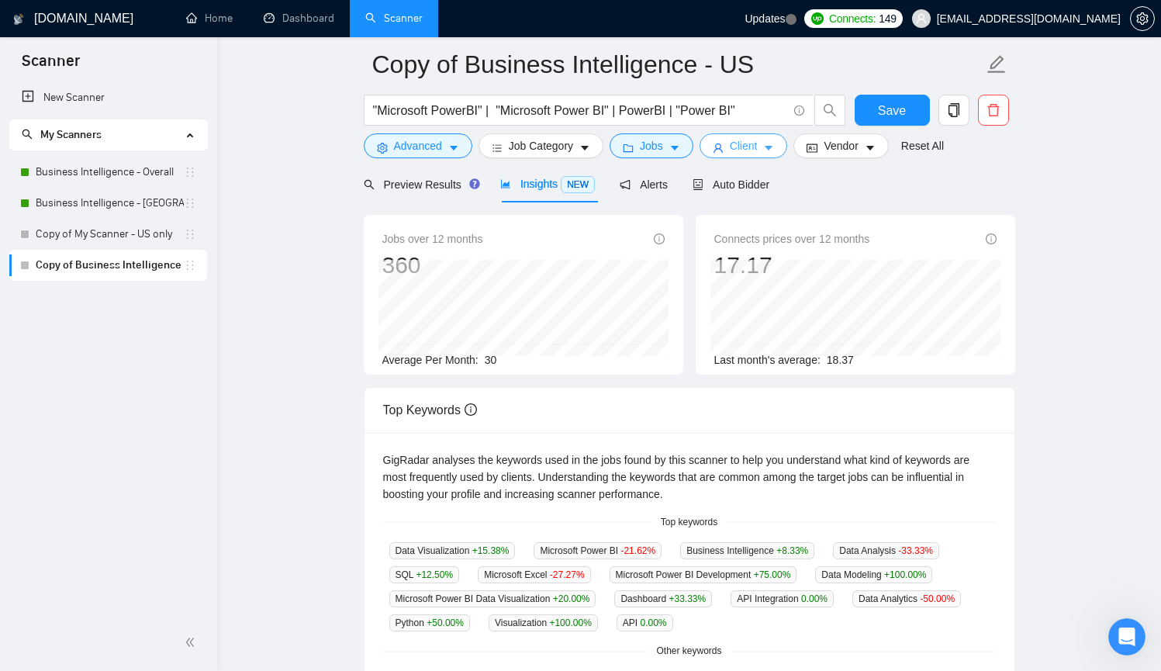
click at [768, 144] on button "Client" at bounding box center [743, 145] width 88 height 25
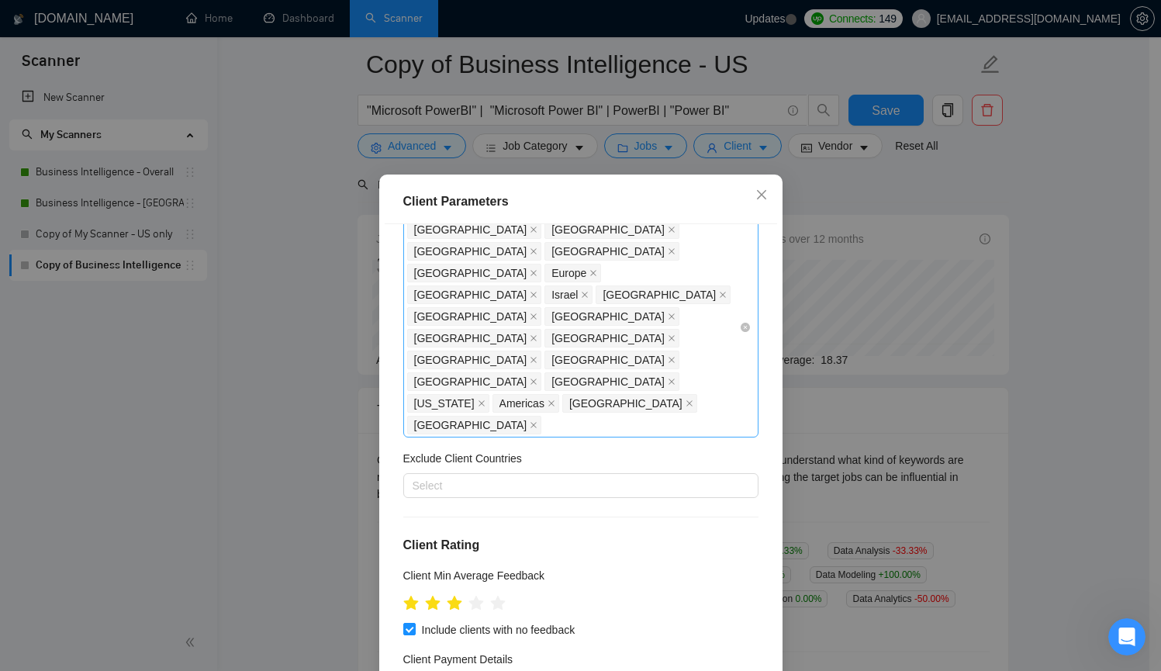
scroll to position [116, 0]
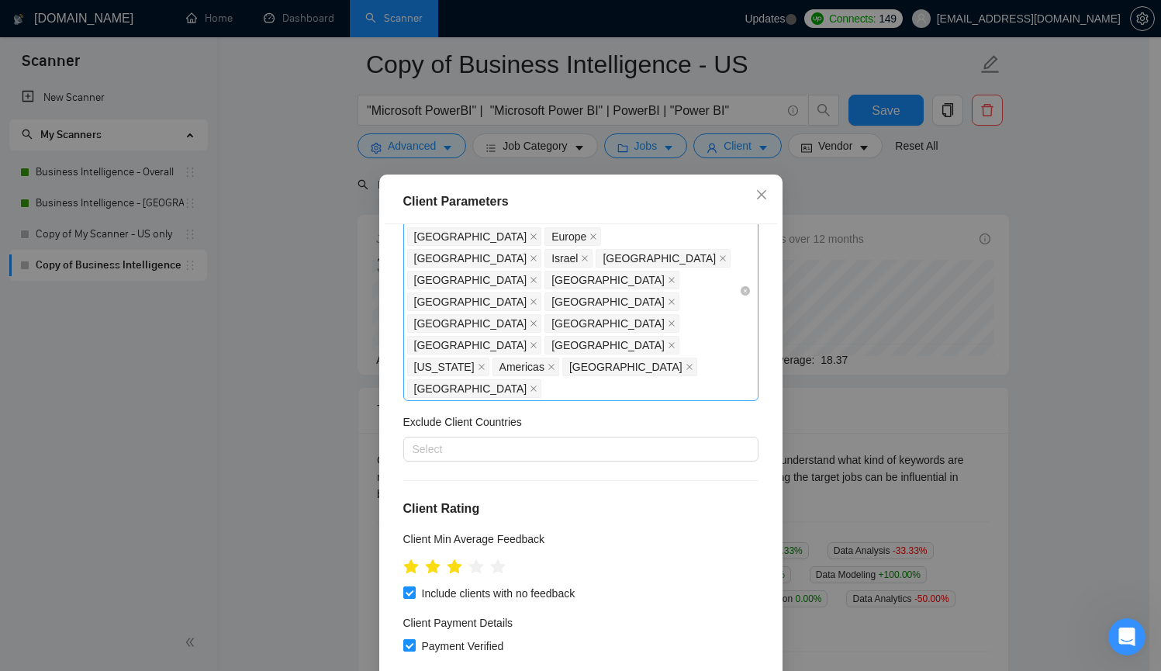
click at [631, 305] on div "[GEOGRAPHIC_DATA] [GEOGRAPHIC_DATA] [GEOGRAPHIC_DATA] [GEOGRAPHIC_DATA] [GEOGRA…" at bounding box center [573, 290] width 332 height 217
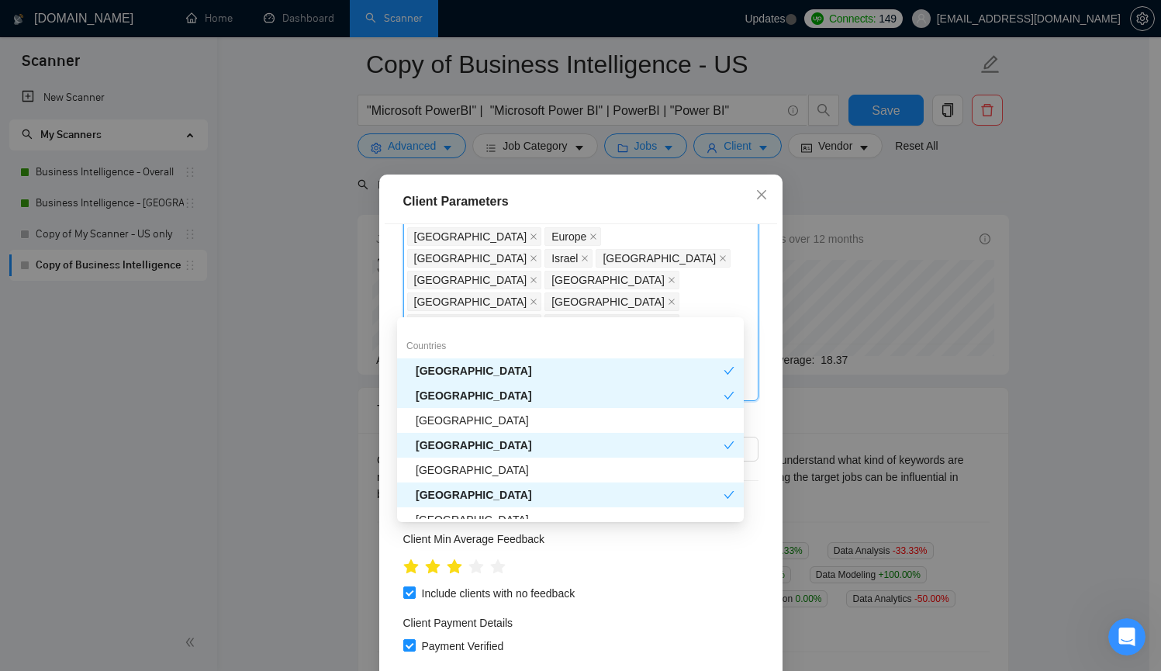
scroll to position [198, 0]
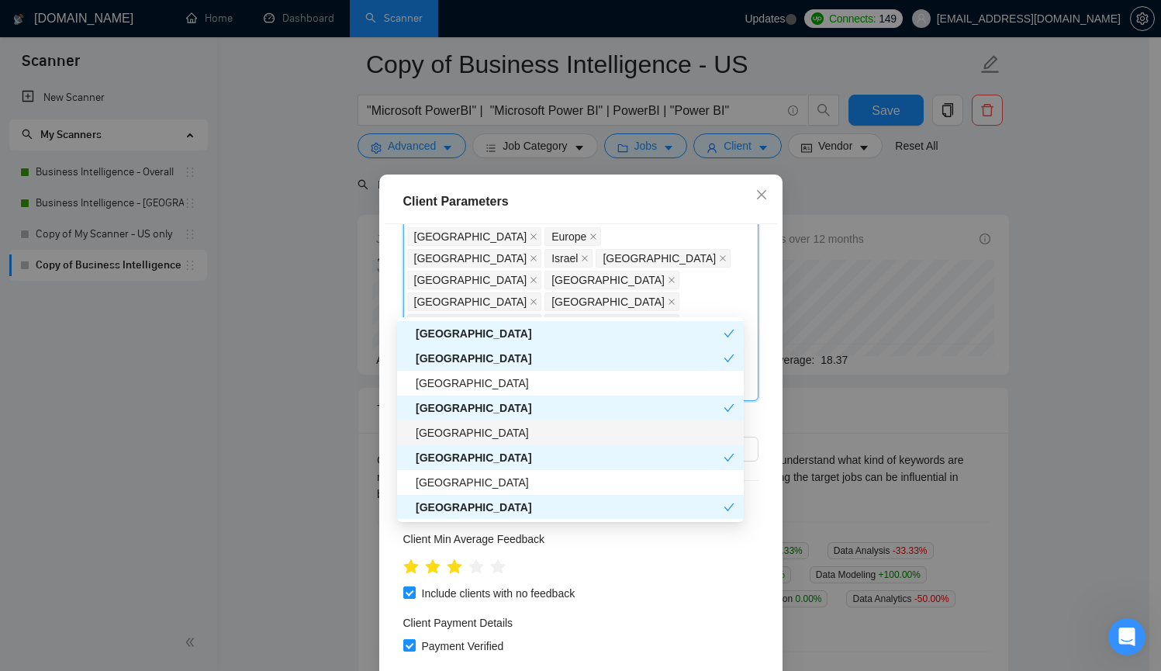
click at [554, 430] on div "[GEOGRAPHIC_DATA]" at bounding box center [575, 432] width 319 height 17
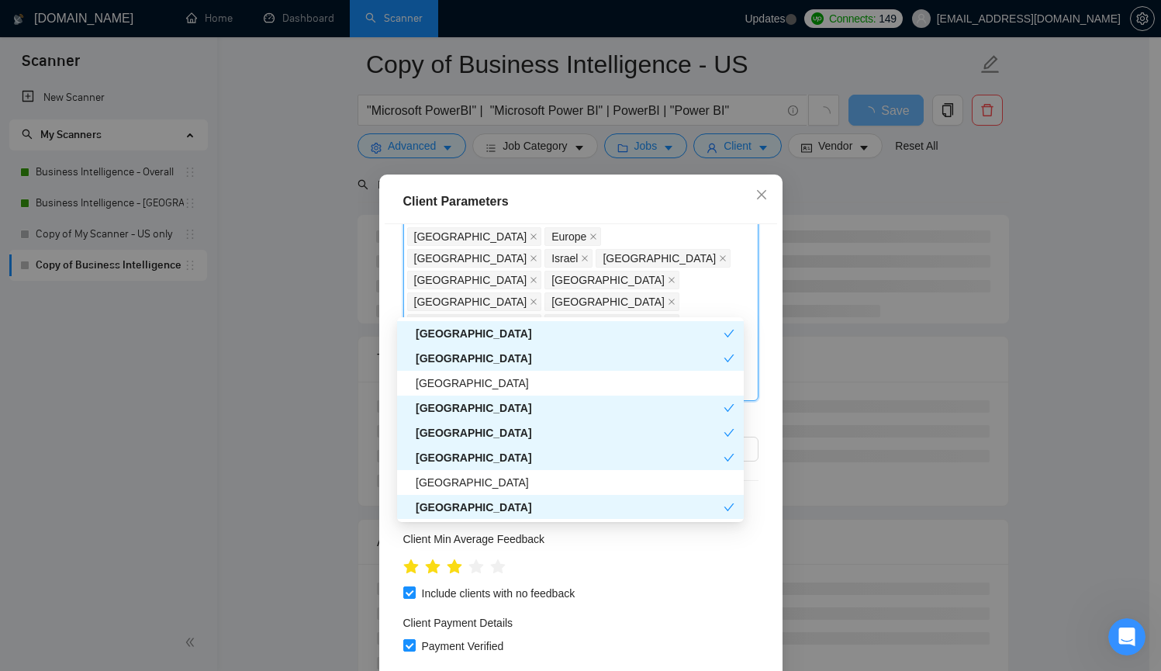
click at [754, 239] on div "Client Location Include Client Countries [GEOGRAPHIC_DATA] [GEOGRAPHIC_DATA] [G…" at bounding box center [581, 459] width 392 height 470
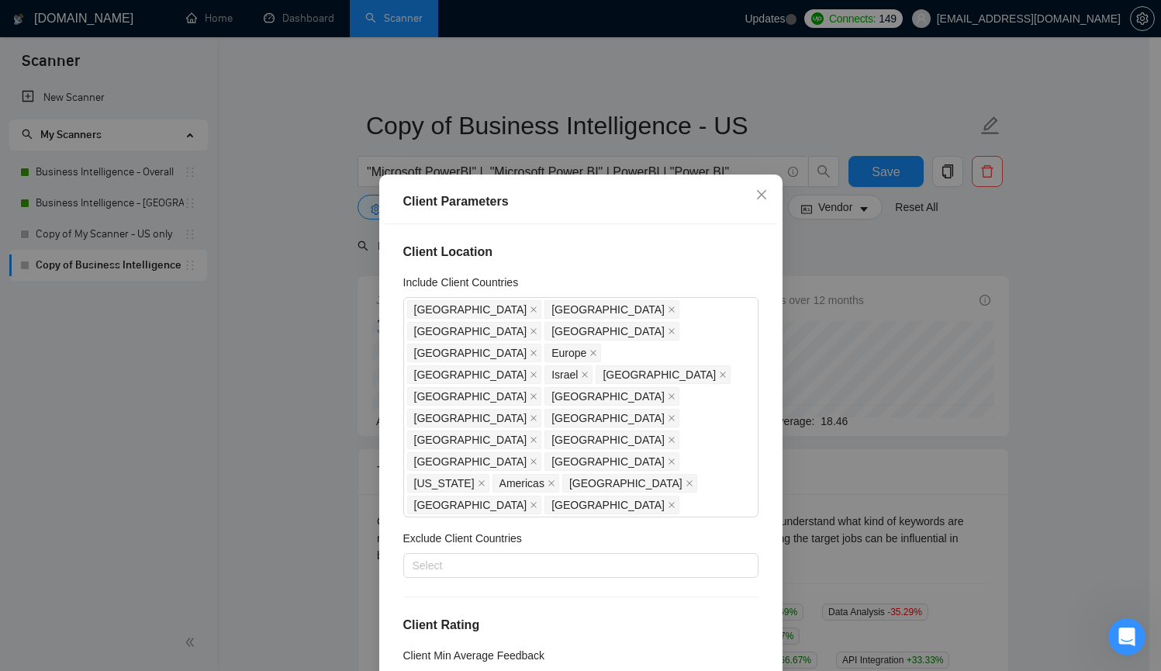
scroll to position [0, 0]
click at [755, 199] on icon "close" at bounding box center [761, 194] width 12 height 12
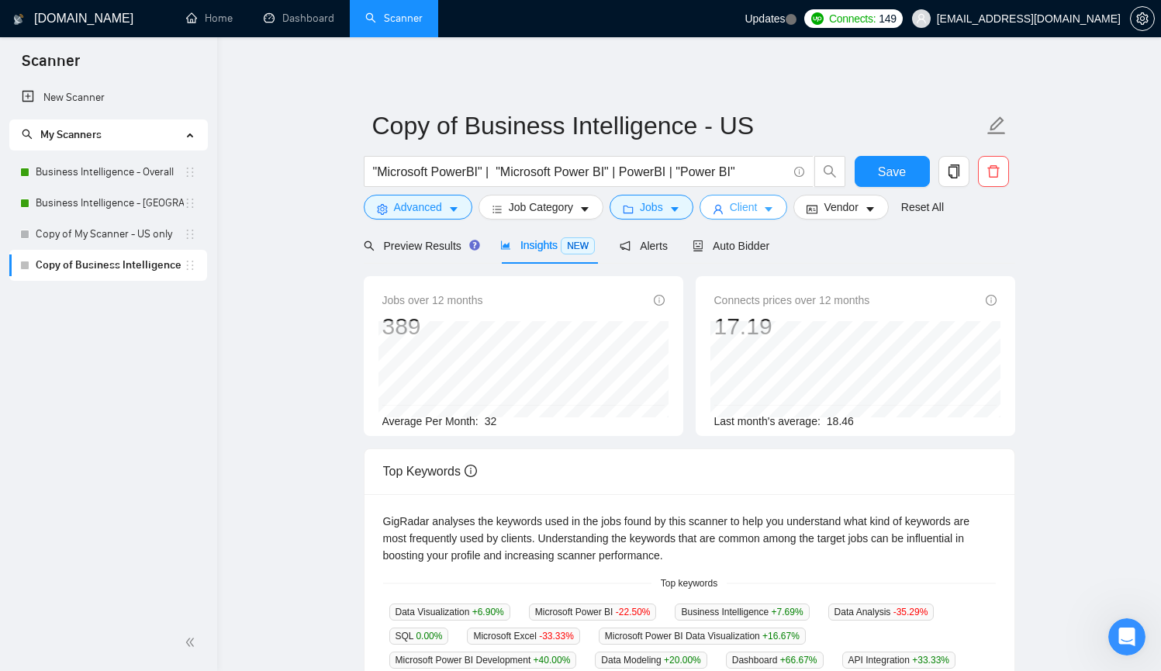
click at [738, 212] on span "Client" at bounding box center [744, 207] width 28 height 17
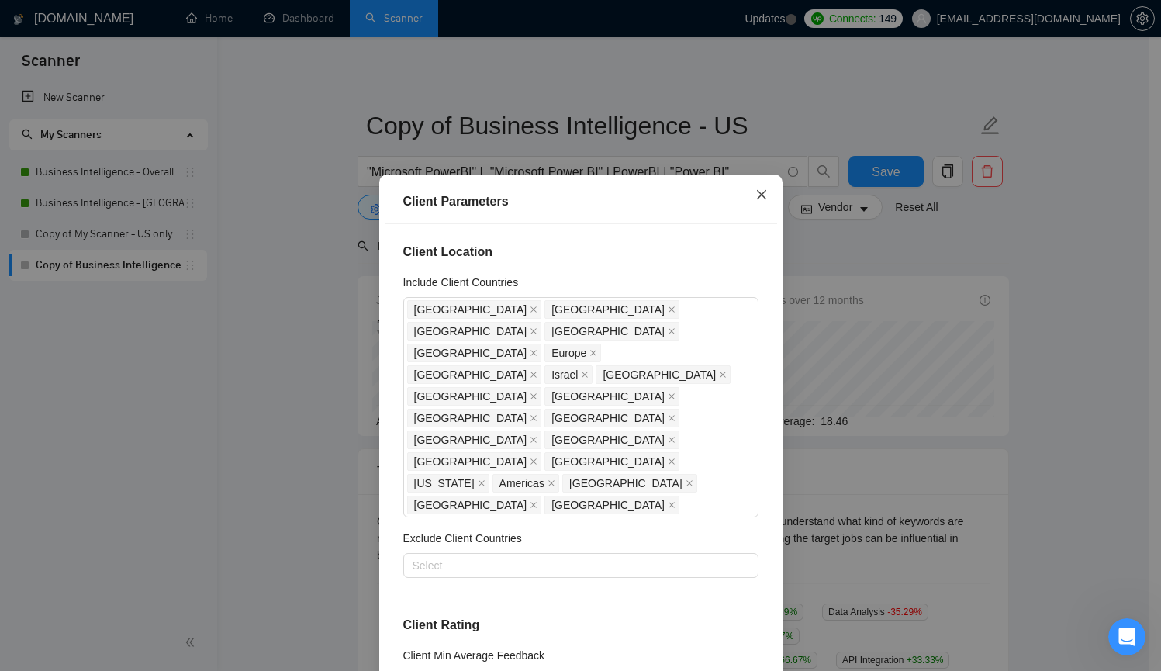
click at [755, 198] on icon "close" at bounding box center [761, 194] width 12 height 12
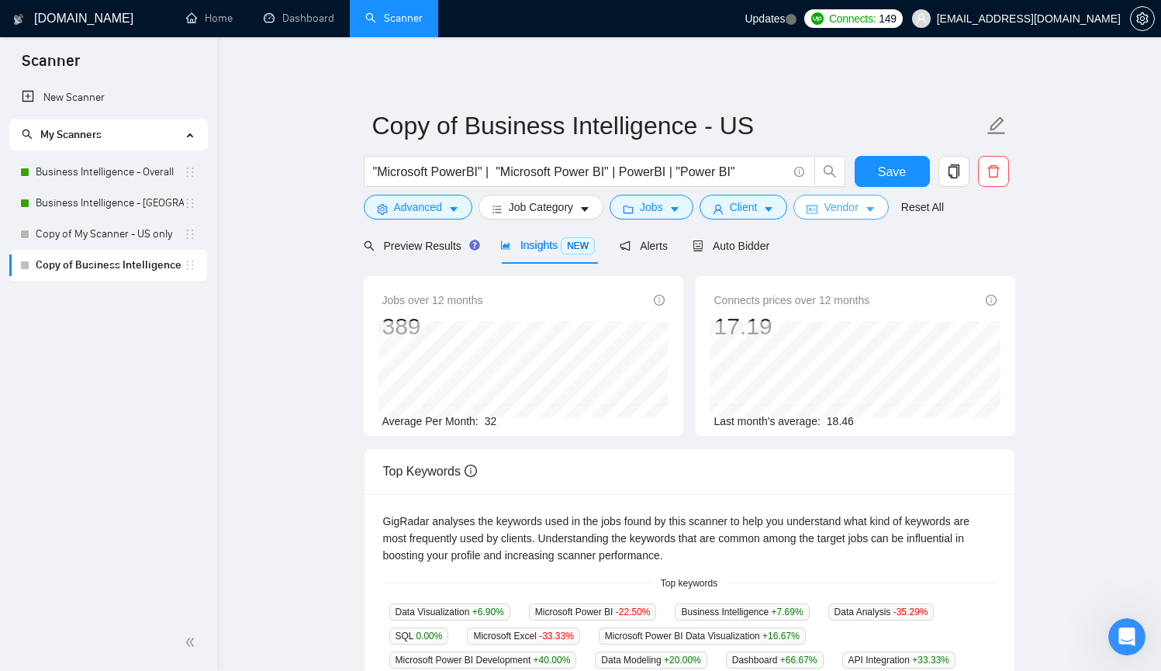
click at [817, 207] on icon "idcard" at bounding box center [811, 209] width 11 height 11
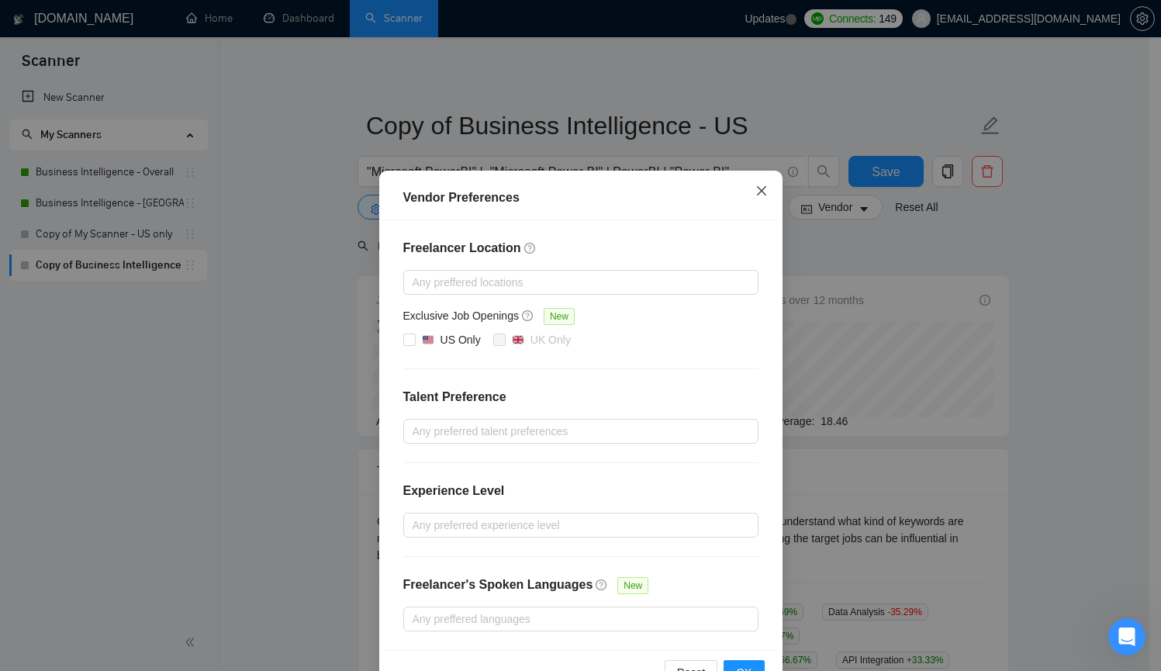
click at [756, 192] on icon "close" at bounding box center [760, 190] width 9 height 9
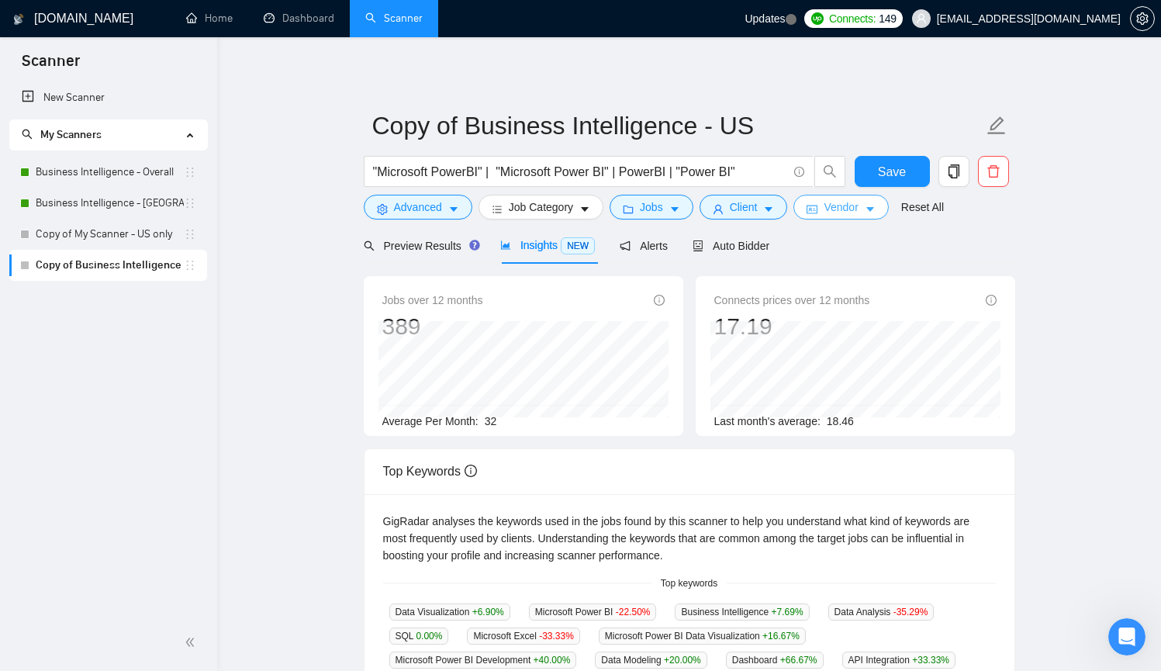
click at [875, 204] on icon "caret-down" at bounding box center [870, 209] width 11 height 11
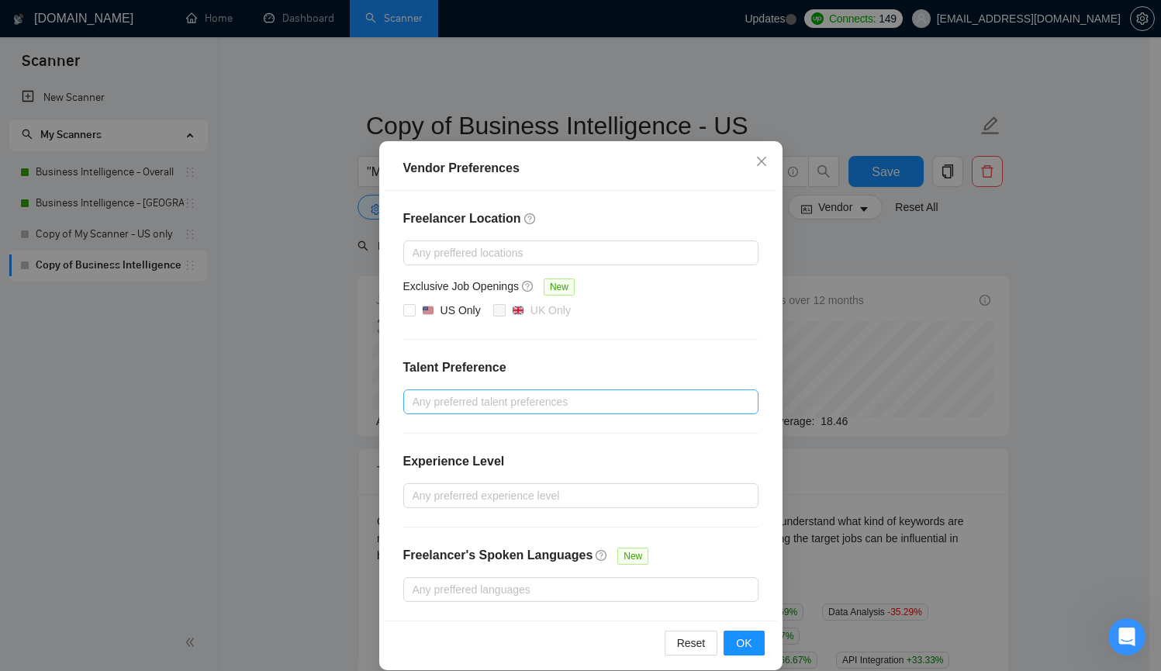
scroll to position [42, 0]
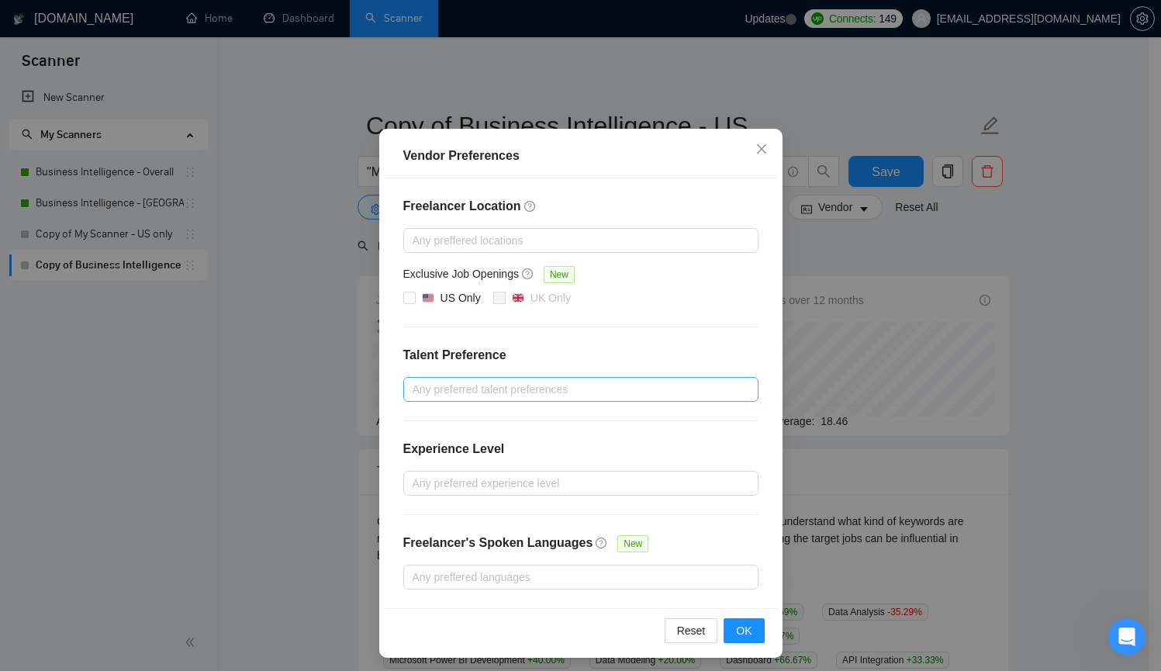
click at [577, 388] on div at bounding box center [573, 389] width 332 height 19
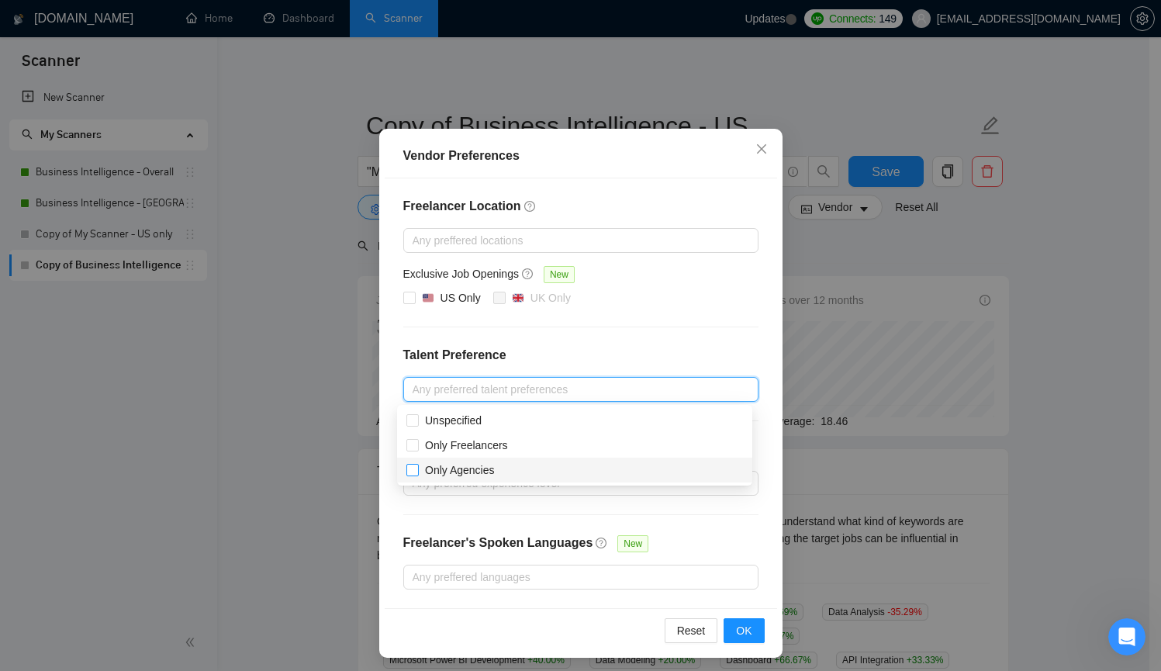
click at [410, 468] on input "Only Agencies" at bounding box center [411, 469] width 11 height 11
click at [741, 627] on span "OK" at bounding box center [744, 630] width 16 height 17
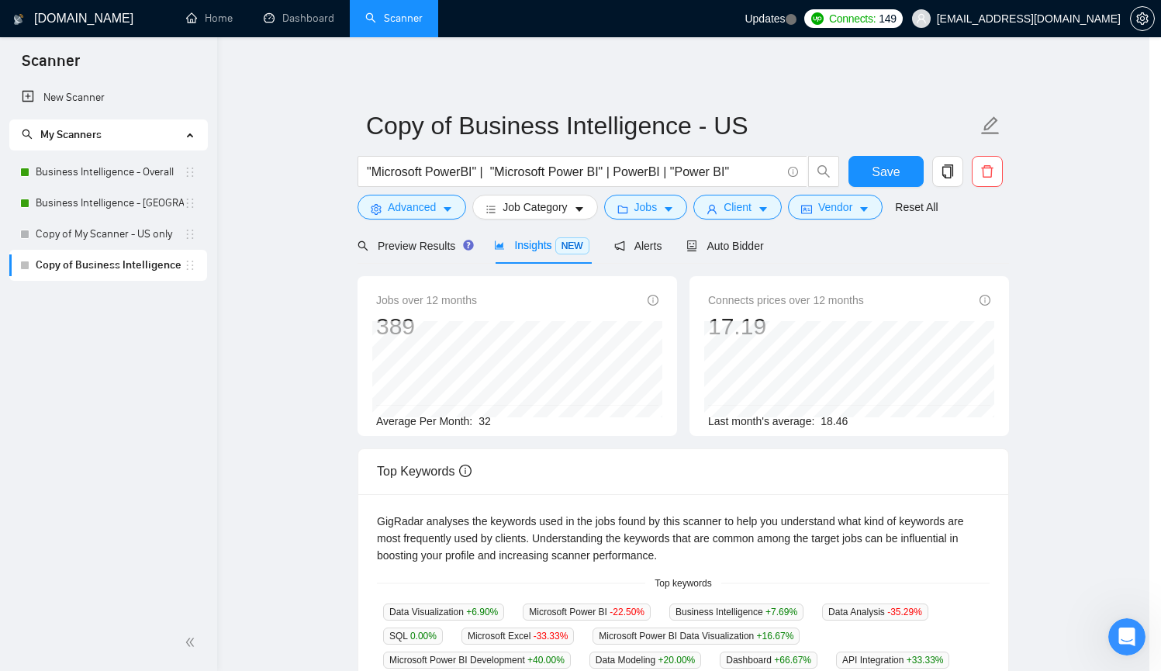
scroll to position [0, 0]
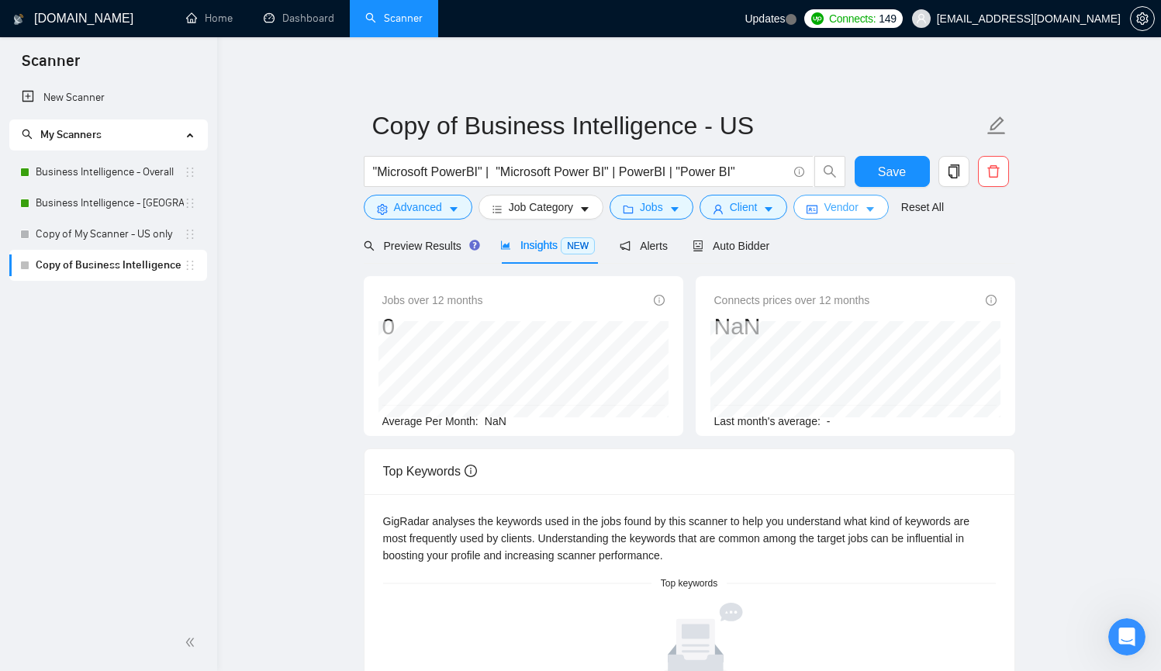
click at [858, 212] on span "Vendor" at bounding box center [840, 207] width 34 height 17
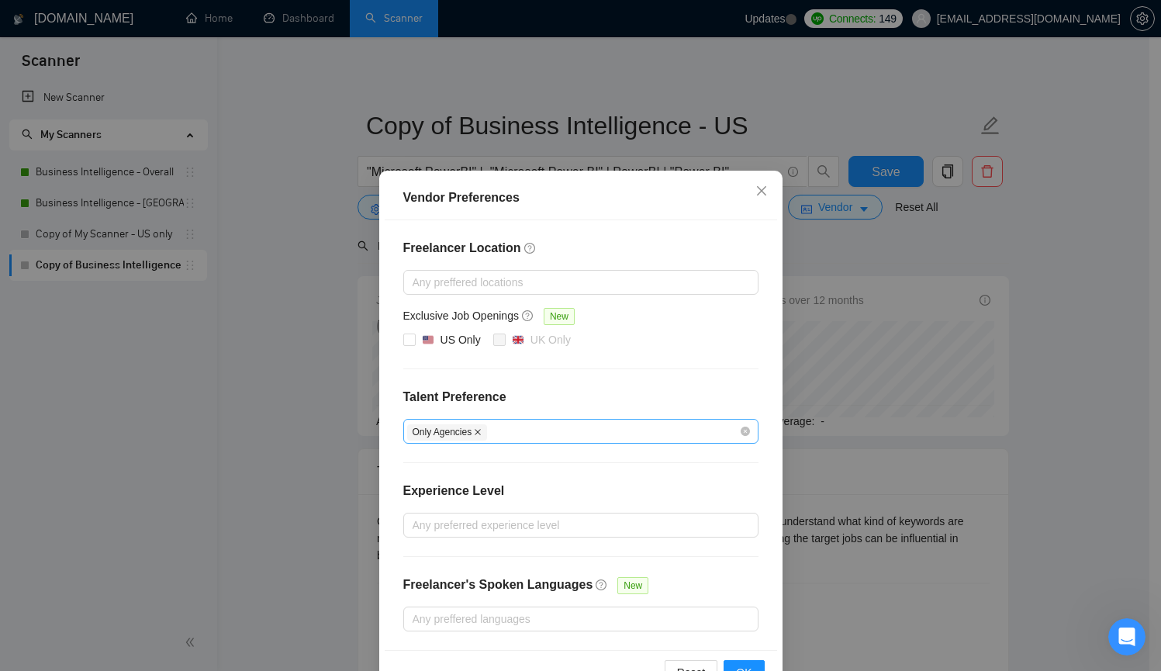
click at [475, 429] on icon "close" at bounding box center [478, 432] width 8 height 8
checkbox input "false"
click at [481, 430] on div at bounding box center [573, 431] width 332 height 19
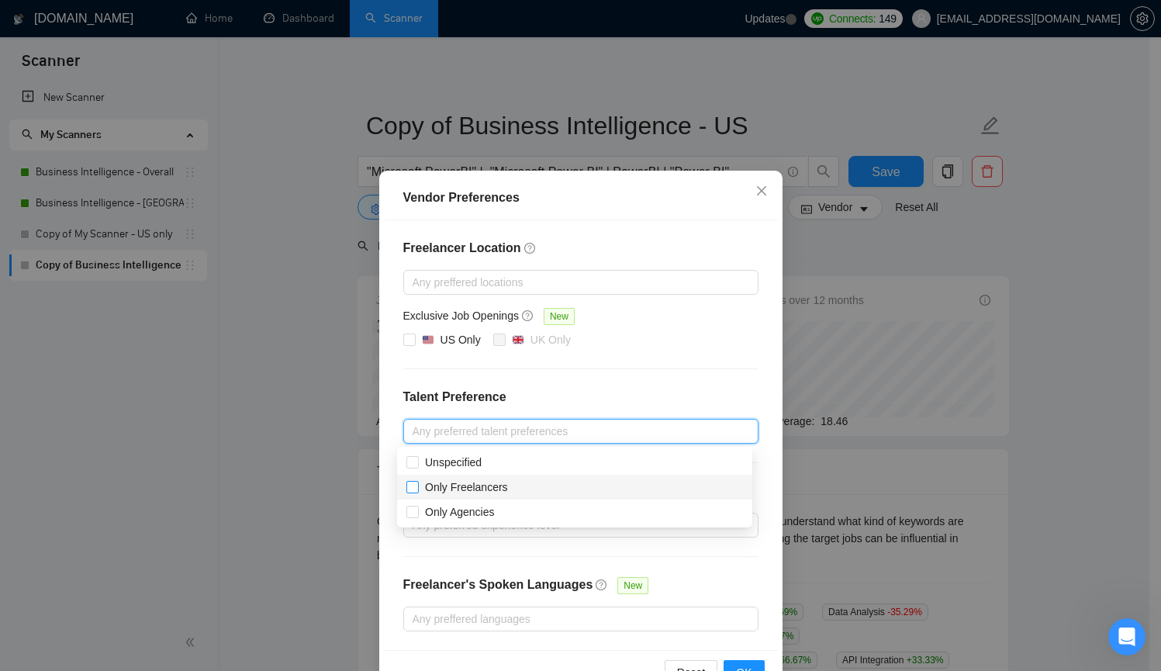
click at [474, 491] on span "Only Freelancers" at bounding box center [466, 487] width 83 height 12
click at [417, 491] on input "Only Freelancers" at bounding box center [411, 486] width 11 height 11
checkbox input "true"
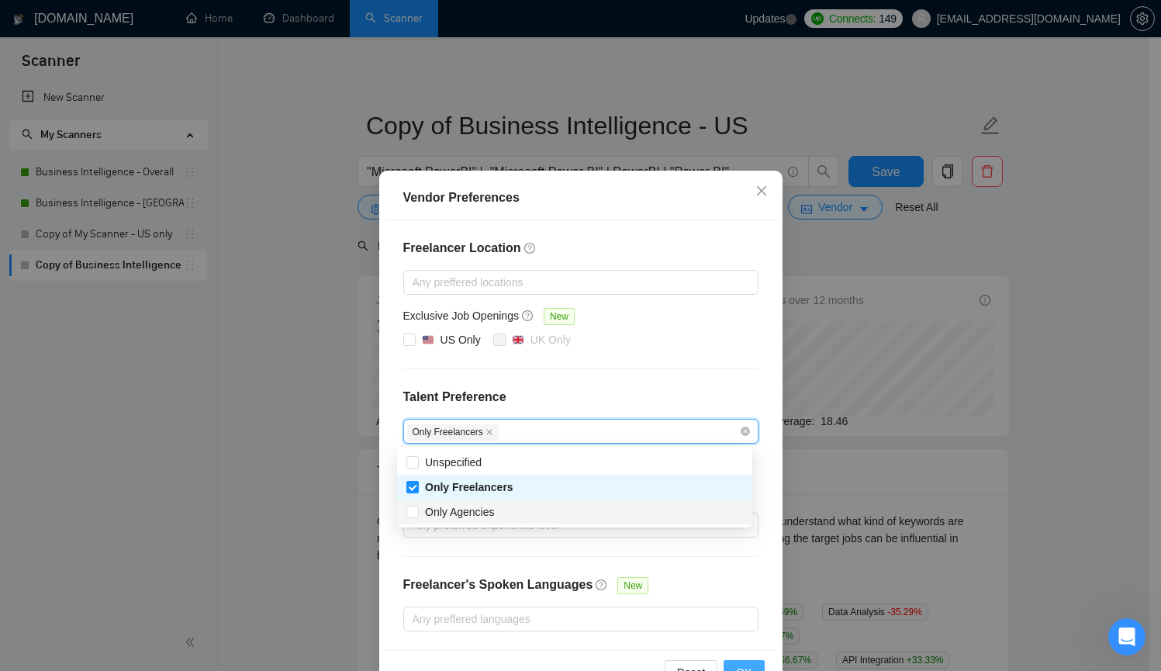
click at [744, 662] on button "OK" at bounding box center [743, 672] width 40 height 25
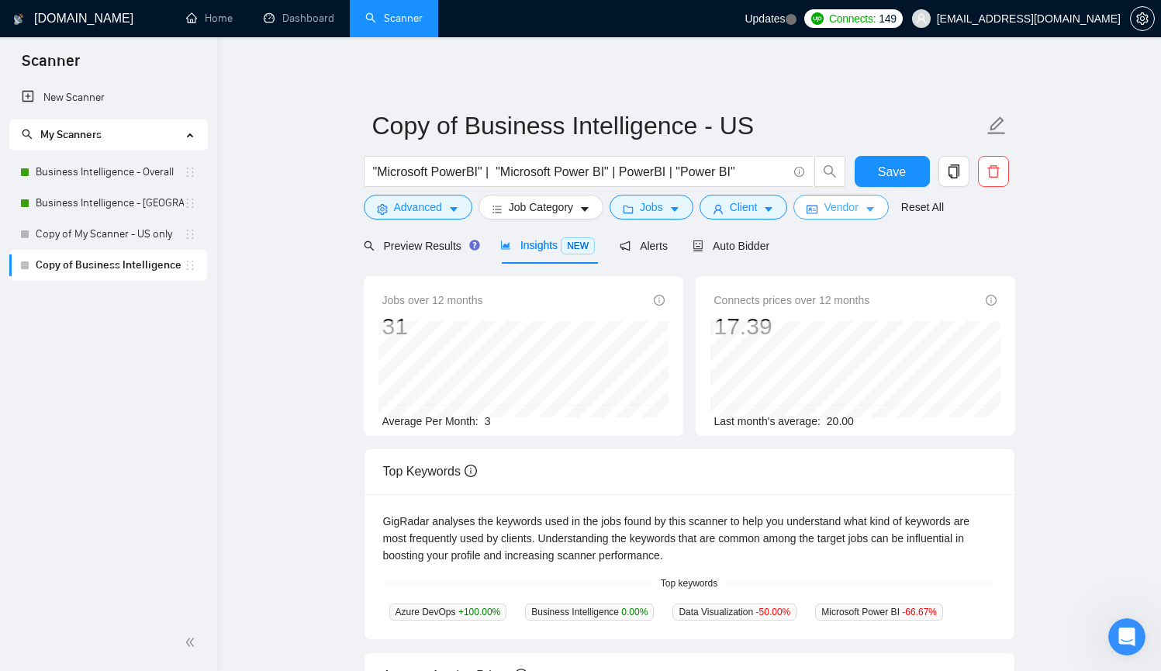
click at [846, 201] on span "Vendor" at bounding box center [840, 207] width 34 height 17
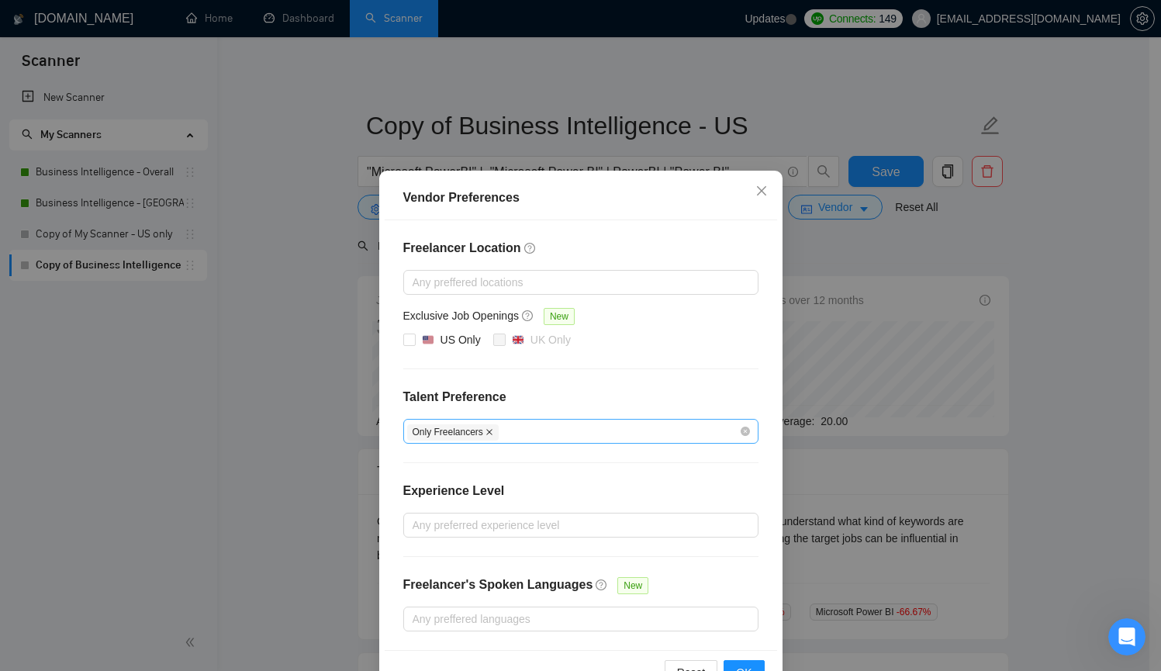
click at [486, 431] on icon "close" at bounding box center [489, 432] width 6 height 6
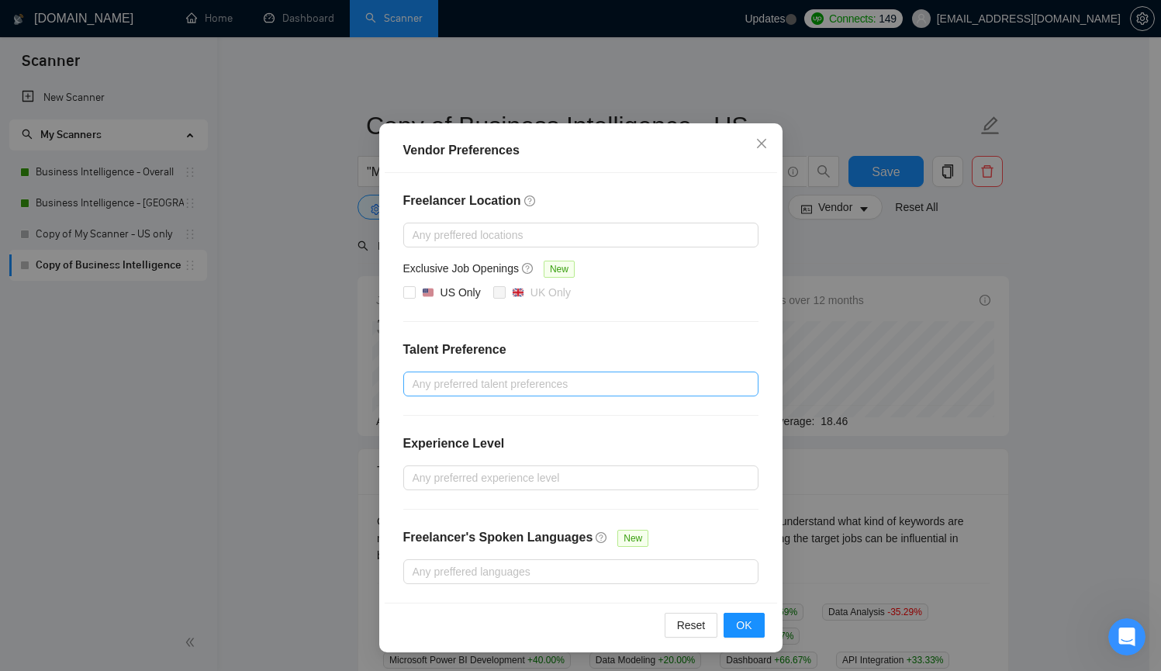
scroll to position [47, 0]
click at [655, 474] on div at bounding box center [573, 477] width 332 height 19
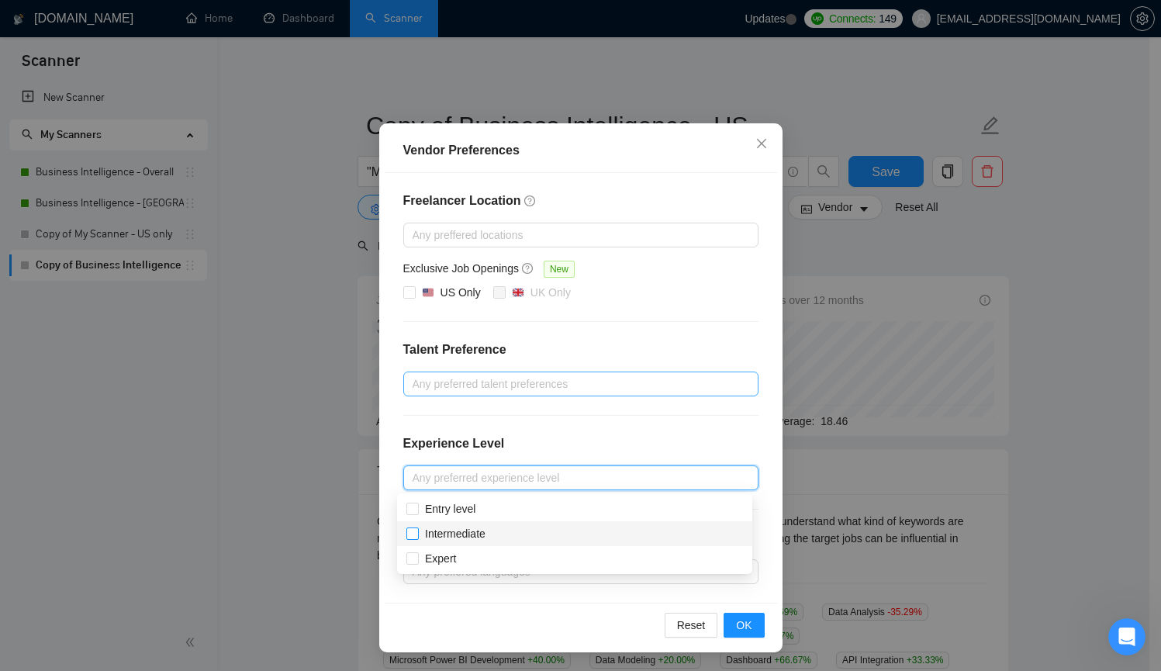
click at [415, 535] on input "Intermediate" at bounding box center [411, 532] width 11 height 11
checkbox input "true"
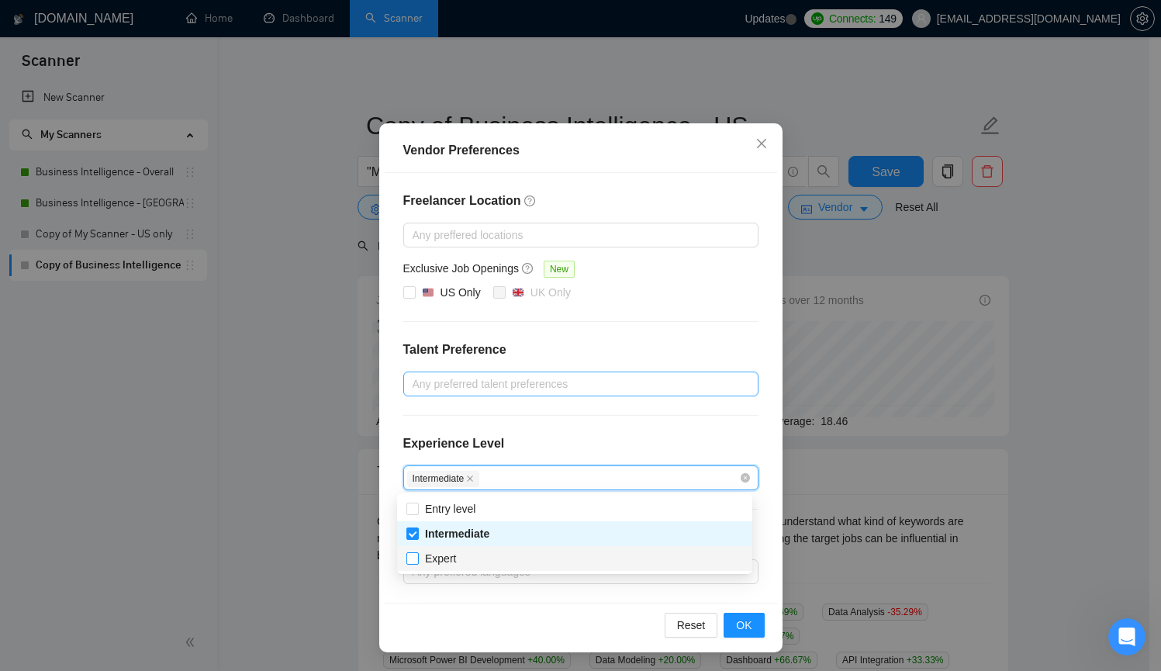
click at [411, 554] on input "Expert" at bounding box center [411, 557] width 11 height 11
checkbox input "true"
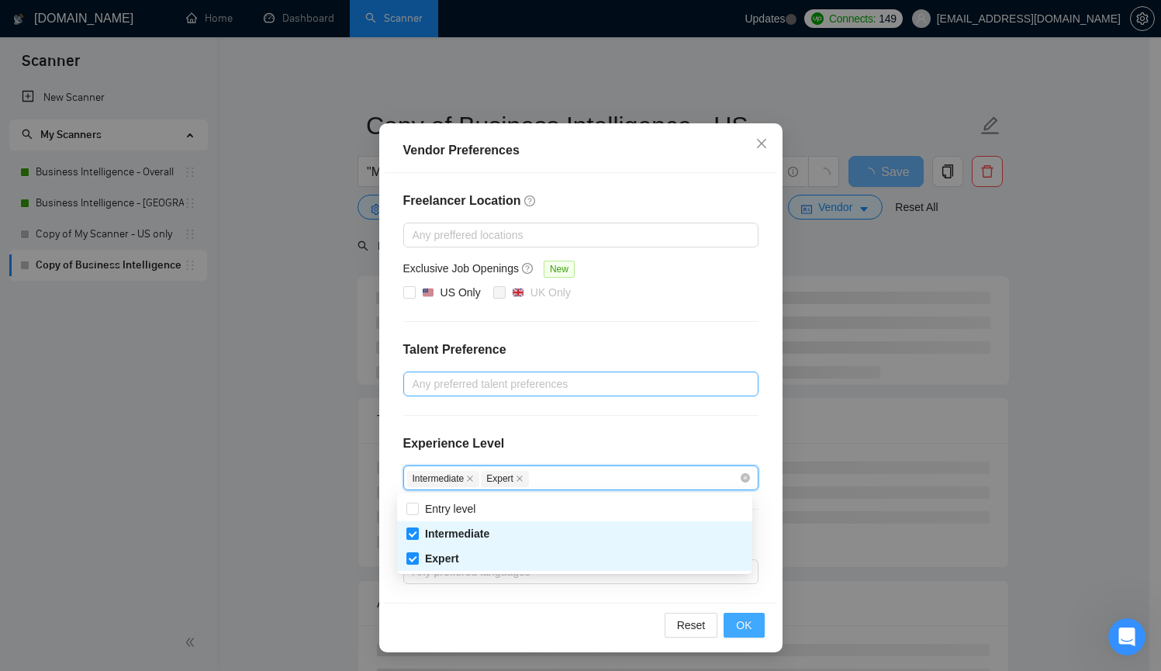
click at [737, 621] on span "OK" at bounding box center [744, 624] width 16 height 17
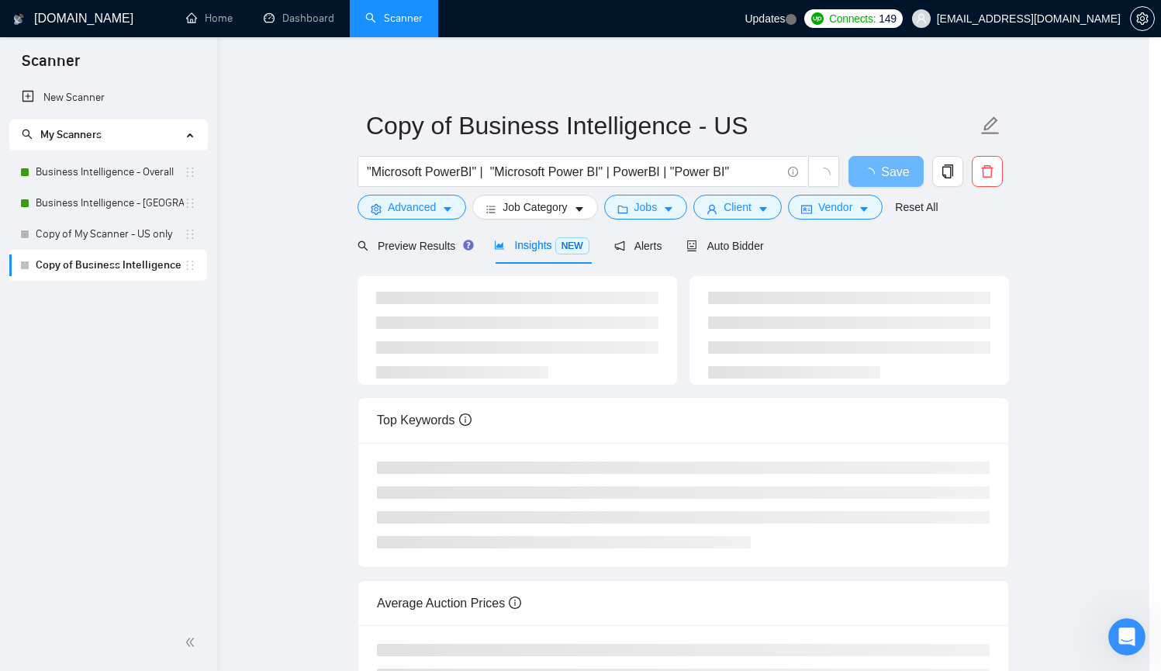
scroll to position [0, 0]
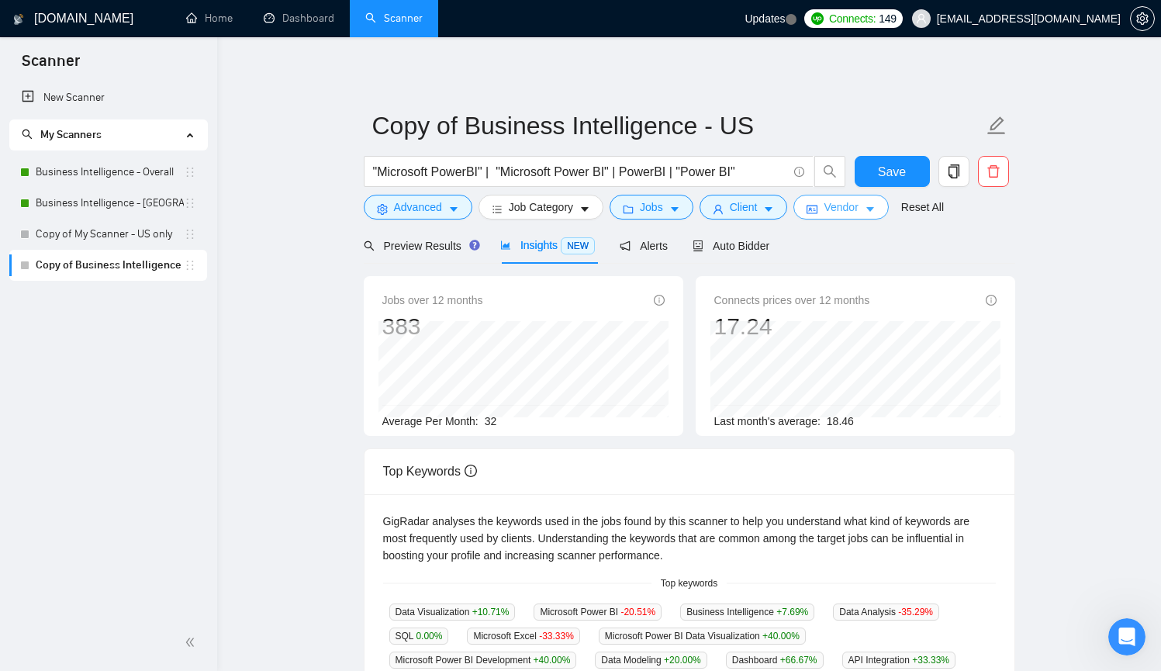
click at [872, 202] on button "Vendor" at bounding box center [840, 207] width 95 height 25
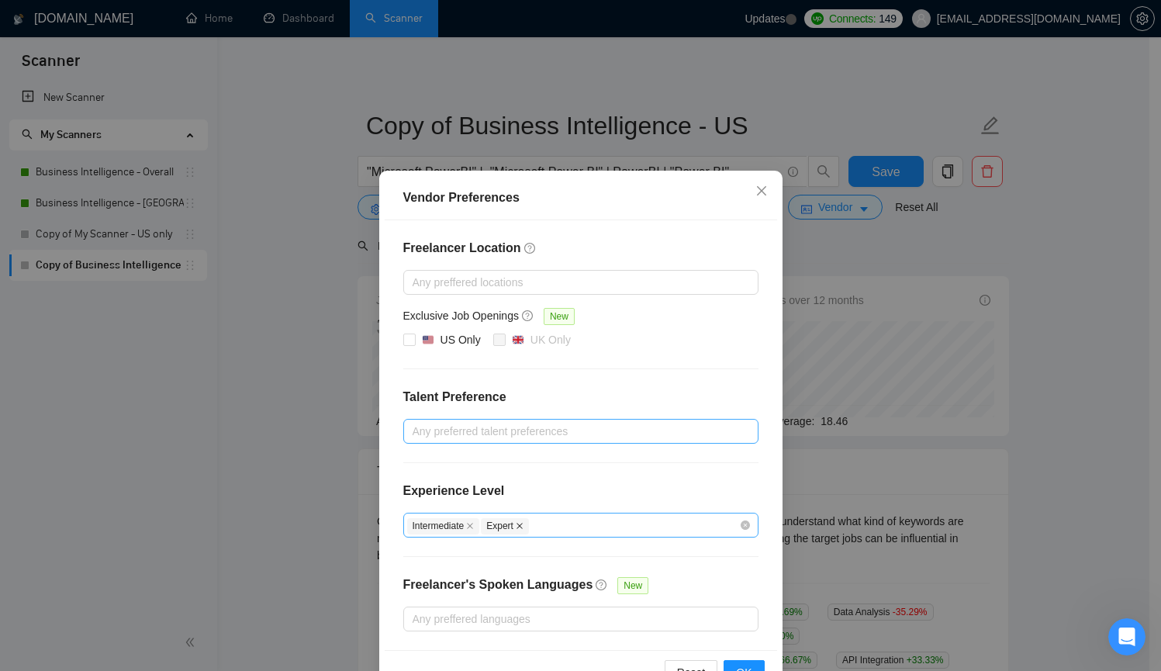
click at [516, 526] on icon "close" at bounding box center [520, 526] width 8 height 8
click at [468, 524] on icon "close" at bounding box center [470, 526] width 8 height 8
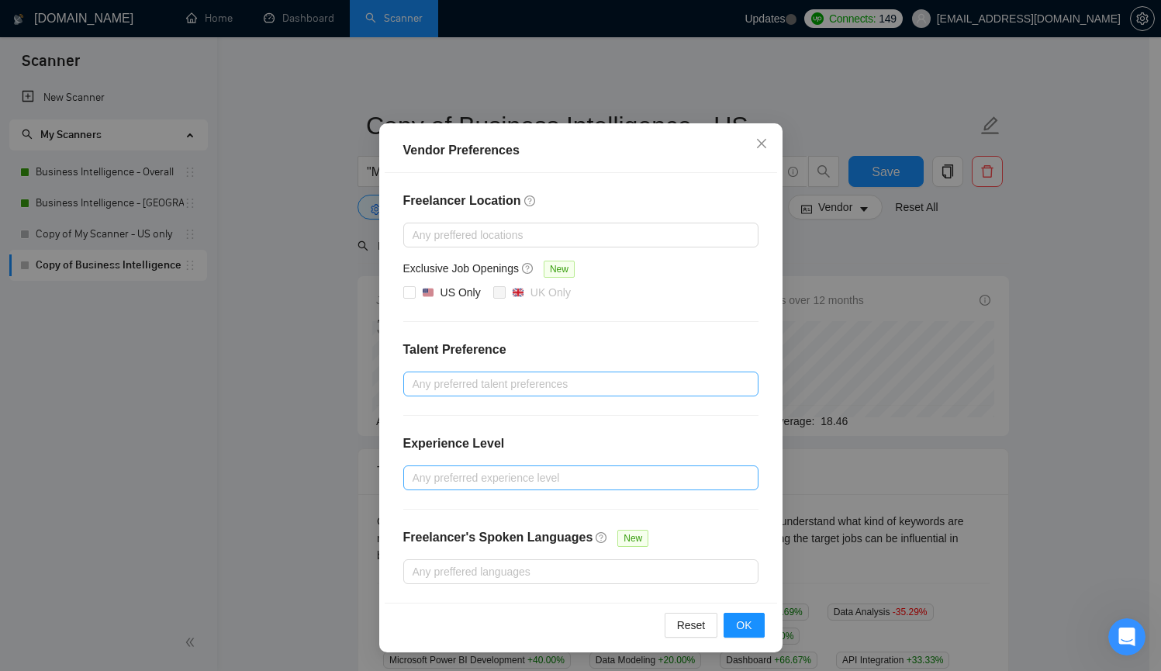
scroll to position [47, 0]
click at [691, 538] on div "Freelancer Location Any preffered locations Exclusive Job Openings New US Only …" at bounding box center [581, 388] width 392 height 430
click at [727, 626] on button "OK" at bounding box center [743, 625] width 40 height 25
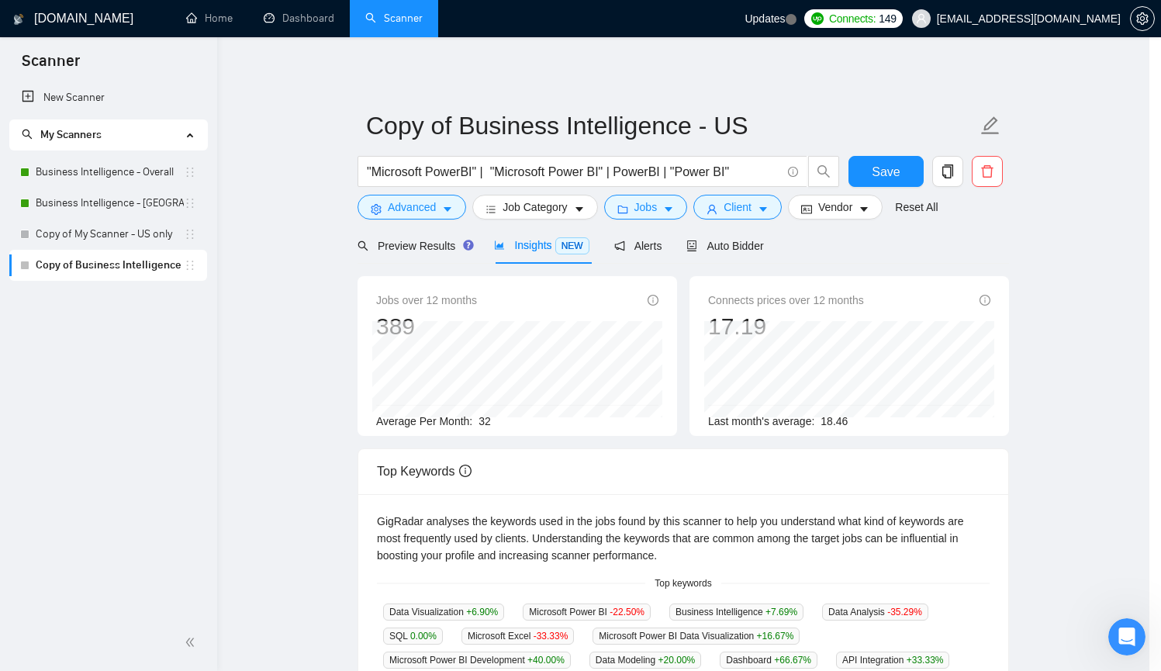
scroll to position [0, 0]
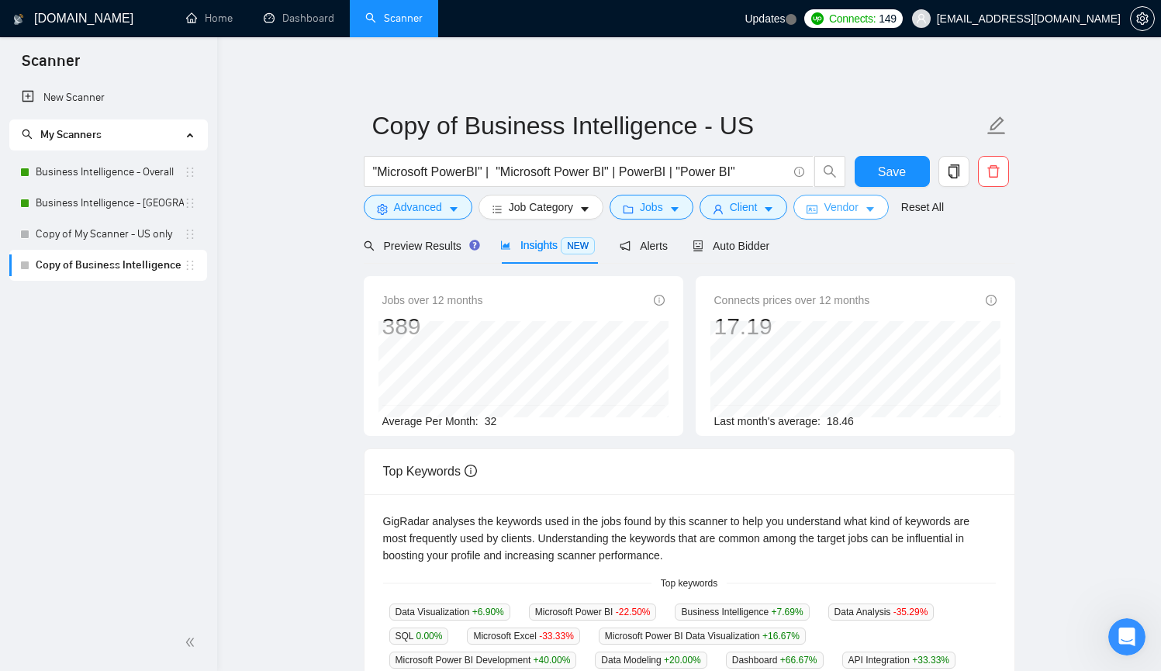
click at [855, 203] on span "Vendor" at bounding box center [840, 207] width 34 height 17
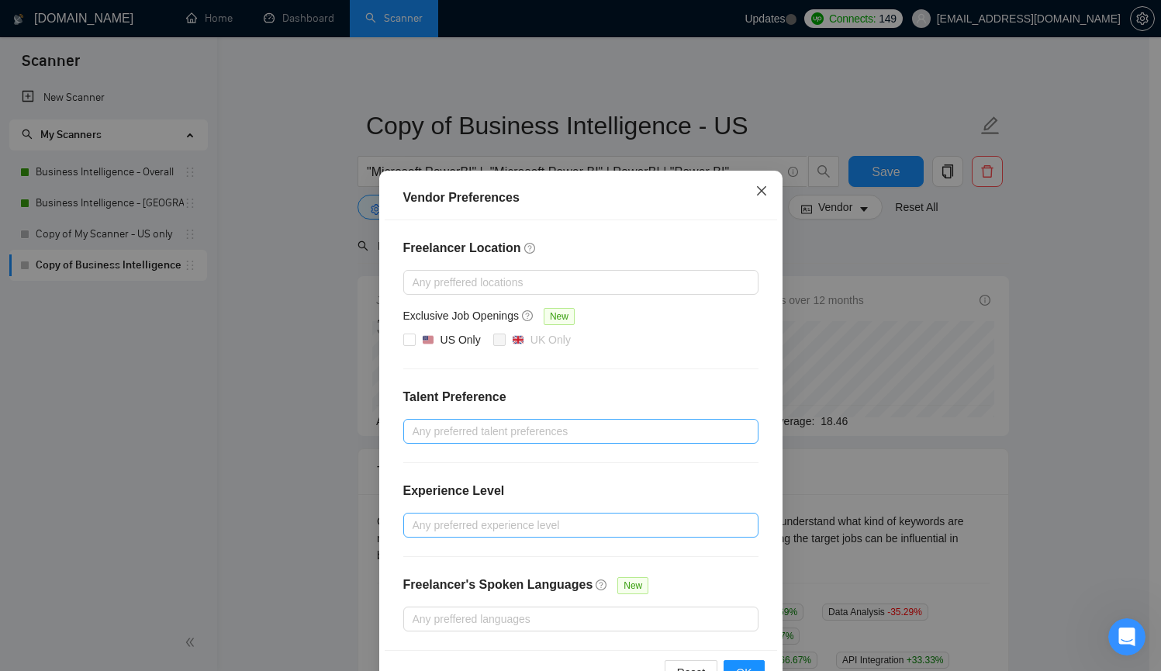
click at [758, 192] on icon "close" at bounding box center [761, 191] width 12 height 12
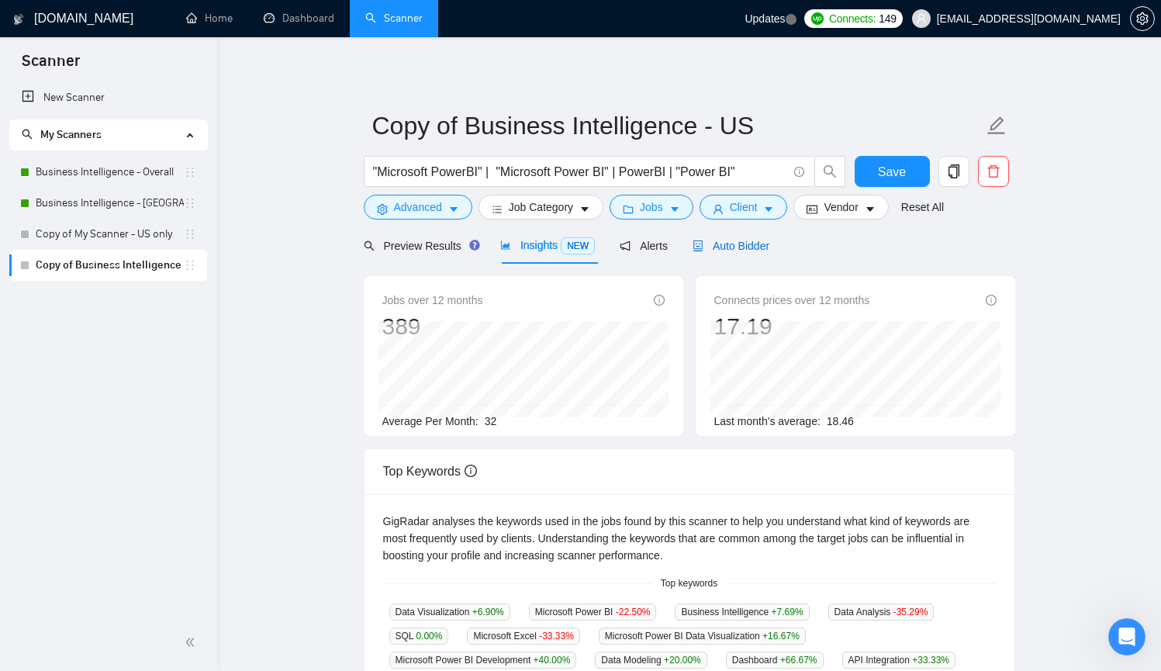
click at [745, 247] on span "Auto Bidder" at bounding box center [730, 246] width 77 height 12
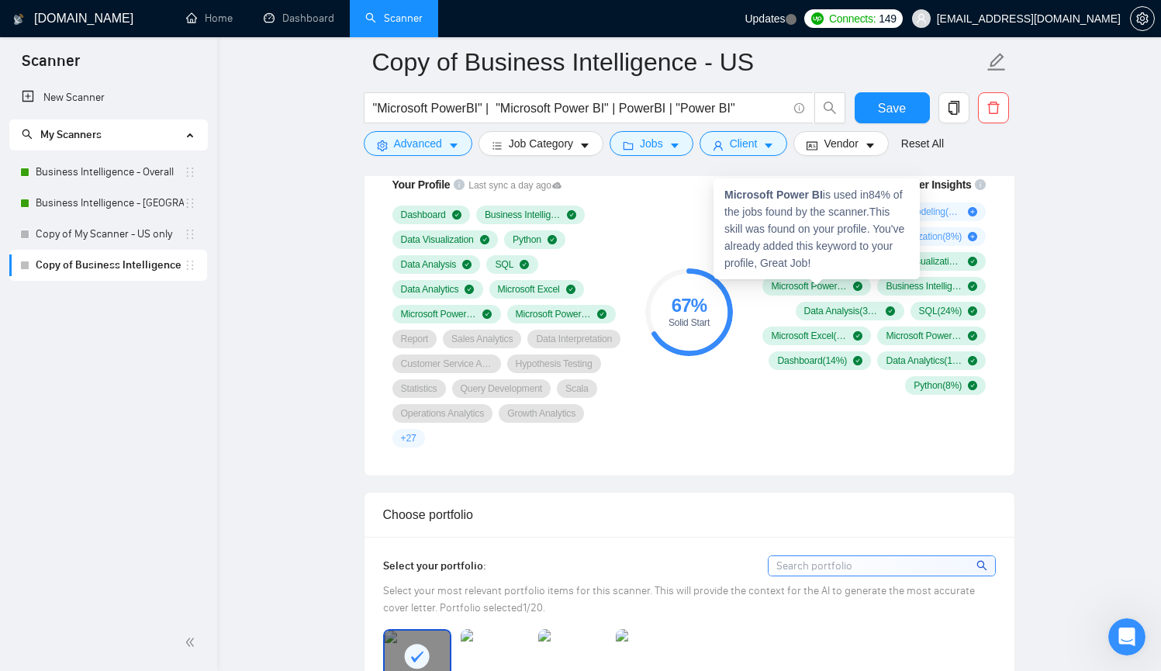
scroll to position [1037, 0]
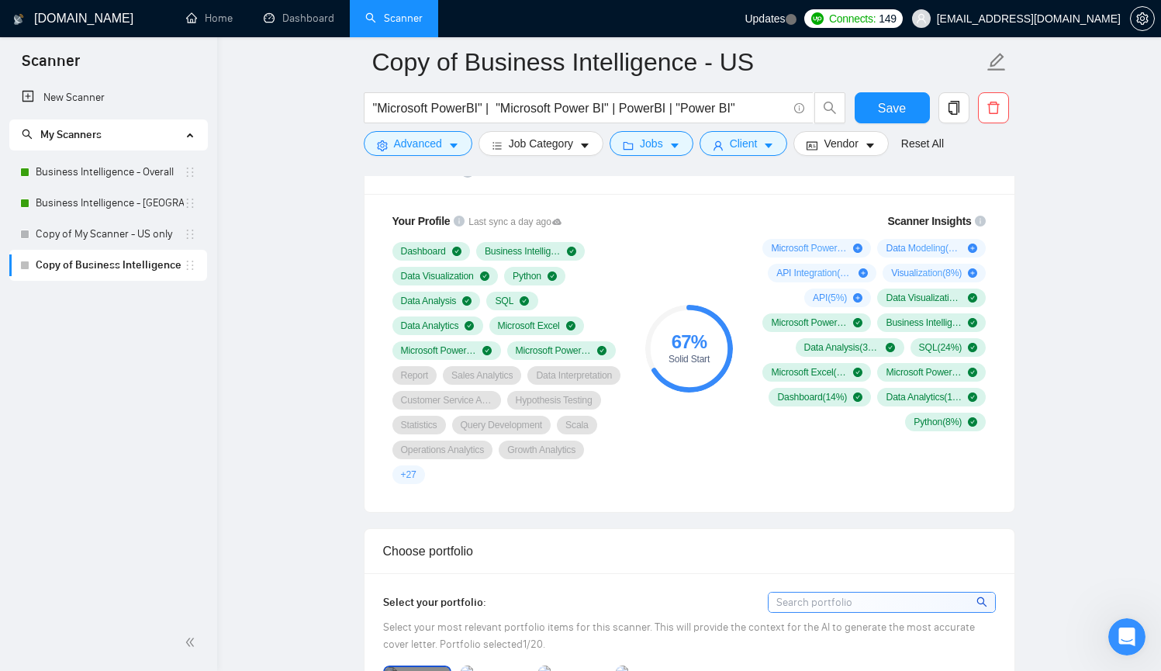
click at [869, 493] on div "Scanner Insights Microsoft Power BI Development ( 19 %) Data Modeling ( 16 %) A…" at bounding box center [872, 348] width 248 height 290
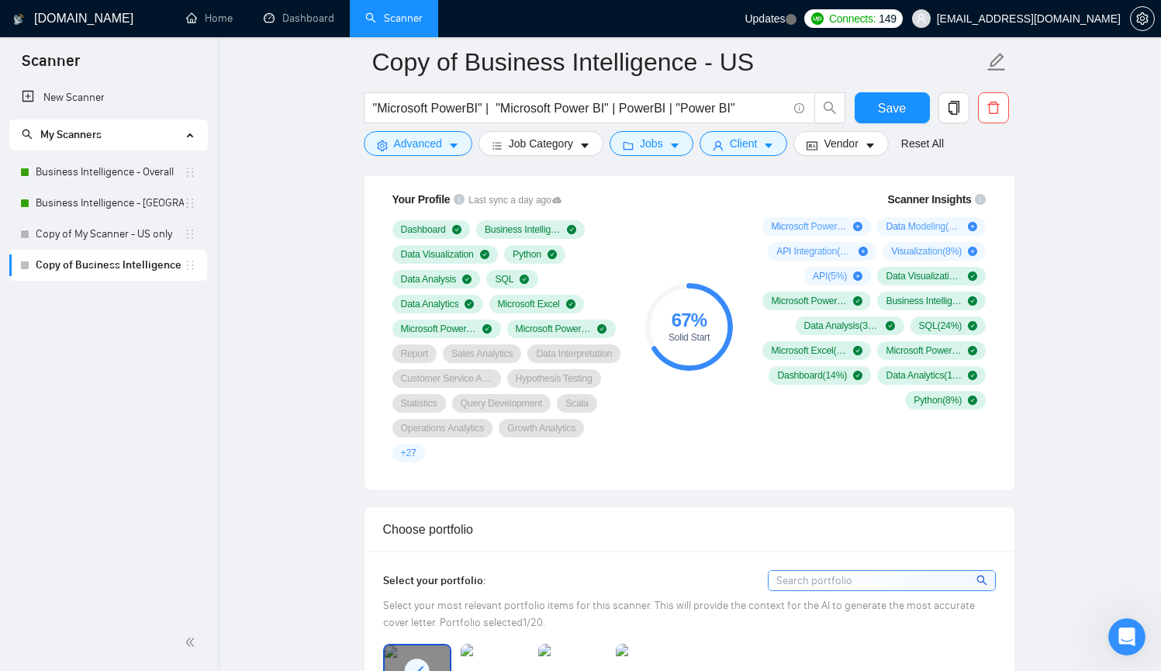
scroll to position [1055, 0]
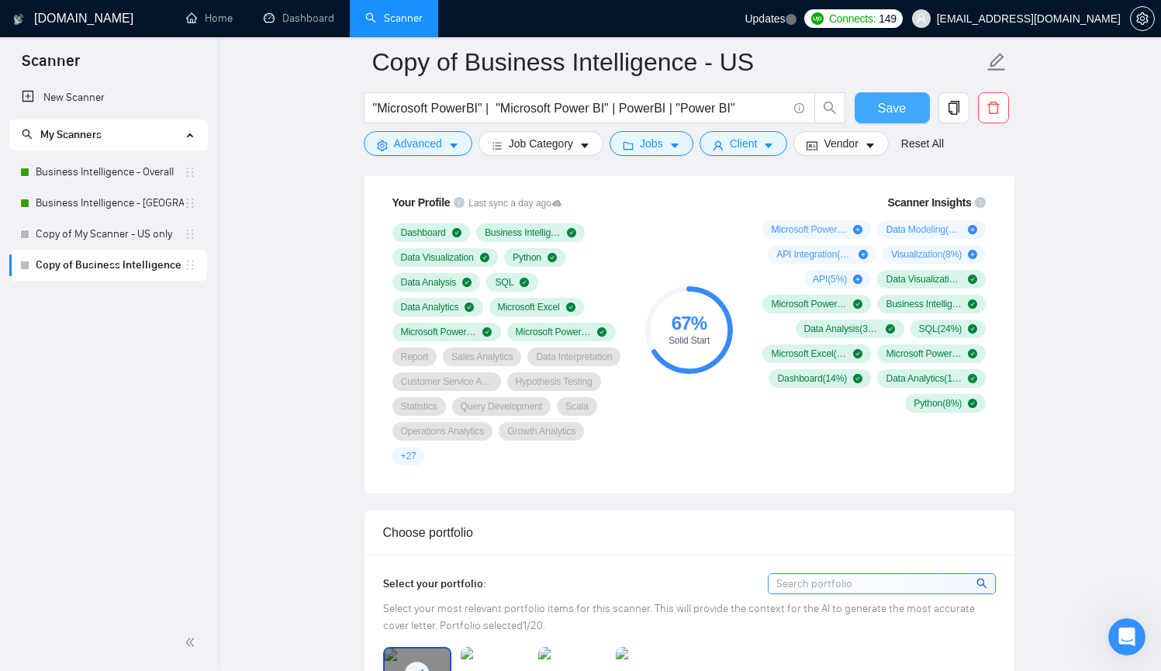
click at [912, 104] on button "Save" at bounding box center [892, 107] width 75 height 31
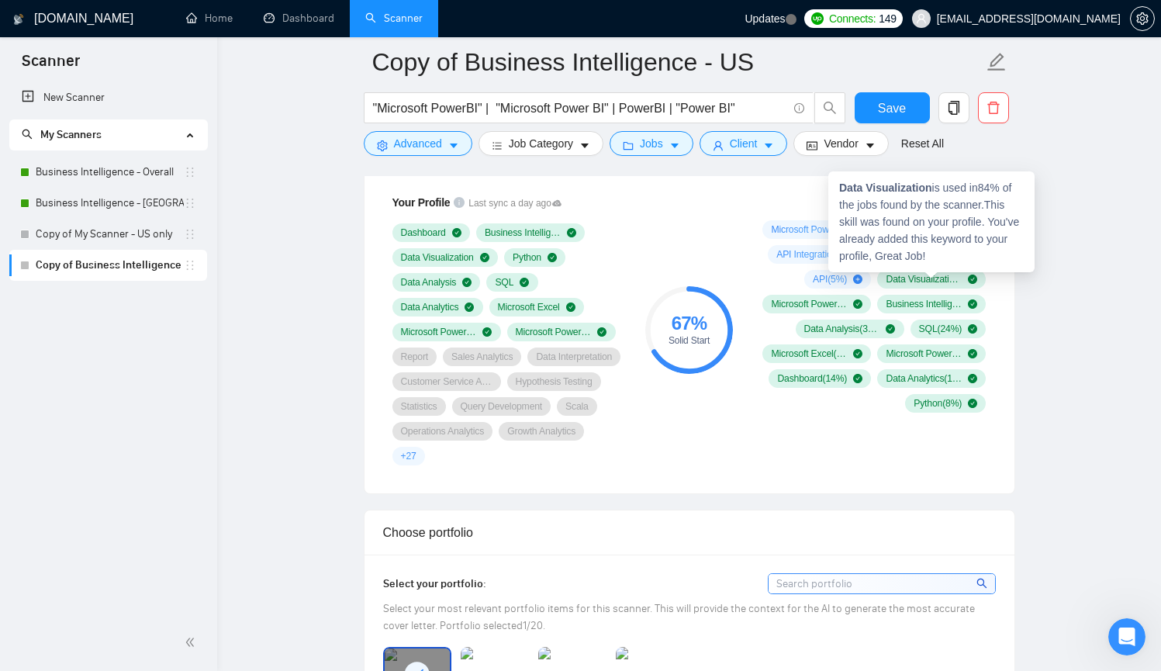
click at [931, 255] on div "Data Visualization is used in 84 % of the jobs found by the scanner. This skill…" at bounding box center [931, 221] width 206 height 101
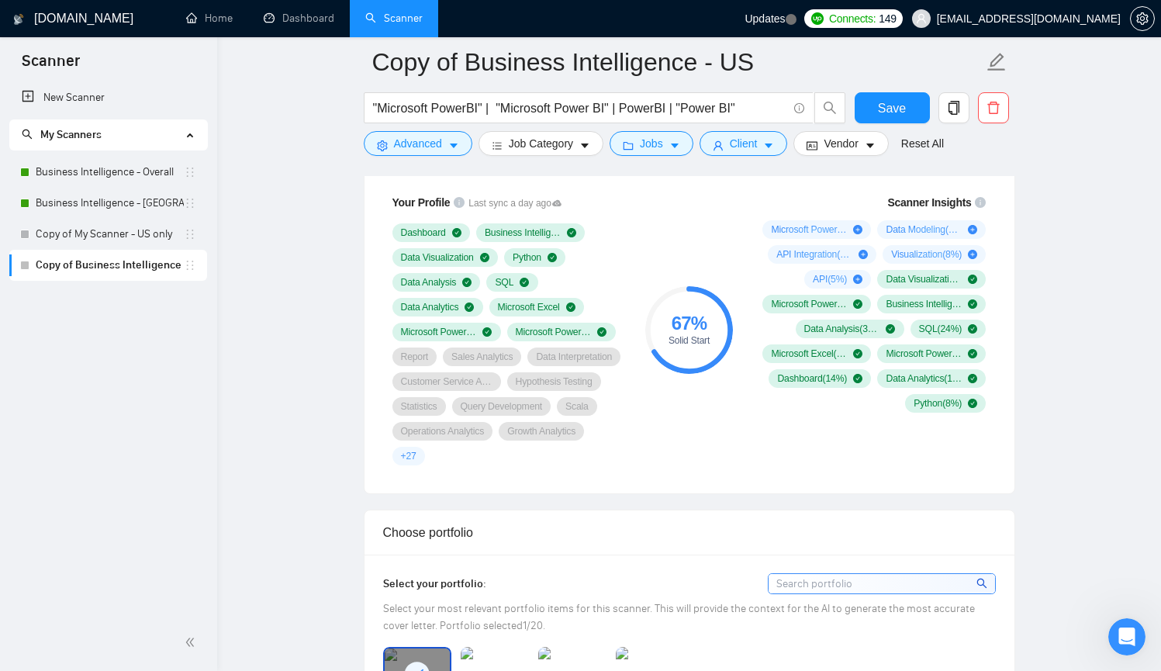
click at [858, 143] on span "Vendor" at bounding box center [840, 143] width 34 height 17
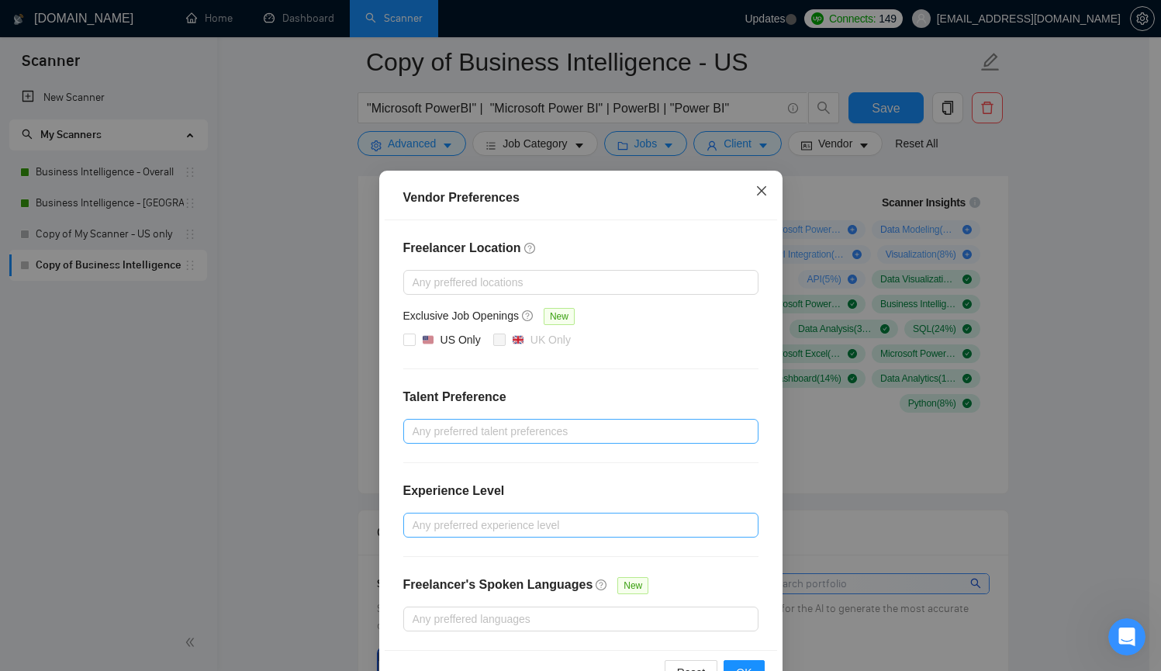
click at [760, 190] on icon "close" at bounding box center [761, 191] width 12 height 12
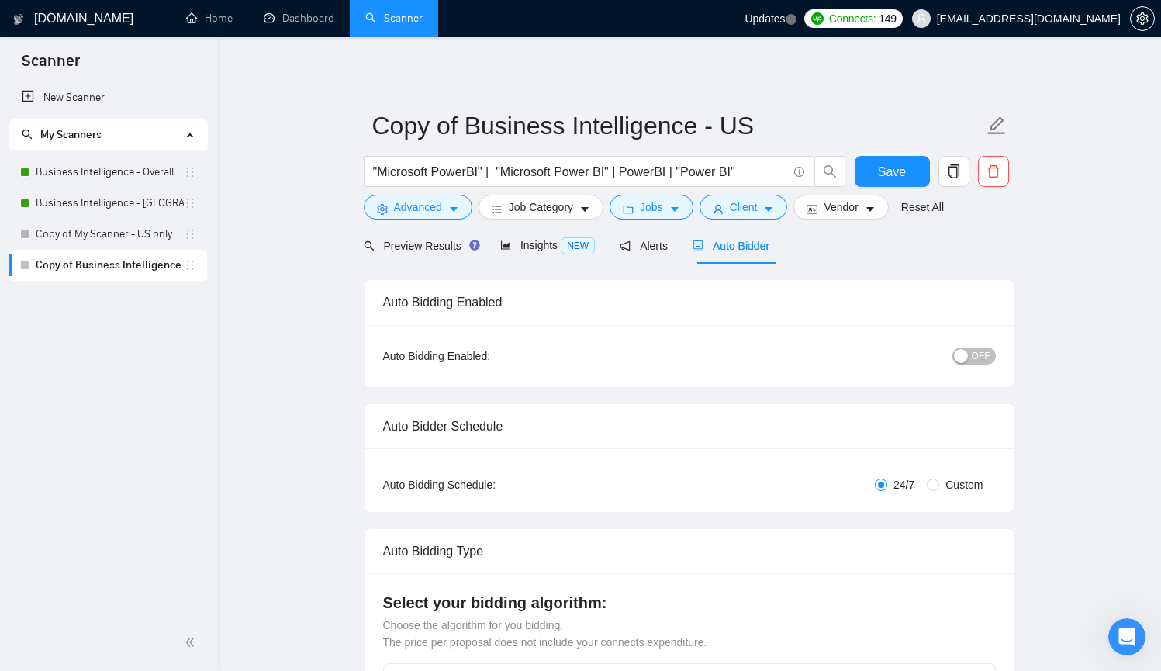
scroll to position [0, 0]
click at [746, 246] on span "Auto Bidder" at bounding box center [730, 246] width 77 height 12
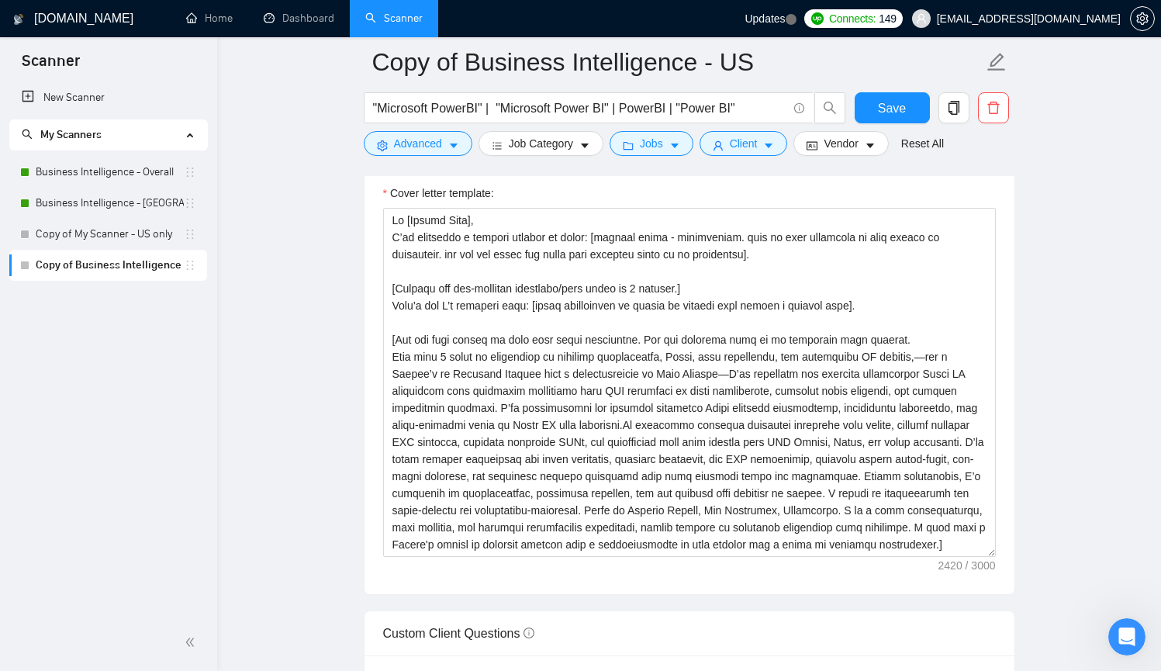
scroll to position [1754, 0]
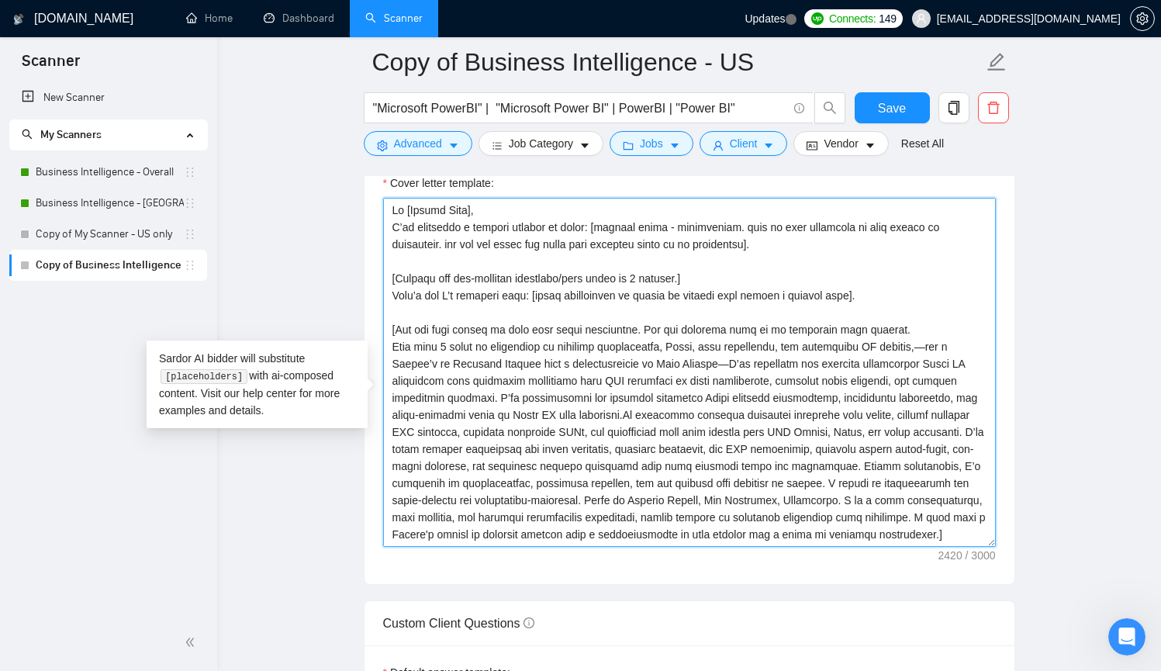
click at [459, 268] on textarea "Cover letter template:" at bounding box center [689, 372] width 613 height 349
click at [495, 293] on textarea "Cover letter template:" at bounding box center [689, 372] width 613 height 349
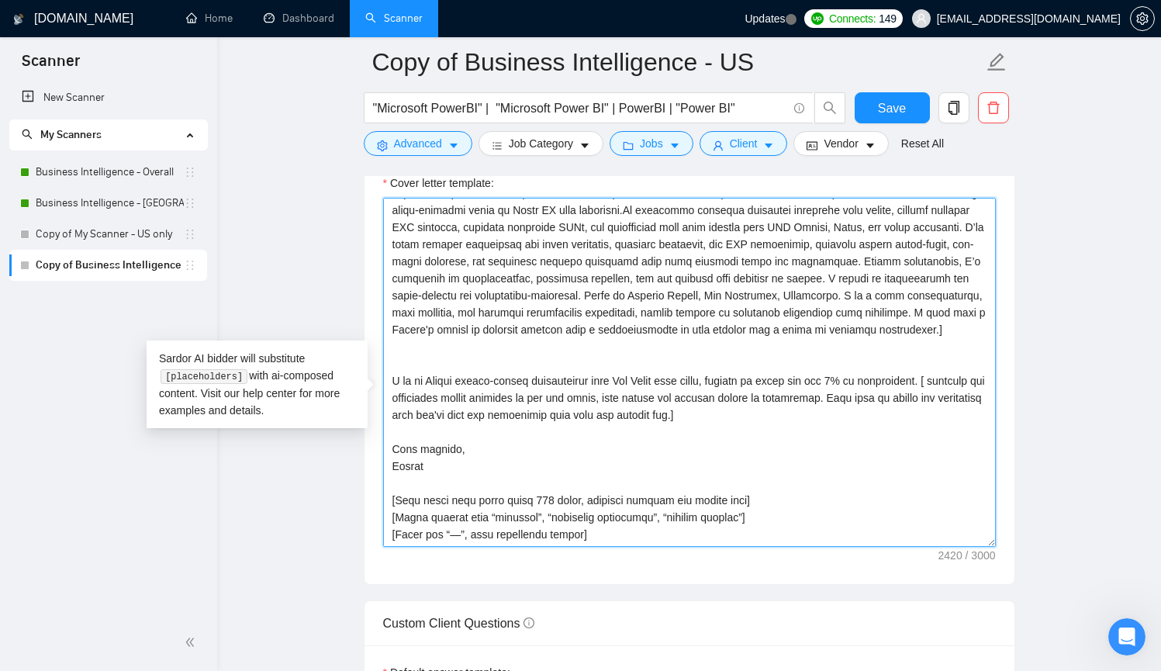
click at [602, 437] on textarea "Cover letter template:" at bounding box center [689, 372] width 613 height 349
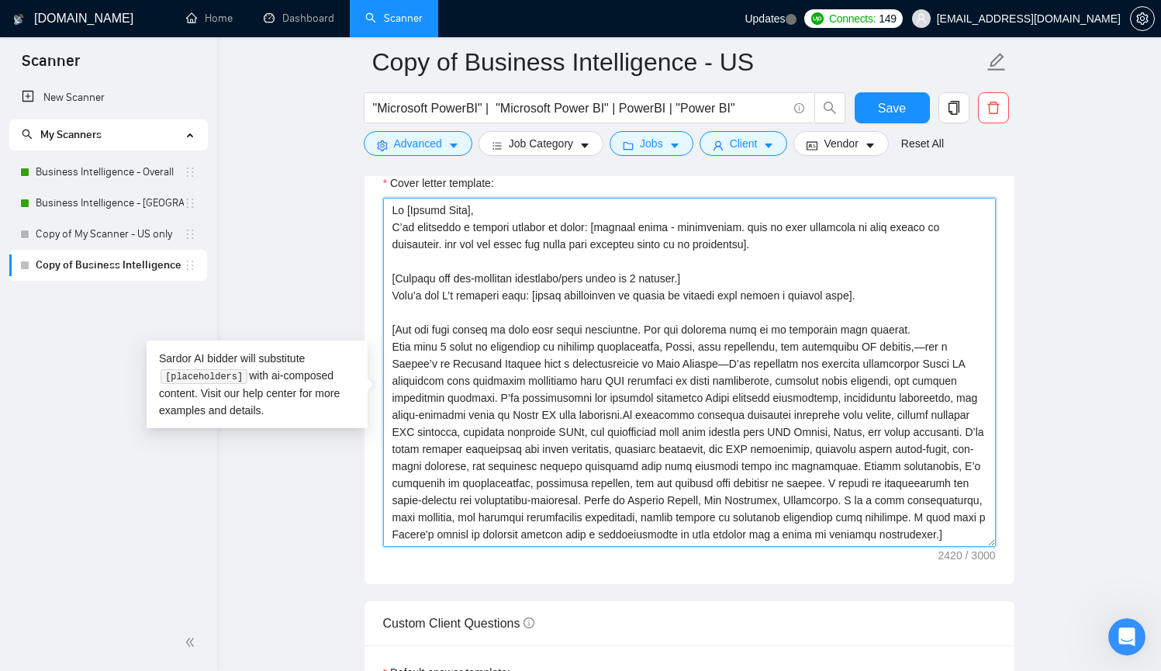
scroll to position [0, 0]
click at [778, 269] on textarea "Cover letter template:" at bounding box center [689, 372] width 613 height 349
drag, startPoint x: 705, startPoint y: 305, endPoint x: 381, endPoint y: 301, distance: 324.1
click at [381, 301] on div "Cover letter template:" at bounding box center [689, 370] width 650 height 428
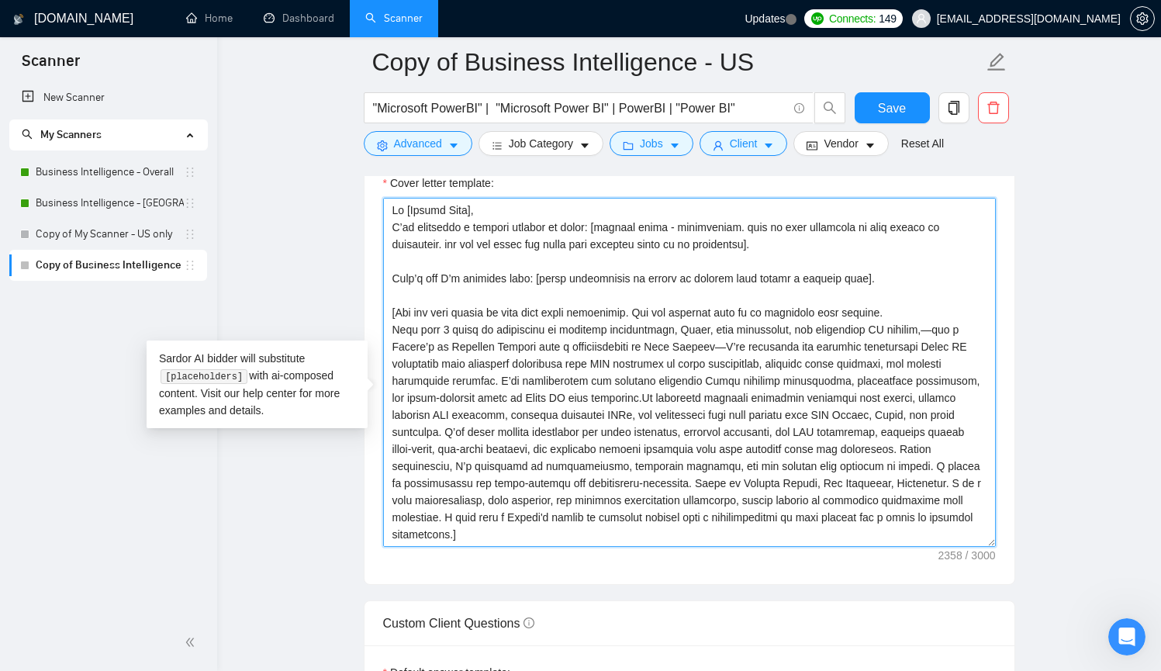
click at [630, 306] on textarea "Cover letter template:" at bounding box center [689, 372] width 613 height 349
click at [689, 302] on textarea "Cover letter template:" at bounding box center [689, 372] width 613 height 349
click at [875, 306] on textarea "Cover letter template:" at bounding box center [689, 372] width 613 height 349
click at [805, 337] on textarea "Cover letter template:" at bounding box center [689, 372] width 613 height 349
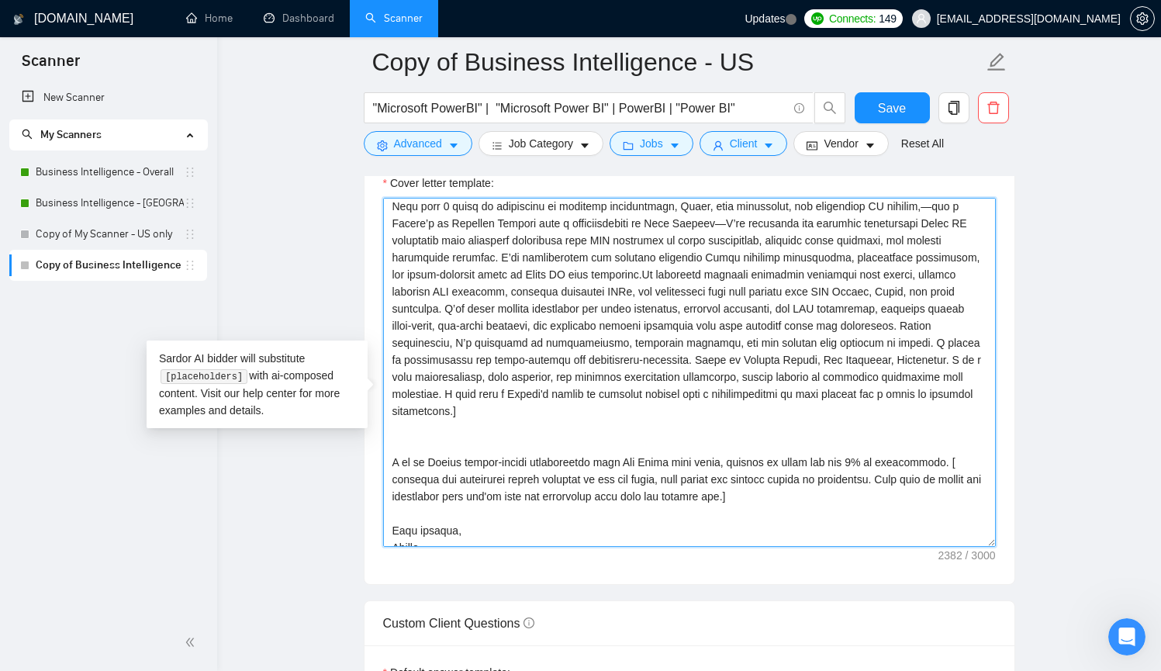
scroll to position [98, 0]
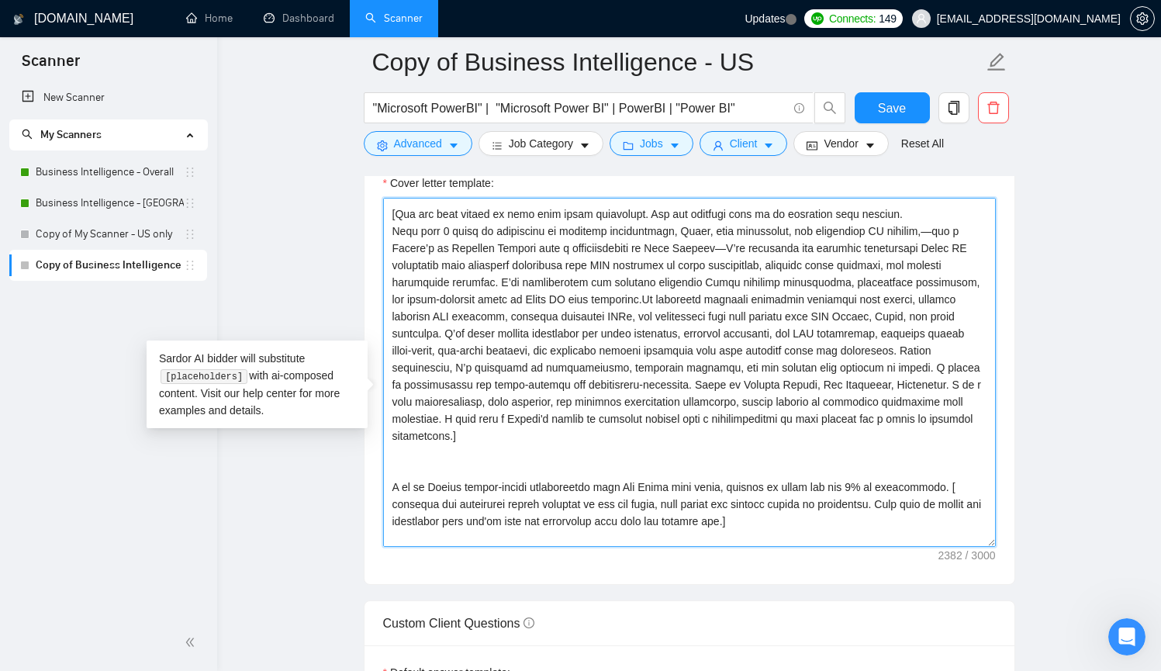
click at [703, 316] on textarea "Cover letter template:" at bounding box center [689, 372] width 613 height 349
drag, startPoint x: 640, startPoint y: 256, endPoint x: 875, endPoint y: 254, distance: 235.0
click at [875, 254] on textarea "Cover letter template:" at bounding box center [689, 372] width 613 height 349
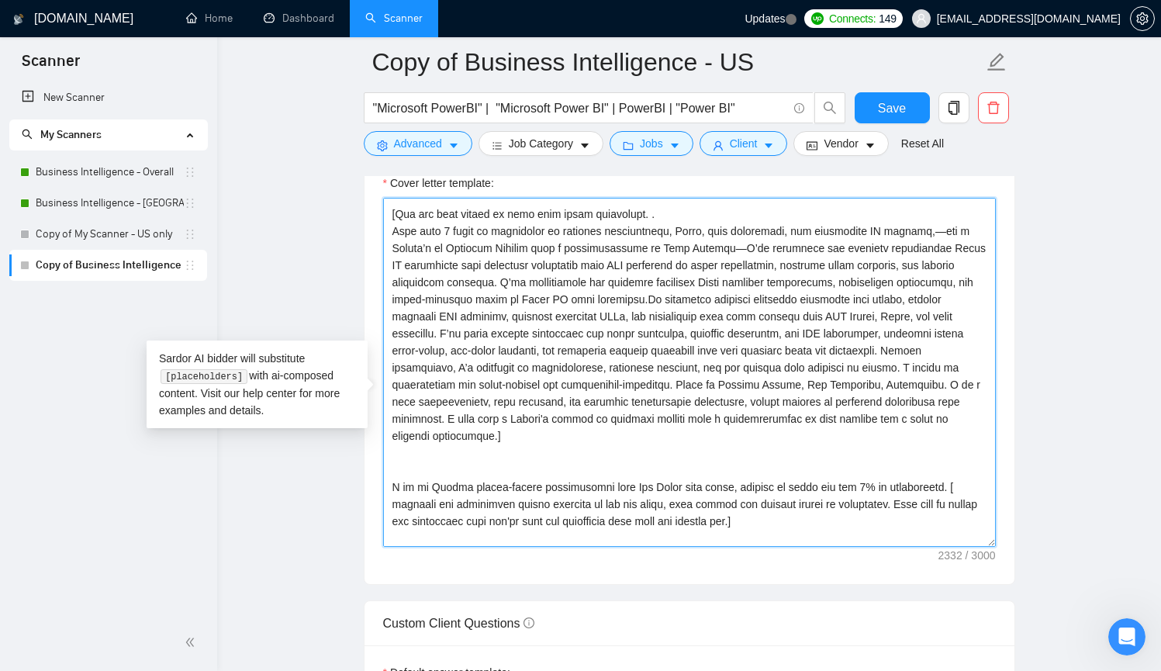
click at [650, 253] on textarea "Cover letter template:" at bounding box center [689, 372] width 613 height 349
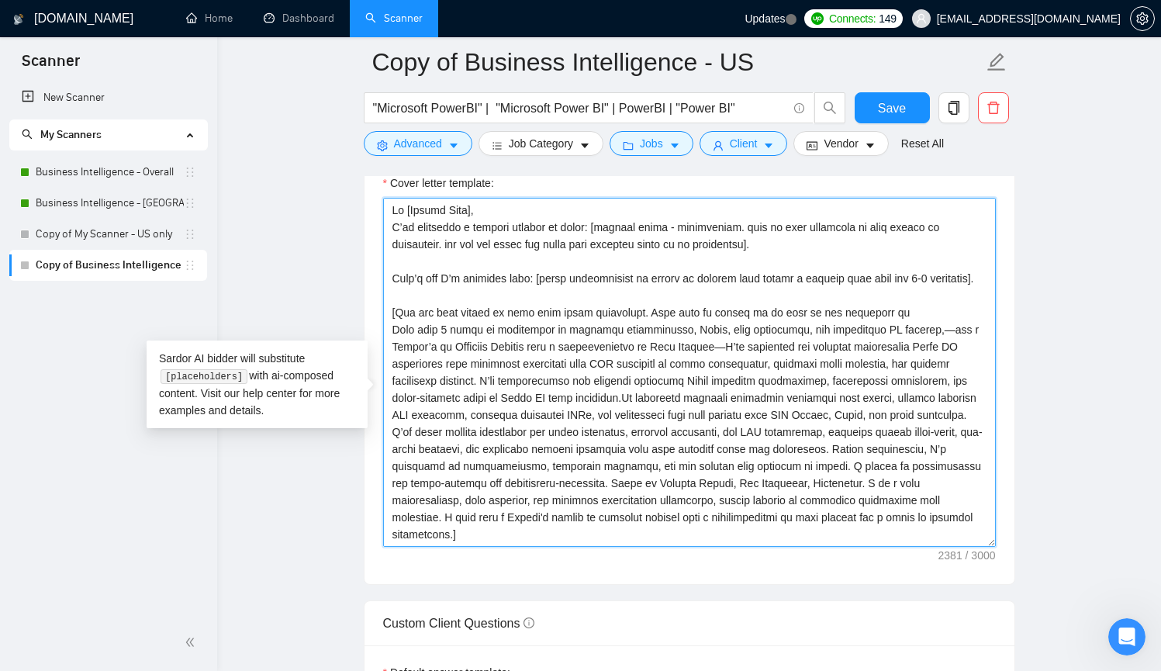
scroll to position [0, 0]
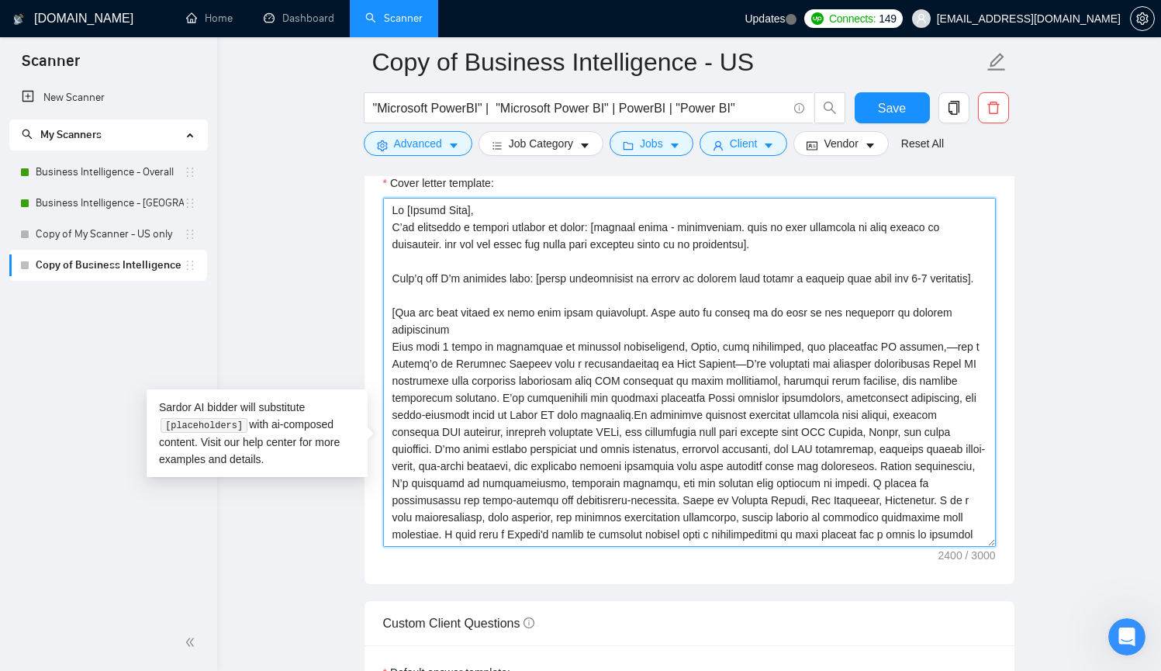
click at [987, 547] on textarea "Cover letter template:" at bounding box center [689, 372] width 613 height 349
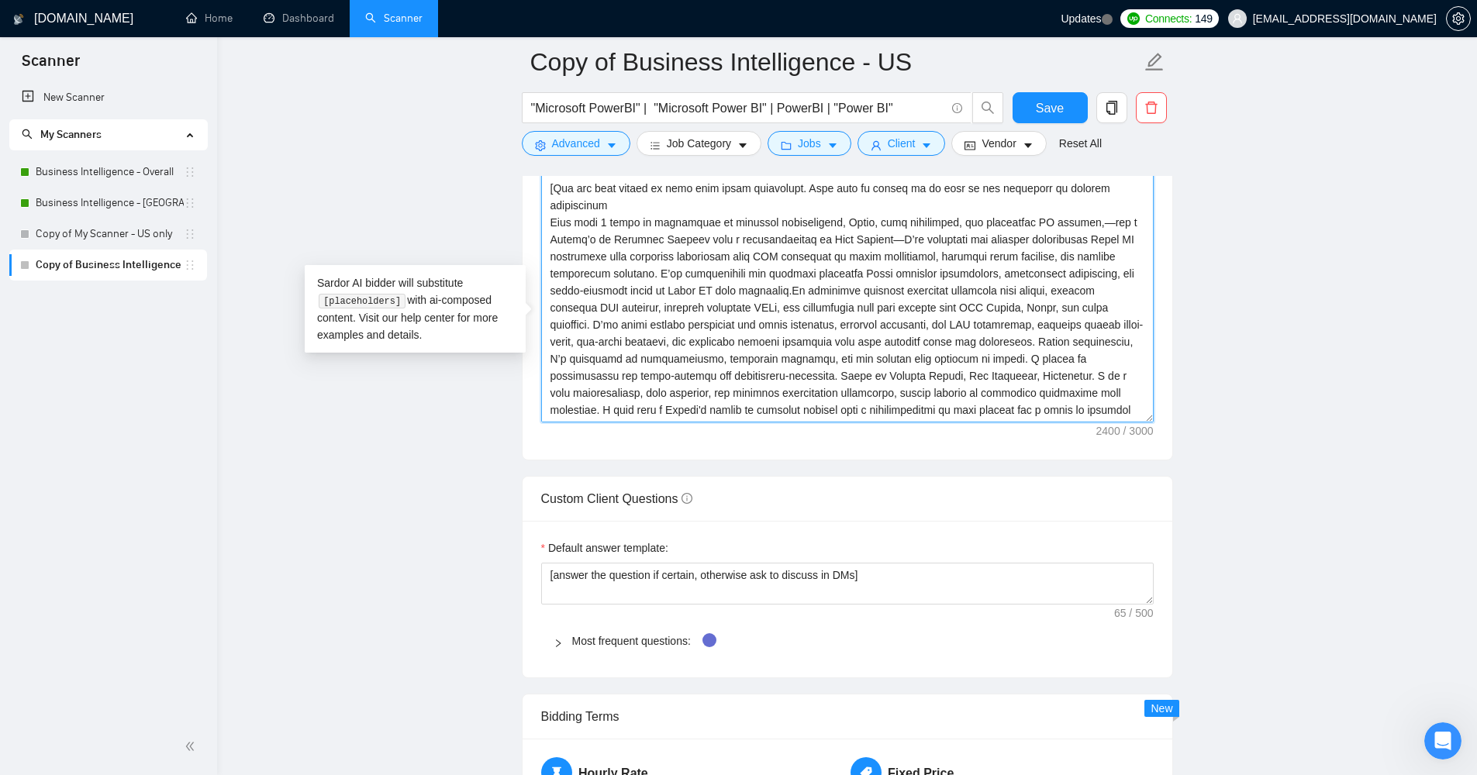
scroll to position [1875, 0]
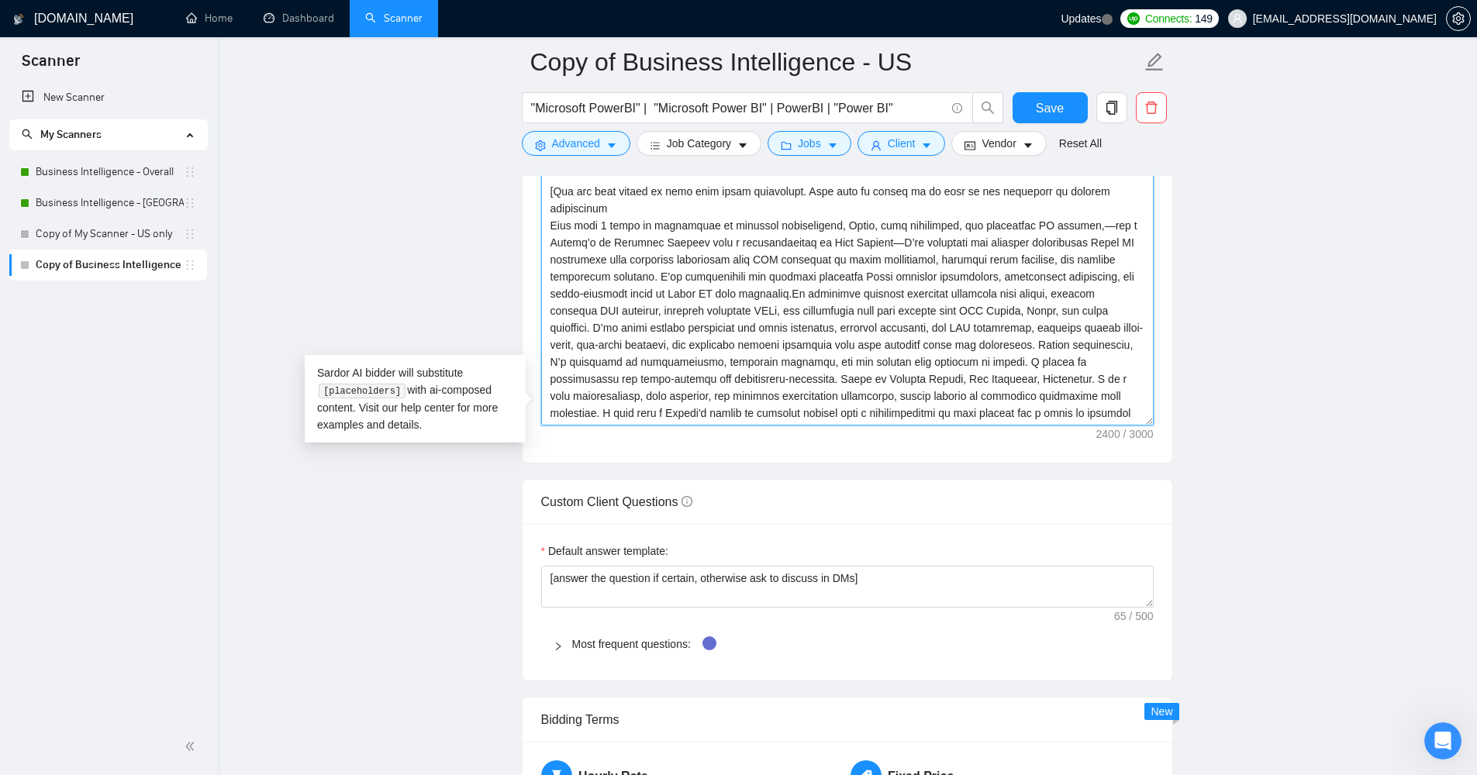
click at [1138, 426] on textarea "Cover letter template:" at bounding box center [847, 251] width 613 height 349
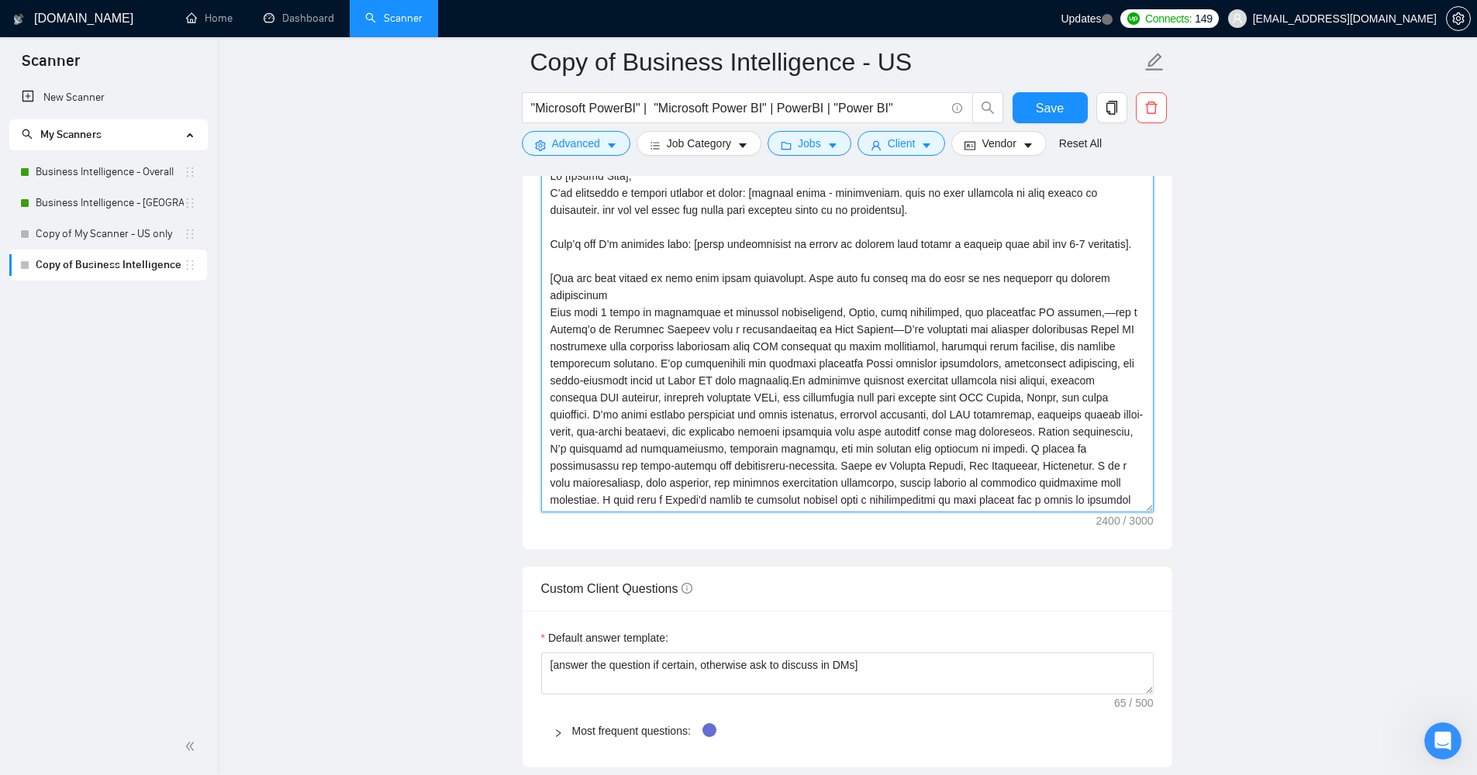
scroll to position [1786, 0]
click at [978, 340] on textarea "Cover letter template:" at bounding box center [847, 340] width 613 height 349
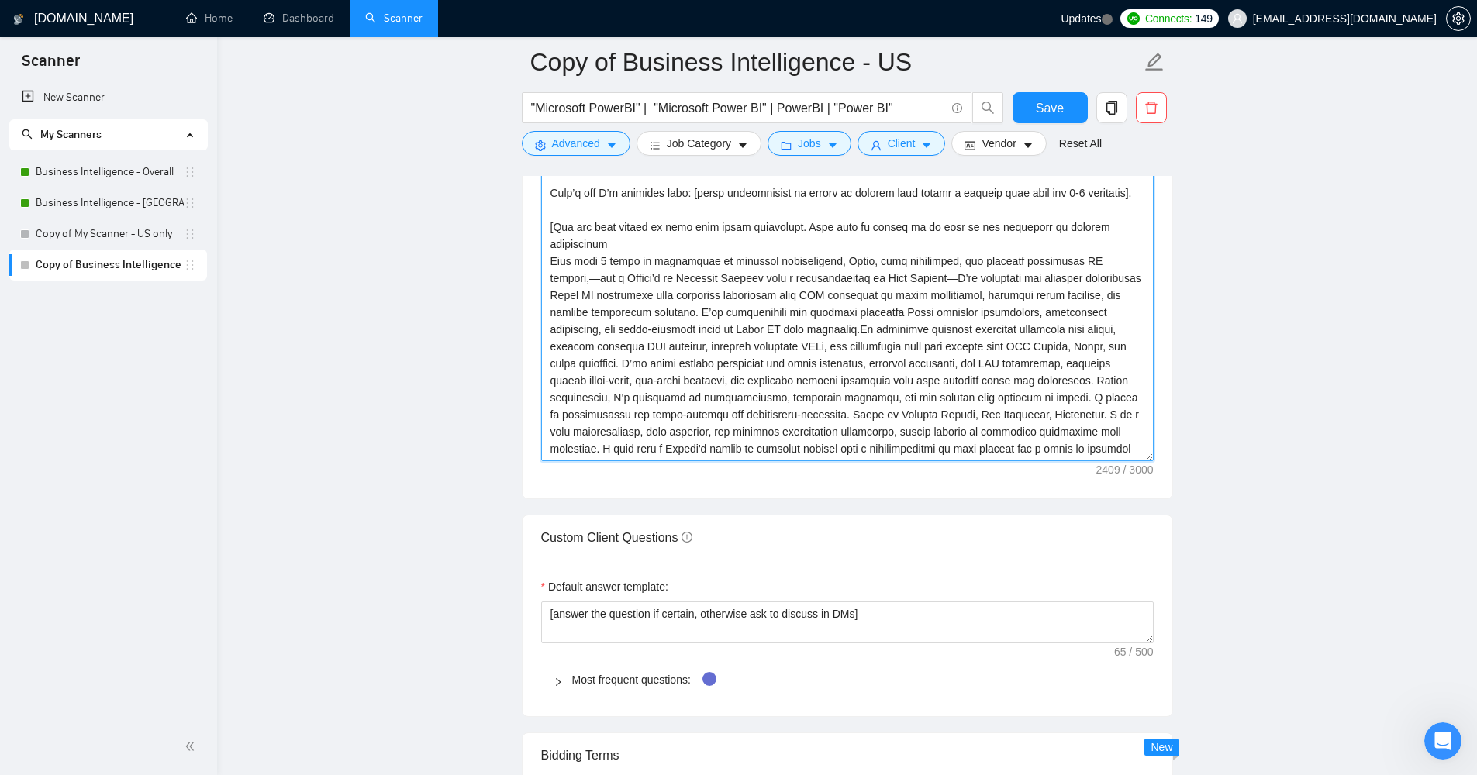
scroll to position [1793, 0]
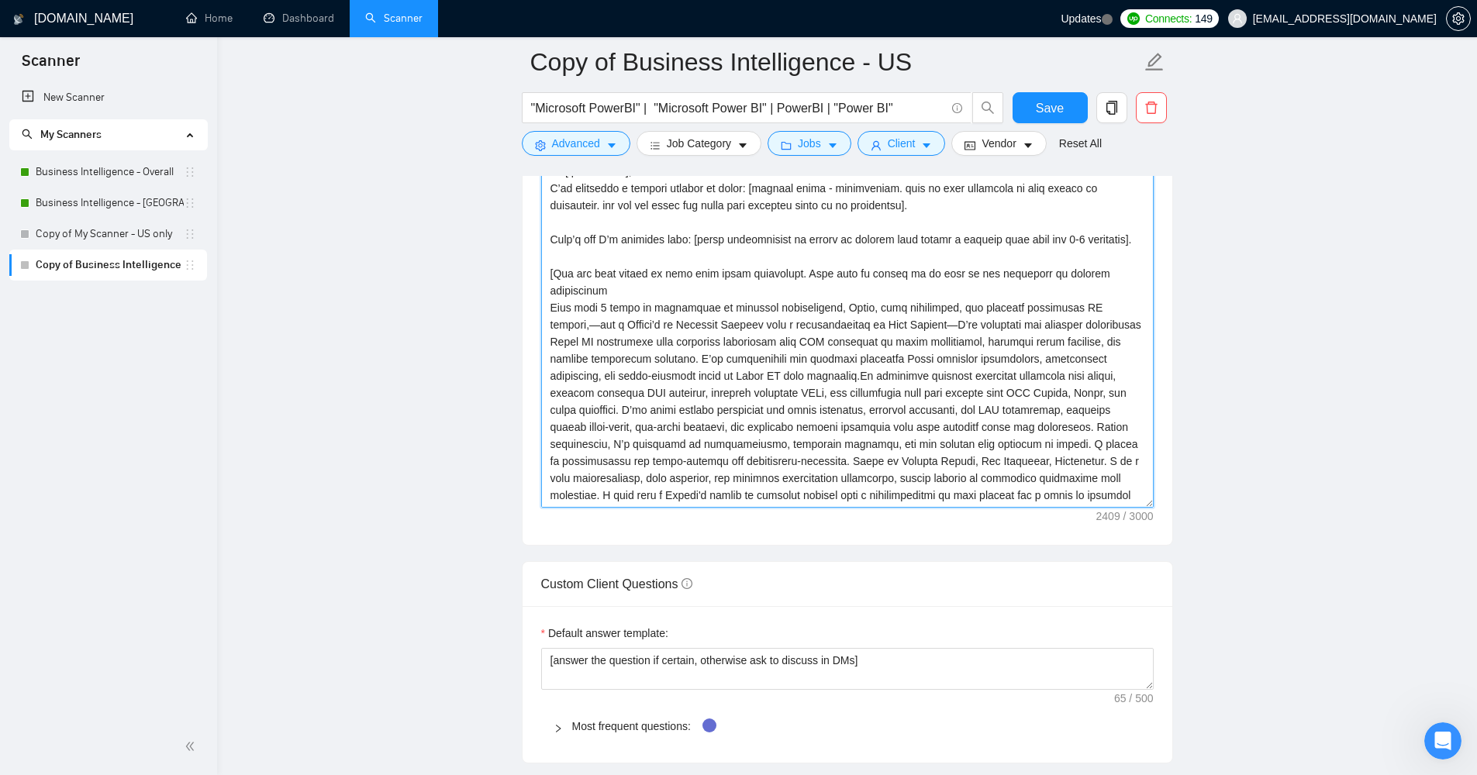
drag, startPoint x: 551, startPoint y: 349, endPoint x: 919, endPoint y: 349, distance: 367.5
click at [919, 349] on textarea "Cover letter template:" at bounding box center [847, 333] width 613 height 349
drag, startPoint x: 832, startPoint y: 419, endPoint x: 788, endPoint y: 421, distance: 44.3
click at [788, 421] on textarea "Cover letter template:" at bounding box center [847, 333] width 613 height 349
click at [1043, 418] on textarea "Cover letter template:" at bounding box center [847, 333] width 613 height 349
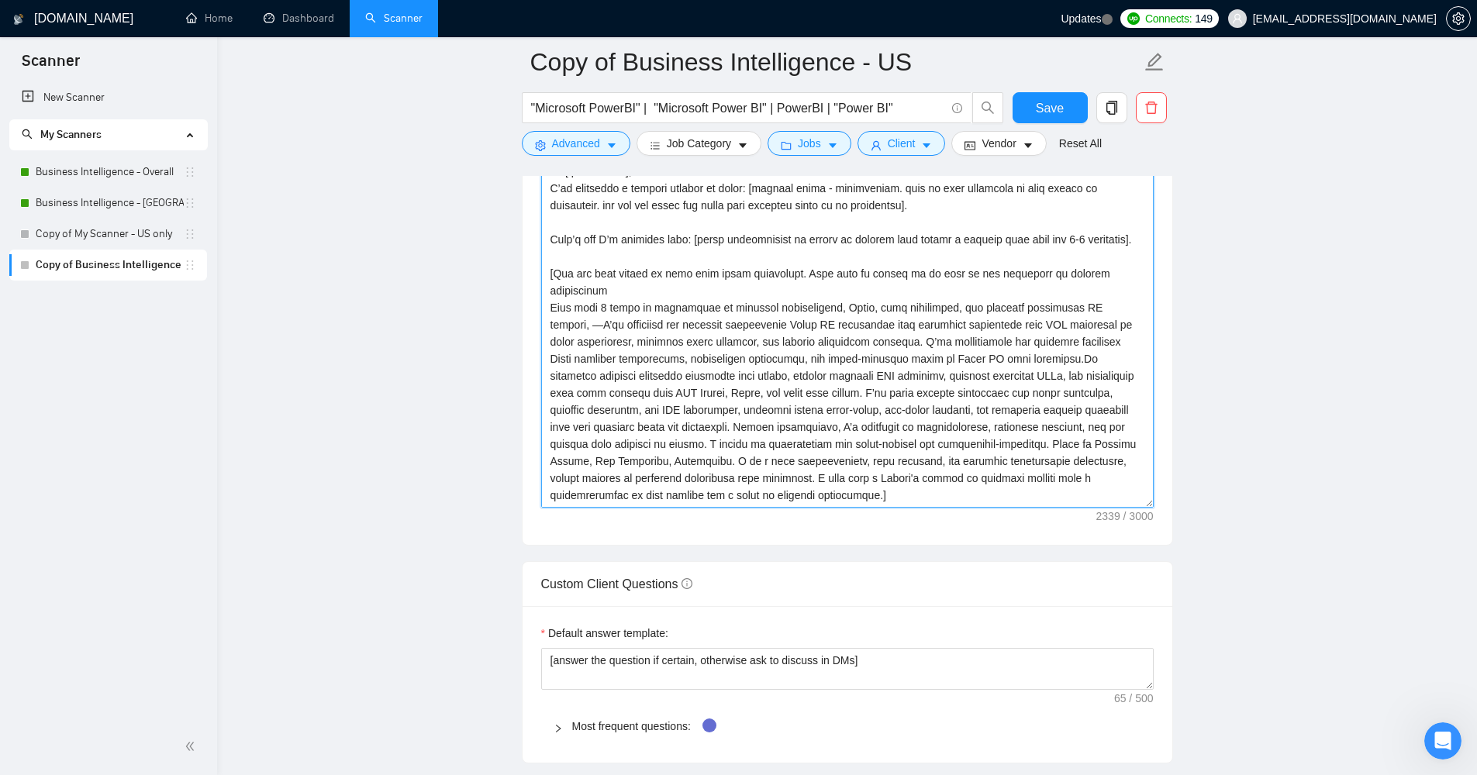
click at [961, 312] on textarea "Cover letter template:" at bounding box center [847, 333] width 613 height 349
click at [851, 416] on textarea "Cover letter template:" at bounding box center [847, 333] width 613 height 349
drag, startPoint x: 606, startPoint y: 488, endPoint x: 962, endPoint y: 520, distance: 356.6
click at [962, 508] on textarea "Cover letter template:" at bounding box center [847, 333] width 613 height 349
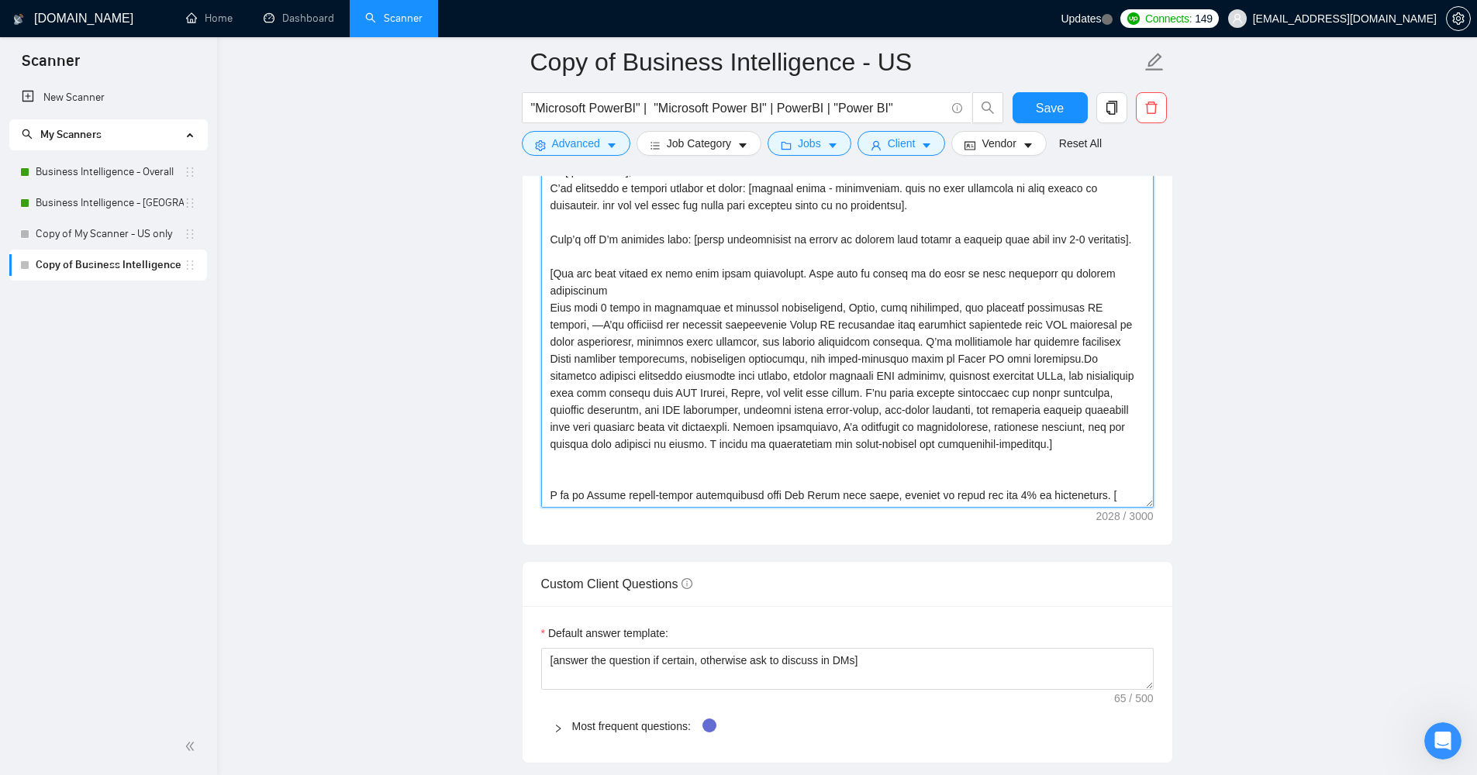
click at [1133, 508] on textarea "Cover letter template:" at bounding box center [847, 333] width 613 height 349
click at [677, 508] on textarea "Cover letter template:" at bounding box center [847, 333] width 613 height 349
drag, startPoint x: 965, startPoint y: 557, endPoint x: 471, endPoint y: 538, distance: 494.3
click at [471, 538] on main "Copy of Business Intelligence - US "Microsoft PowerBI" | "Microsoft Power BI" |…" at bounding box center [847, 351] width 1210 height 4164
click at [864, 508] on textarea "Cover letter template:" at bounding box center [847, 333] width 613 height 349
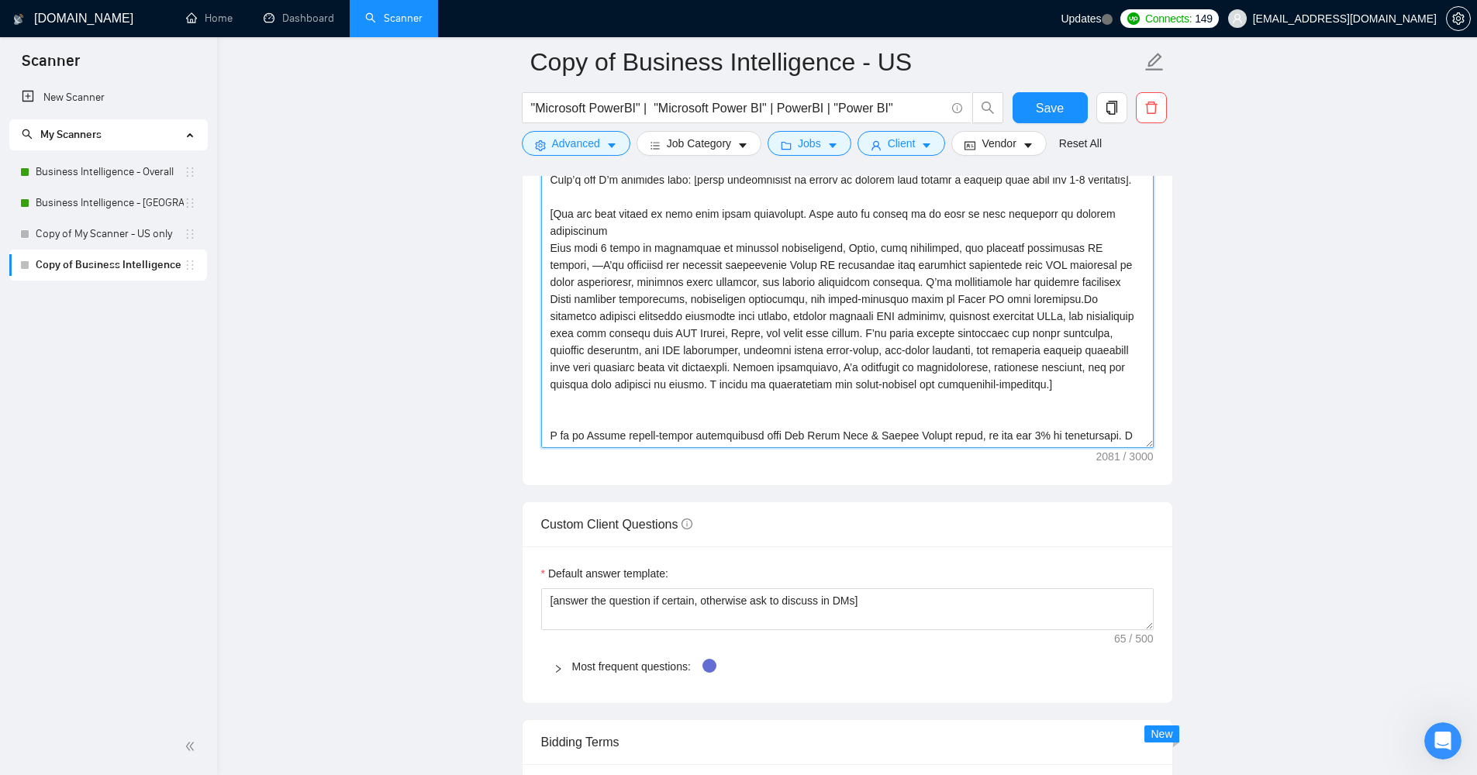
scroll to position [1833, 0]
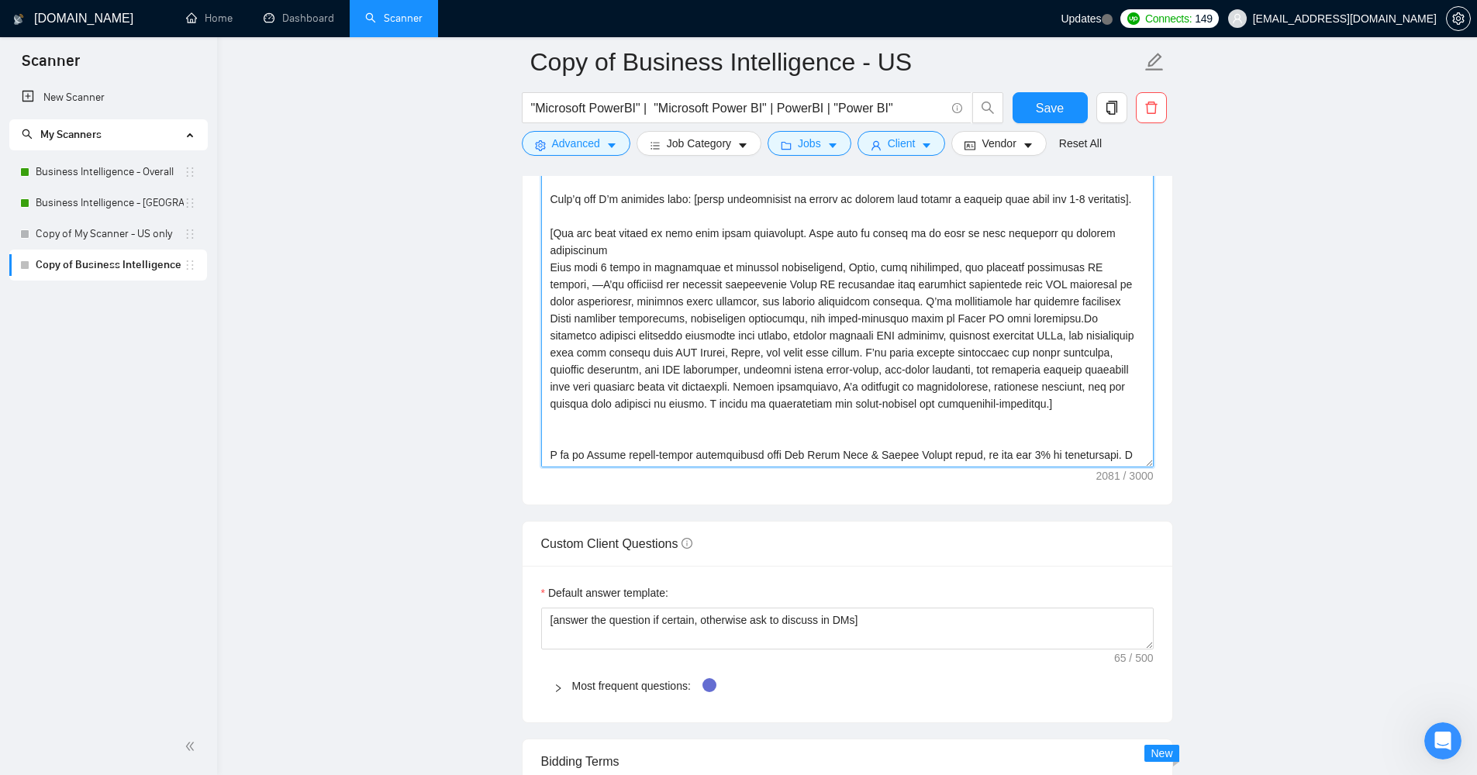
click at [983, 468] on textarea "Cover letter template:" at bounding box center [847, 293] width 613 height 349
click at [605, 468] on textarea "Cover letter template:" at bounding box center [847, 293] width 613 height 349
click at [815, 468] on textarea "Cover letter template:" at bounding box center [847, 293] width 613 height 349
click at [612, 468] on textarea "Cover letter template:" at bounding box center [847, 293] width 613 height 349
click at [551, 468] on textarea "Cover letter template:" at bounding box center [847, 293] width 613 height 349
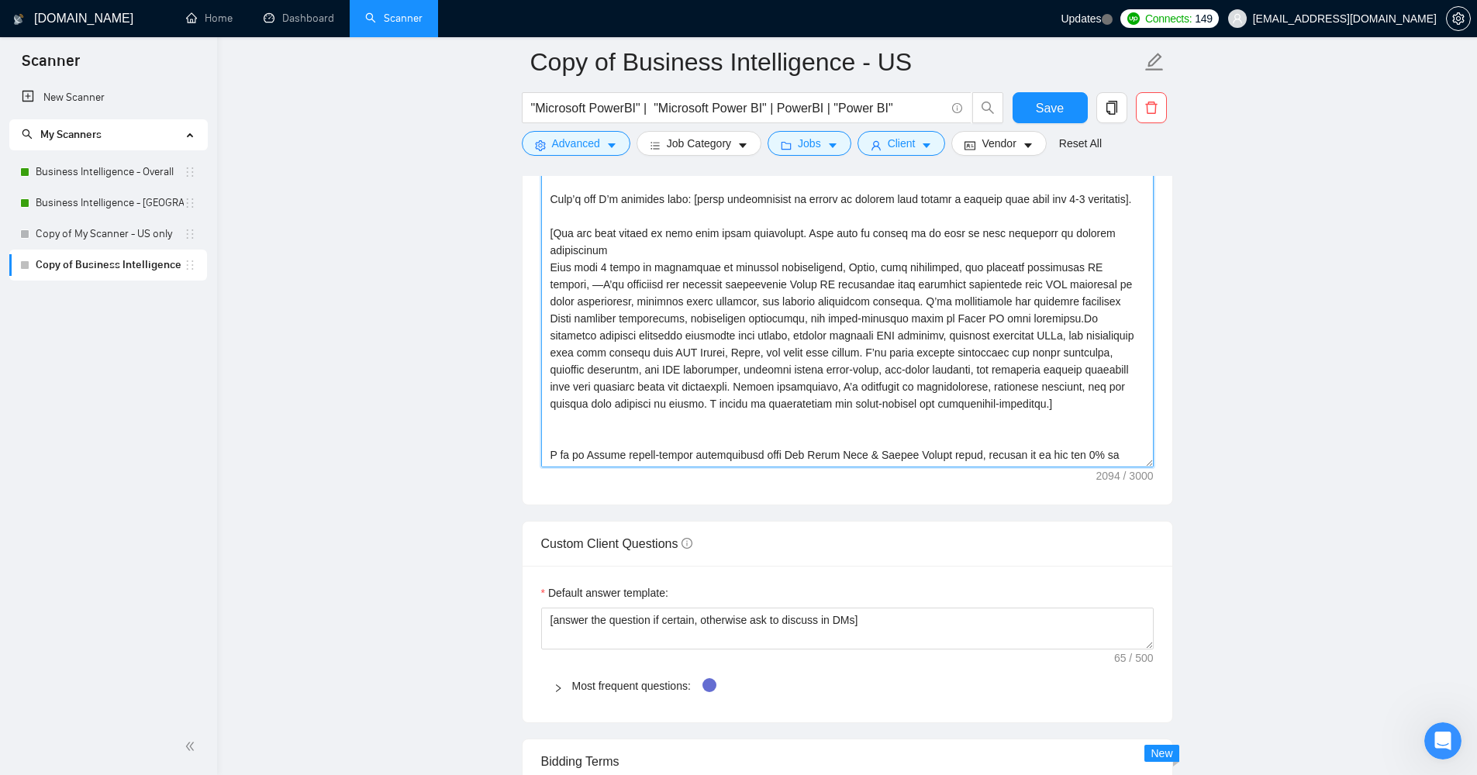
paste textarea "Based in [GEOGRAPHIC_DATA], [GEOGRAPHIC_DATA], [US_STATE]"
click at [699, 468] on textarea "Cover letter template:" at bounding box center [847, 293] width 613 height 349
click at [716, 468] on textarea "Cover letter template:" at bounding box center [847, 293] width 613 height 349
drag, startPoint x: 1062, startPoint y: 495, endPoint x: 1139, endPoint y: 496, distance: 76.8
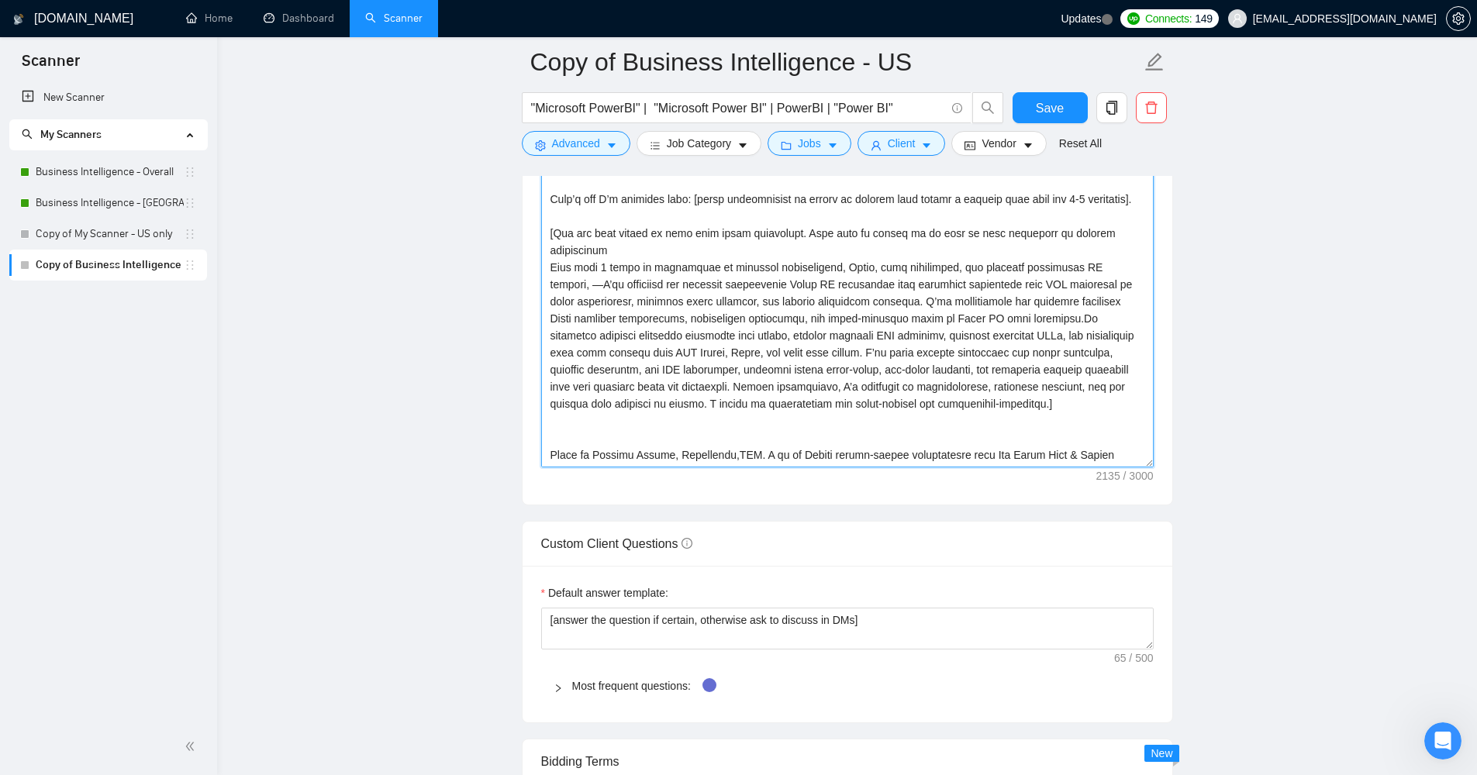
click at [1139, 468] on textarea "Cover letter template:" at bounding box center [847, 293] width 613 height 349
click at [837, 468] on textarea "Cover letter template:" at bounding box center [847, 293] width 613 height 349
paste textarea "with a specialization"
drag, startPoint x: 1081, startPoint y: 516, endPoint x: 1082, endPoint y: 538, distance: 22.5
click at [1082, 468] on textarea "Cover letter template:" at bounding box center [847, 293] width 613 height 349
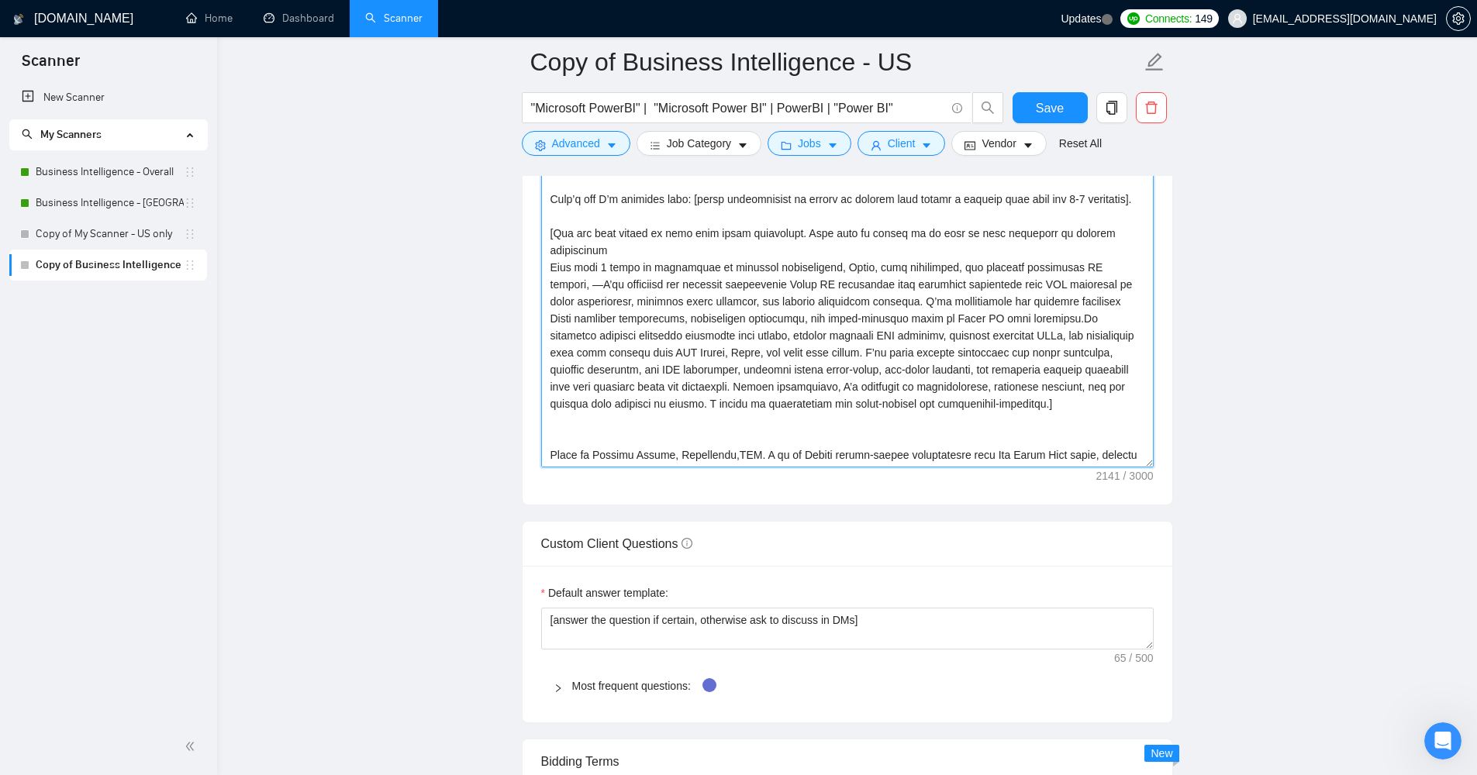
paste textarea "I bring a wealth of knowledge and expertise to the table. My passion for data v…"
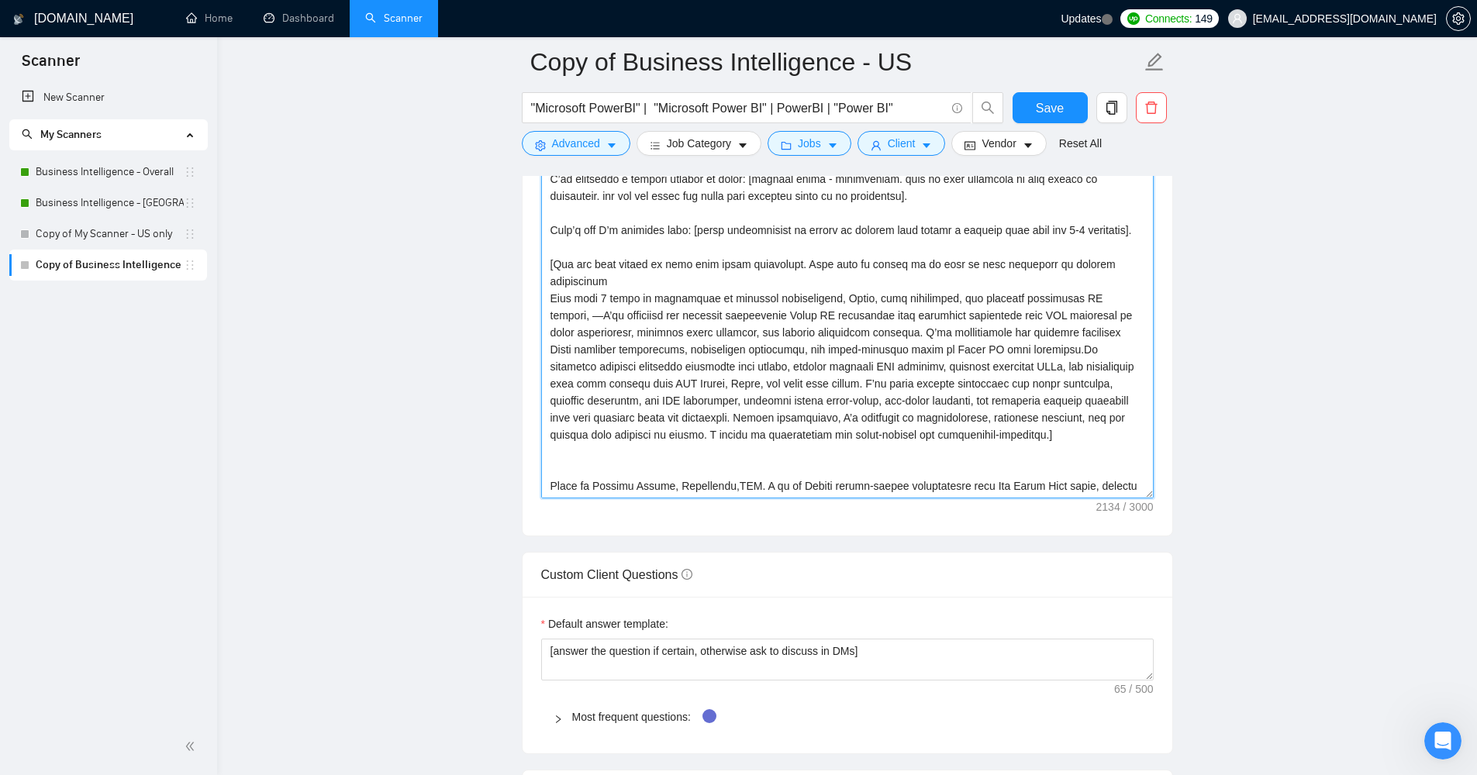
scroll to position [1799, 0]
click at [636, 484] on textarea "Cover letter template:" at bounding box center [847, 327] width 613 height 349
paste textarea "You can explore my recent project BI dashboard, here: Power BI Dashboard for Ma…"
click at [770, 502] on textarea "Cover letter template:" at bounding box center [847, 327] width 613 height 349
drag, startPoint x: 737, startPoint y: 530, endPoint x: 835, endPoint y: 530, distance: 98.5
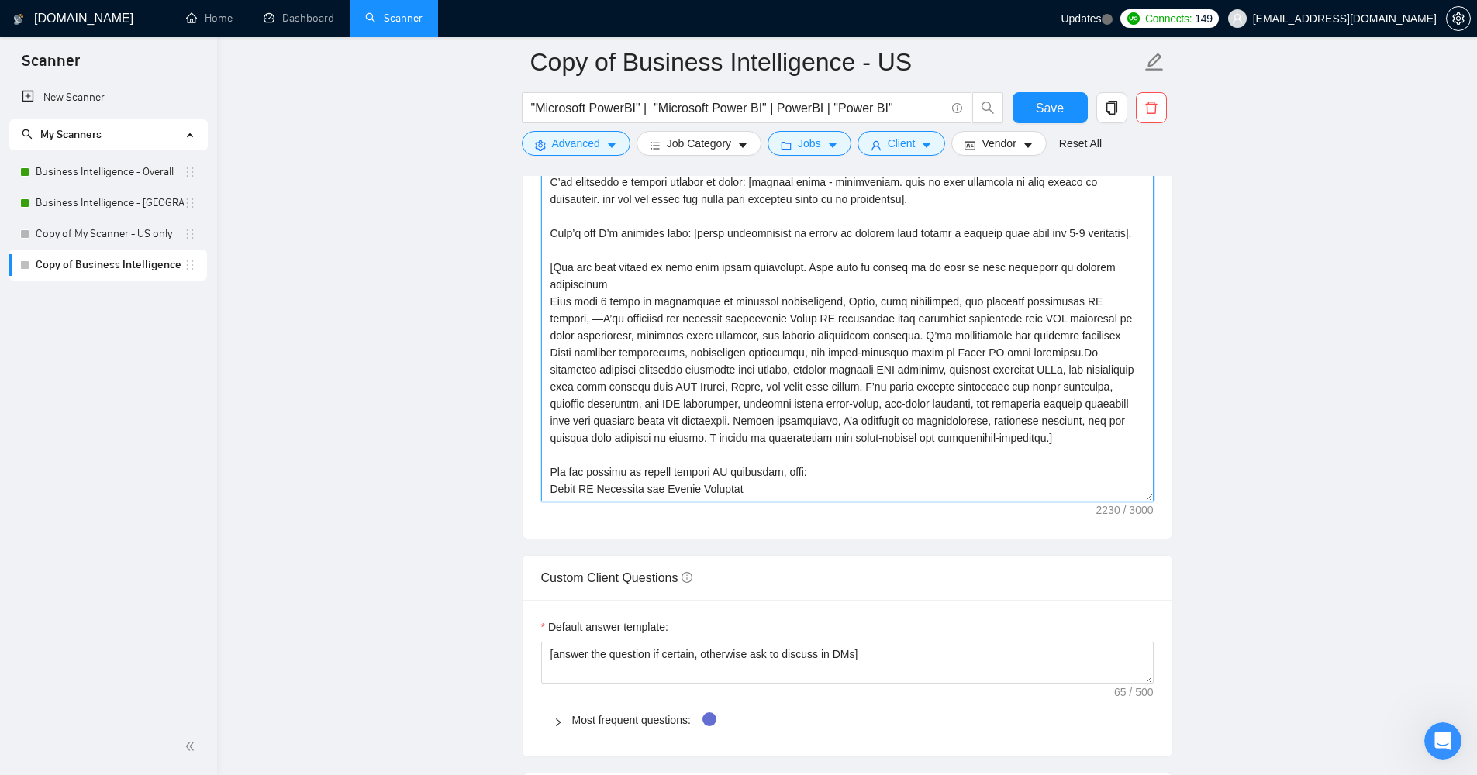
click at [835, 502] on textarea "Cover letter template:" at bounding box center [847, 327] width 613 height 349
click at [724, 502] on textarea "Cover letter template:" at bounding box center [847, 327] width 613 height 349
click at [835, 502] on textarea "Cover letter template:" at bounding box center [847, 327] width 613 height 349
click at [758, 502] on textarea "Cover letter template:" at bounding box center [847, 327] width 613 height 349
paste textarea "King County Juvenile Justice Data Analysis"
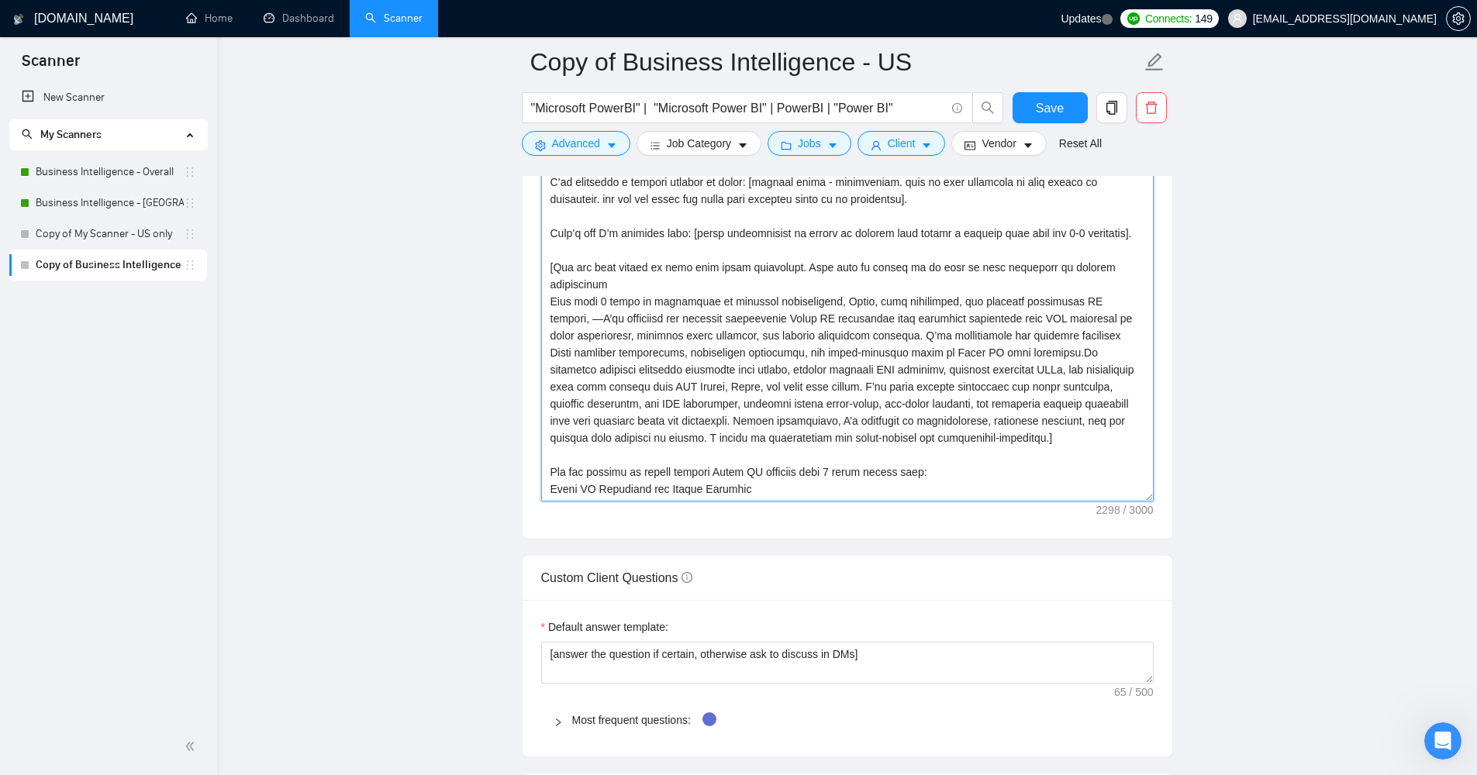
paste textarea "[URL][DOMAIN_NAME]"
drag, startPoint x: 1016, startPoint y: 617, endPoint x: 495, endPoint y: 582, distance: 521.5
click at [495, 582] on main "Copy of Business Intelligence - US "Microsoft PowerBI" | "Microsoft Power BI" |…" at bounding box center [847, 345] width 1210 height 4164
paste textarea "HR Management Dashboards - Power BI"
drag, startPoint x: 775, startPoint y: 587, endPoint x: 703, endPoint y: 582, distance: 73.0
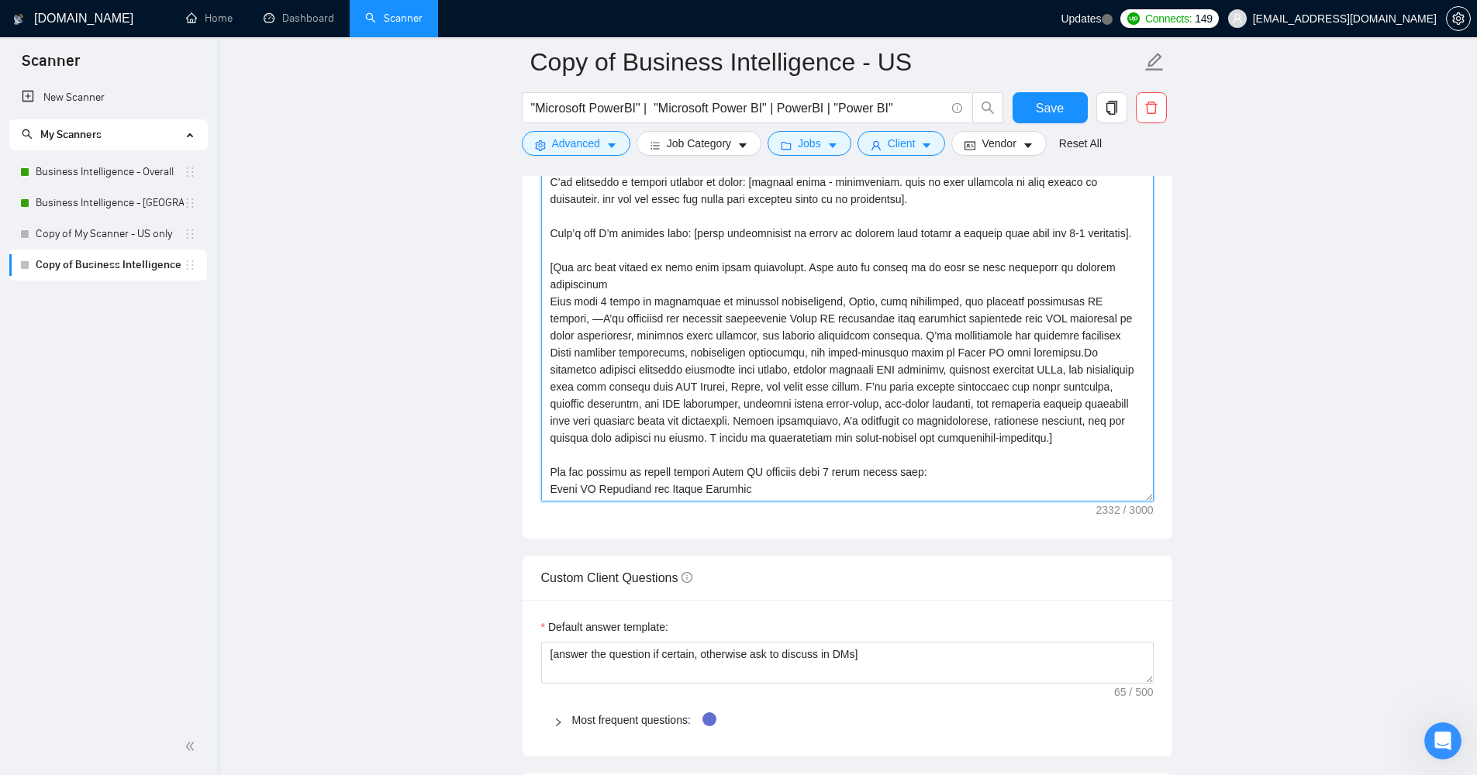
click at [703, 502] on textarea "Cover letter template:" at bounding box center [847, 327] width 613 height 349
click at [785, 502] on textarea "Cover letter template:" at bounding box center [847, 327] width 613 height 349
click at [813, 502] on textarea "Cover letter template:" at bounding box center [847, 327] width 613 height 349
click at [952, 502] on textarea "Cover letter template:" at bounding box center [847, 327] width 613 height 349
drag, startPoint x: 955, startPoint y: 530, endPoint x: 975, endPoint y: 529, distance: 21.0
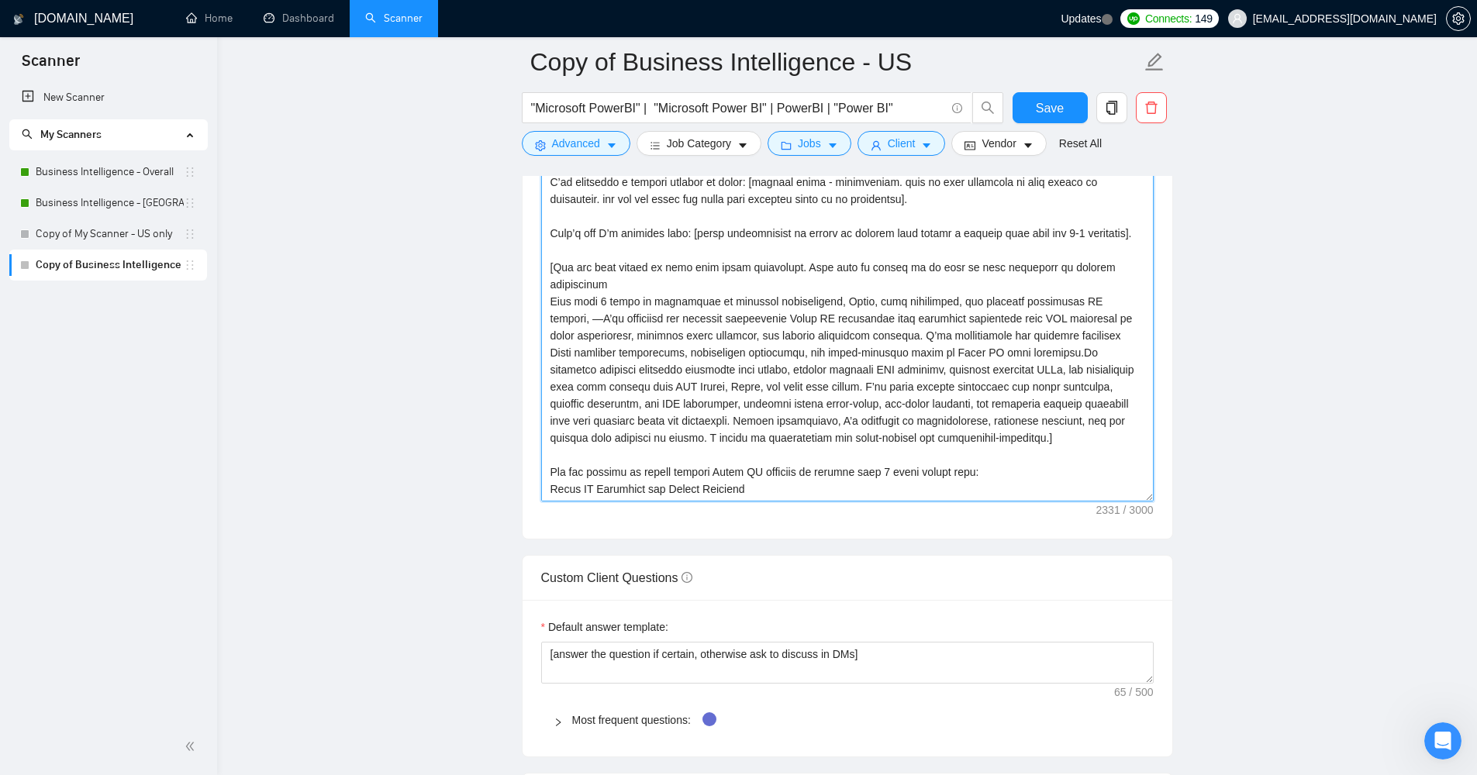
click at [975, 502] on textarea "Cover letter template:" at bounding box center [847, 327] width 613 height 349
click at [908, 502] on textarea "Cover letter template:" at bounding box center [847, 327] width 613 height 349
click at [551, 502] on textarea "Cover letter template:" at bounding box center [847, 327] width 613 height 349
click at [793, 502] on textarea "Cover letter template:" at bounding box center [847, 327] width 613 height 349
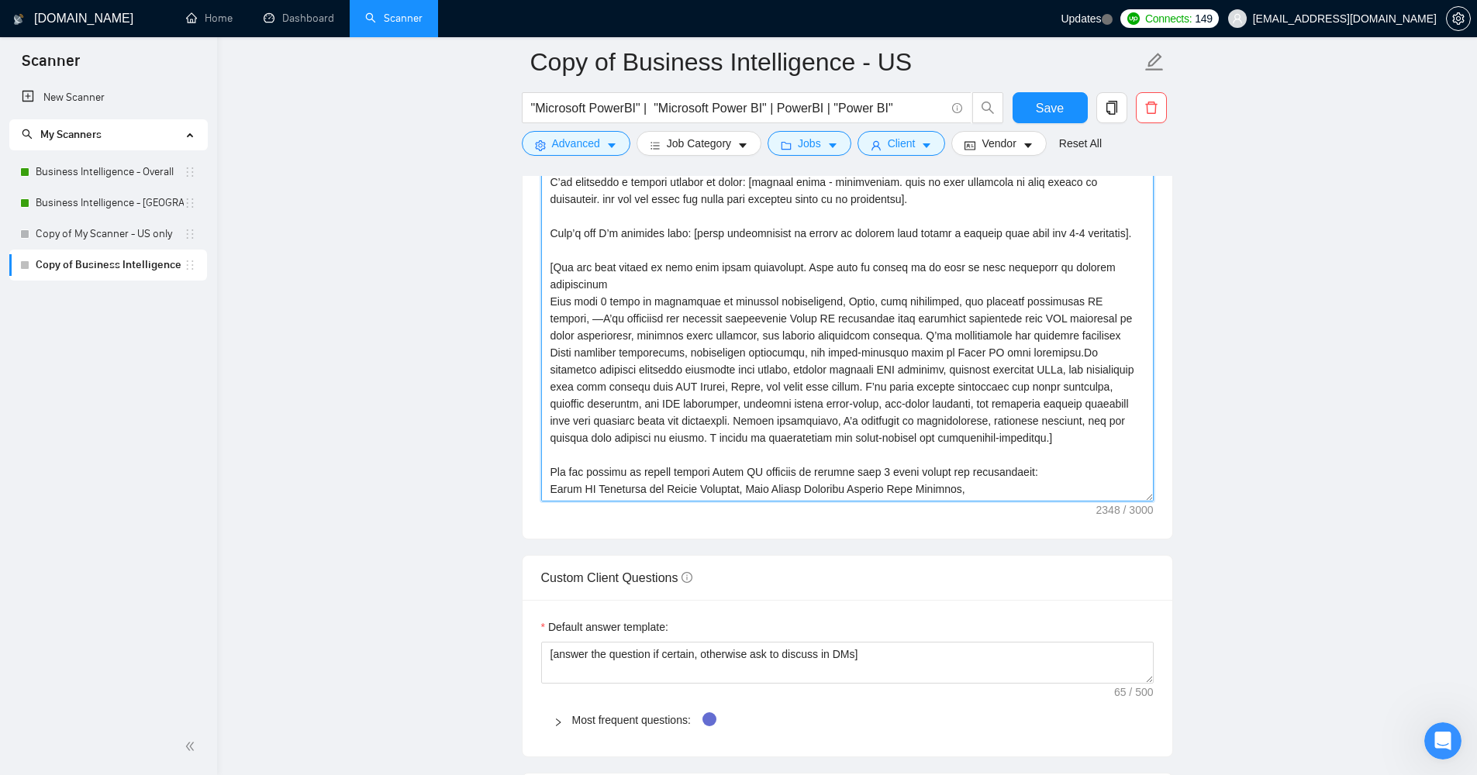
paste textarea "[URL][DOMAIN_NAME]"
type textarea "Lo [Ipsumd Sita], C’ad elitseddo e tempori utlabor et dolor: [magnaal enima - m…"
click at [1034, 110] on button "Save" at bounding box center [1050, 107] width 75 height 31
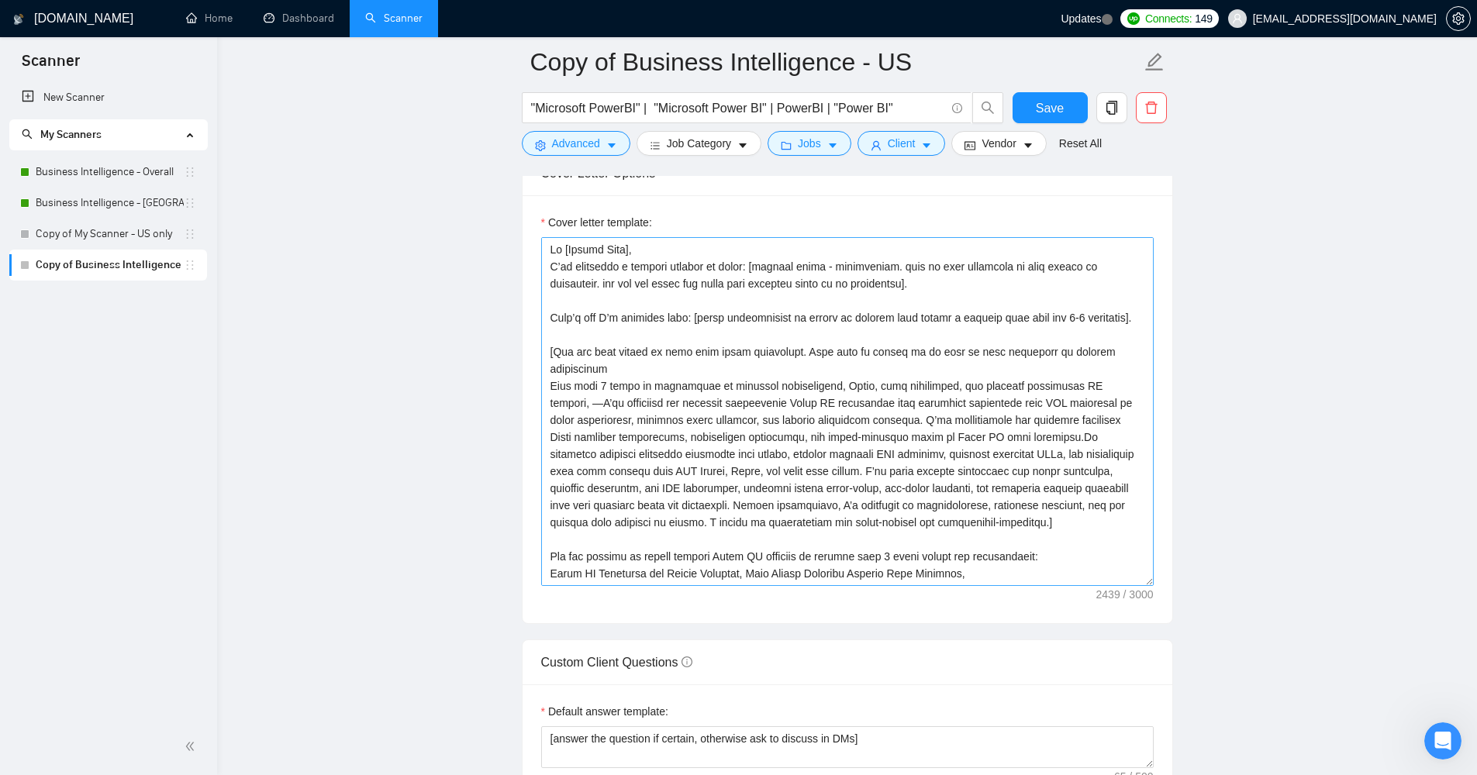
scroll to position [1687, 0]
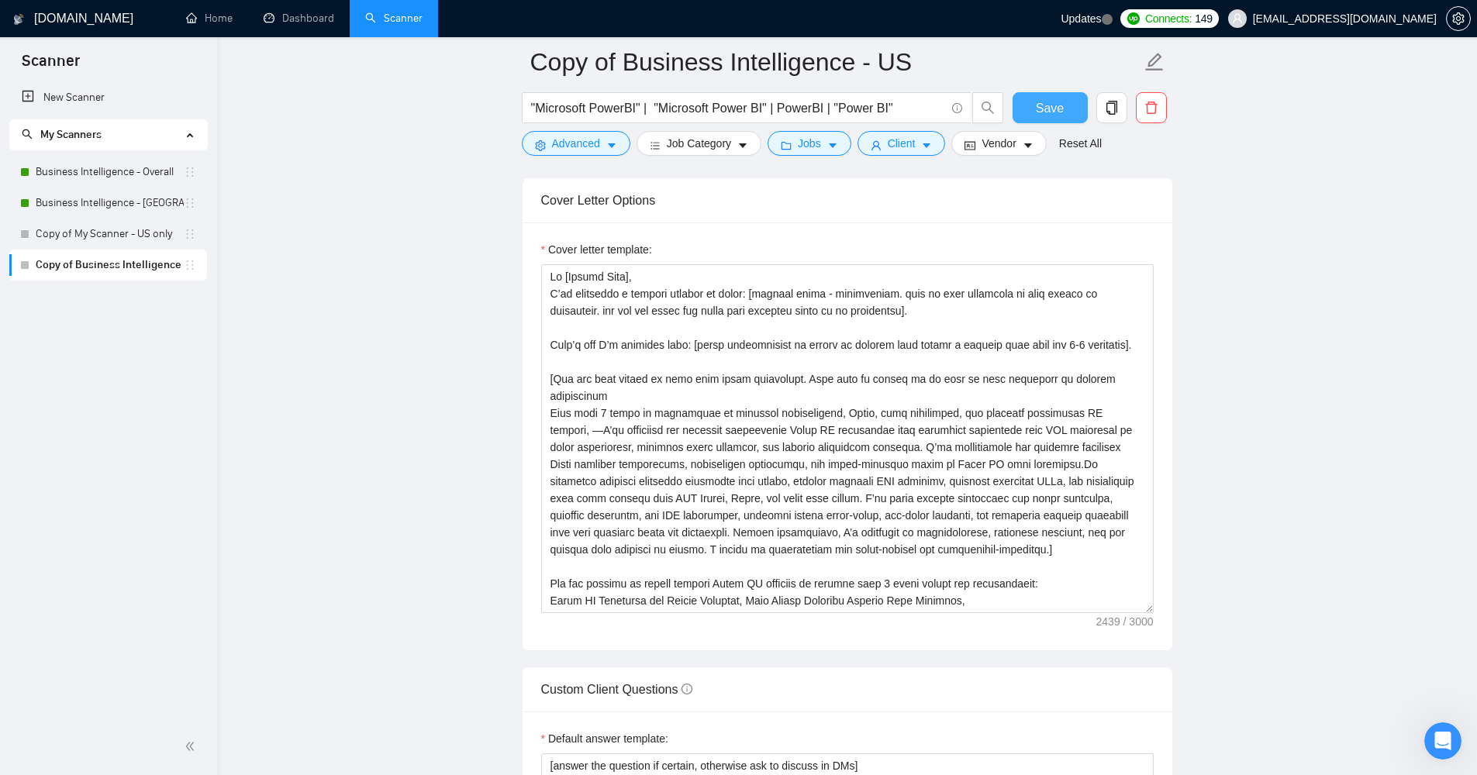
click at [1070, 105] on button "Save" at bounding box center [1050, 107] width 75 height 31
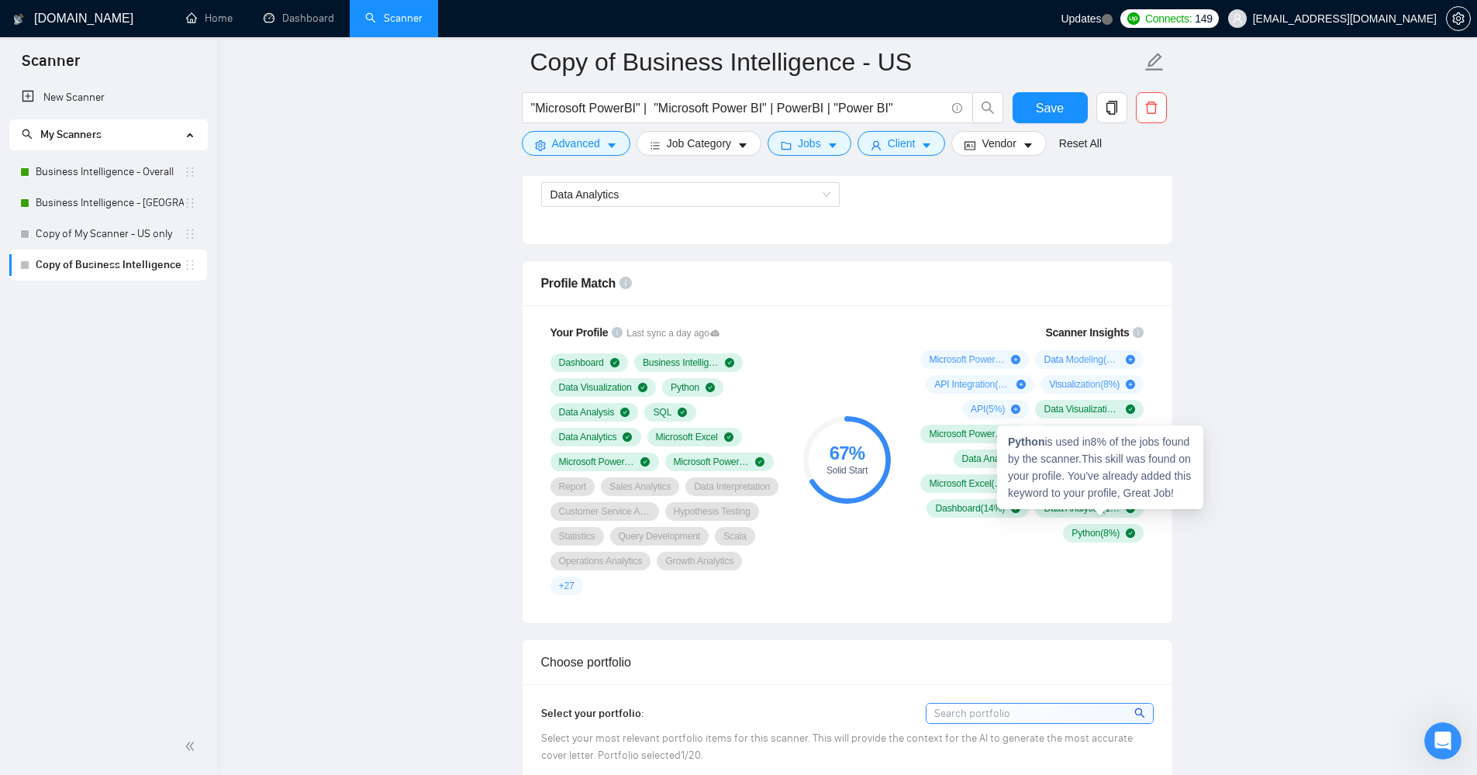
scroll to position [923, 0]
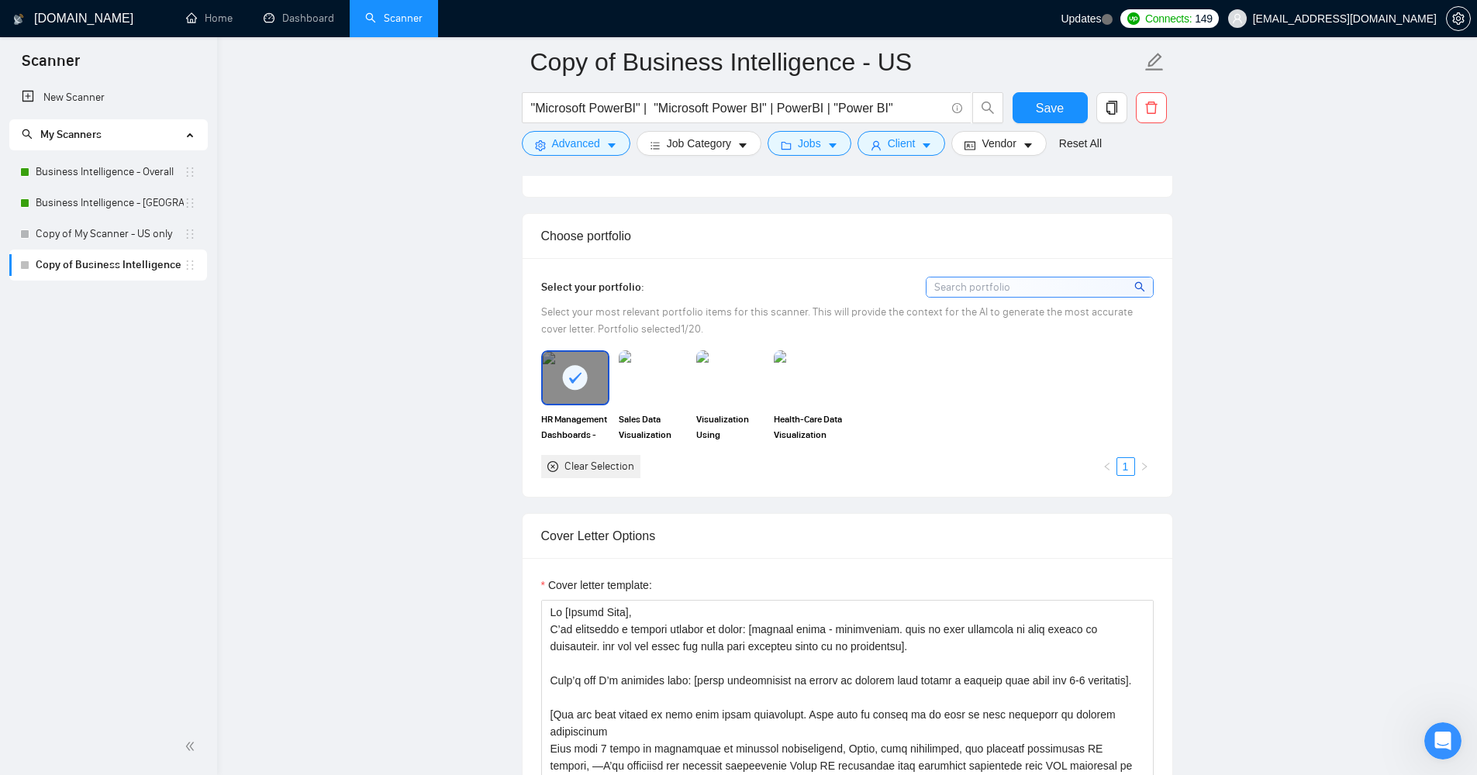
scroll to position [1235, 0]
